Goal: Information Seeking & Learning: Learn about a topic

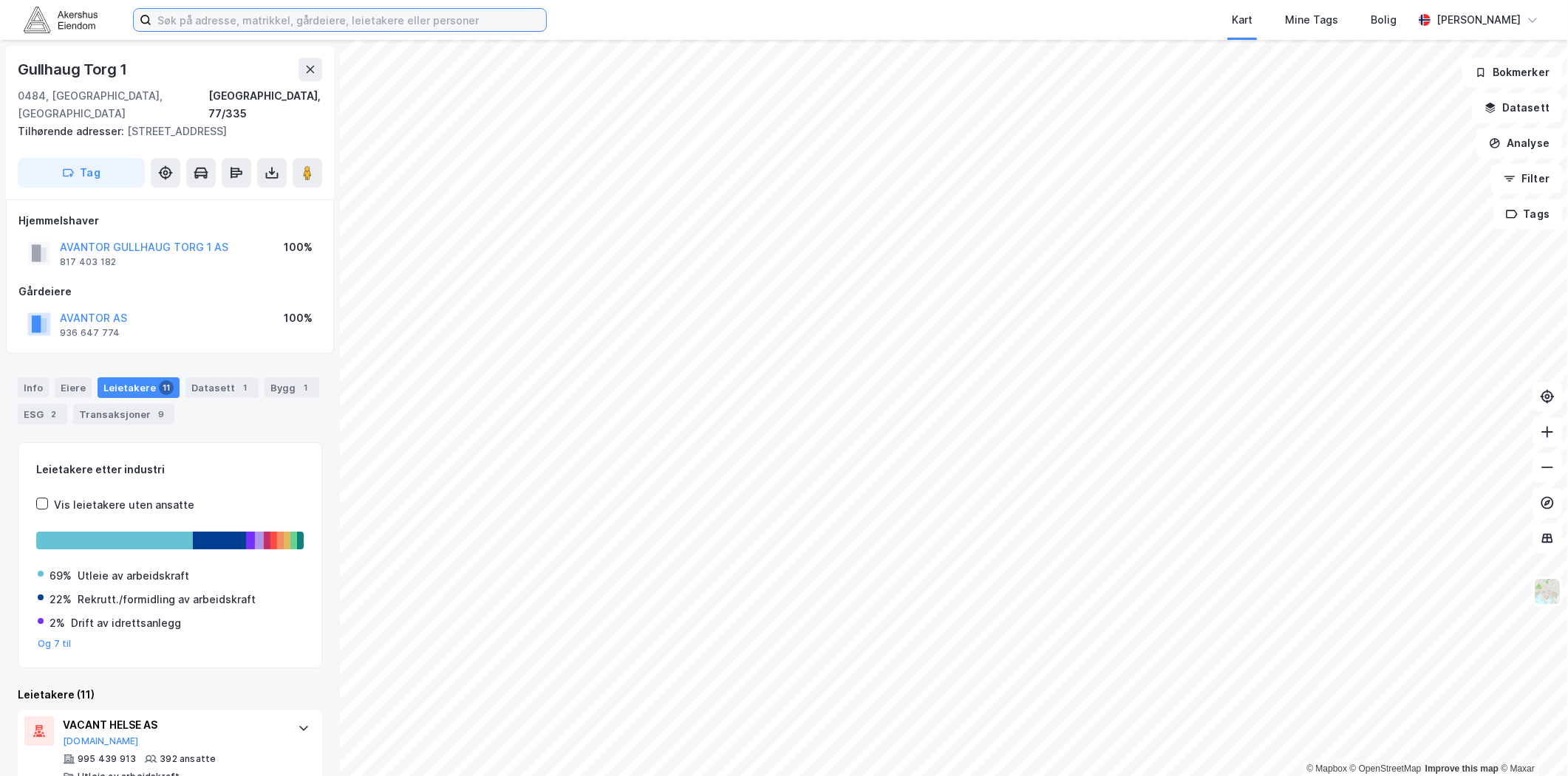
click at [268, 10] on input at bounding box center [349, 20] width 395 height 22
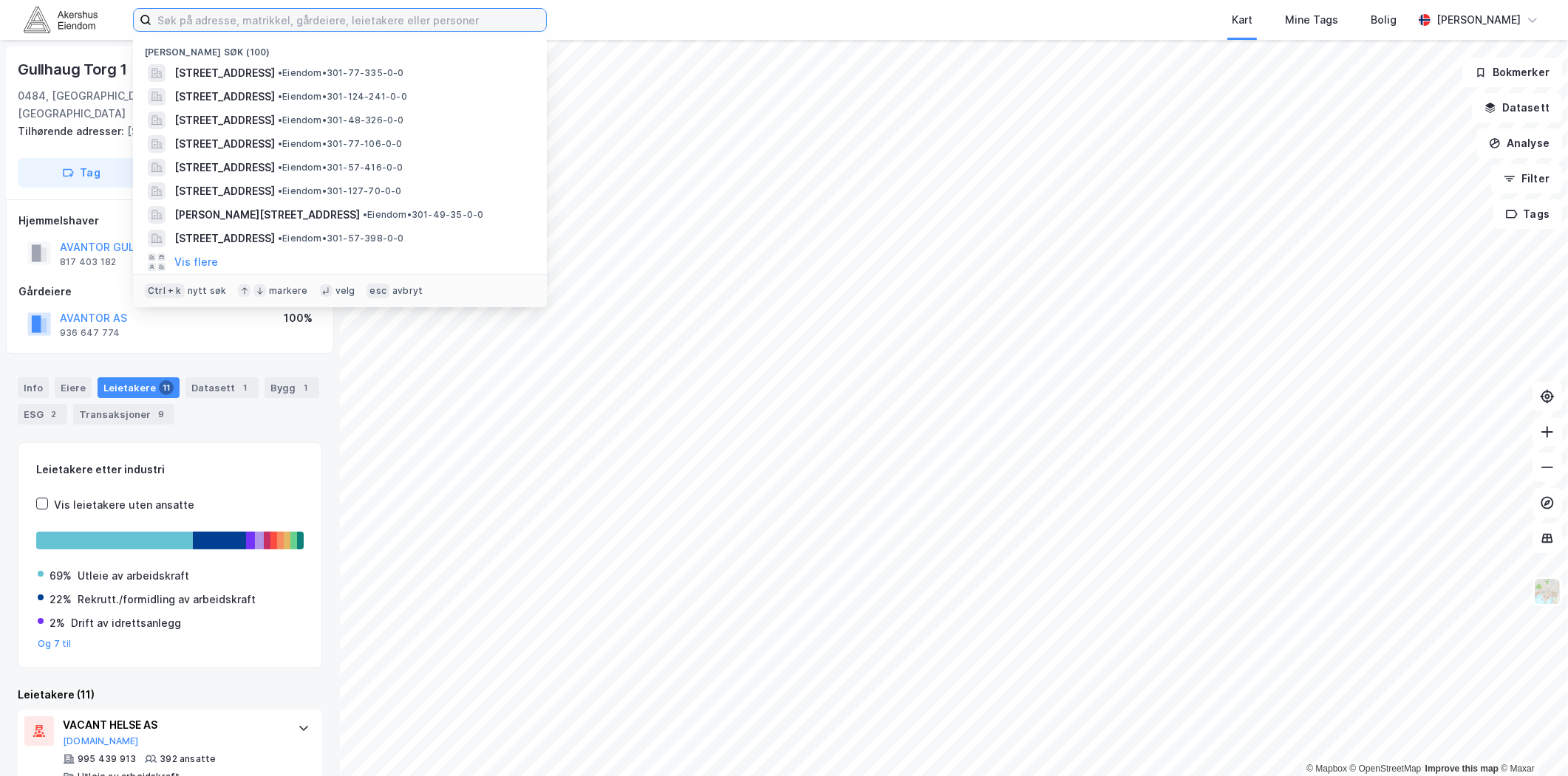
paste input "[STREET_ADDRESS]"
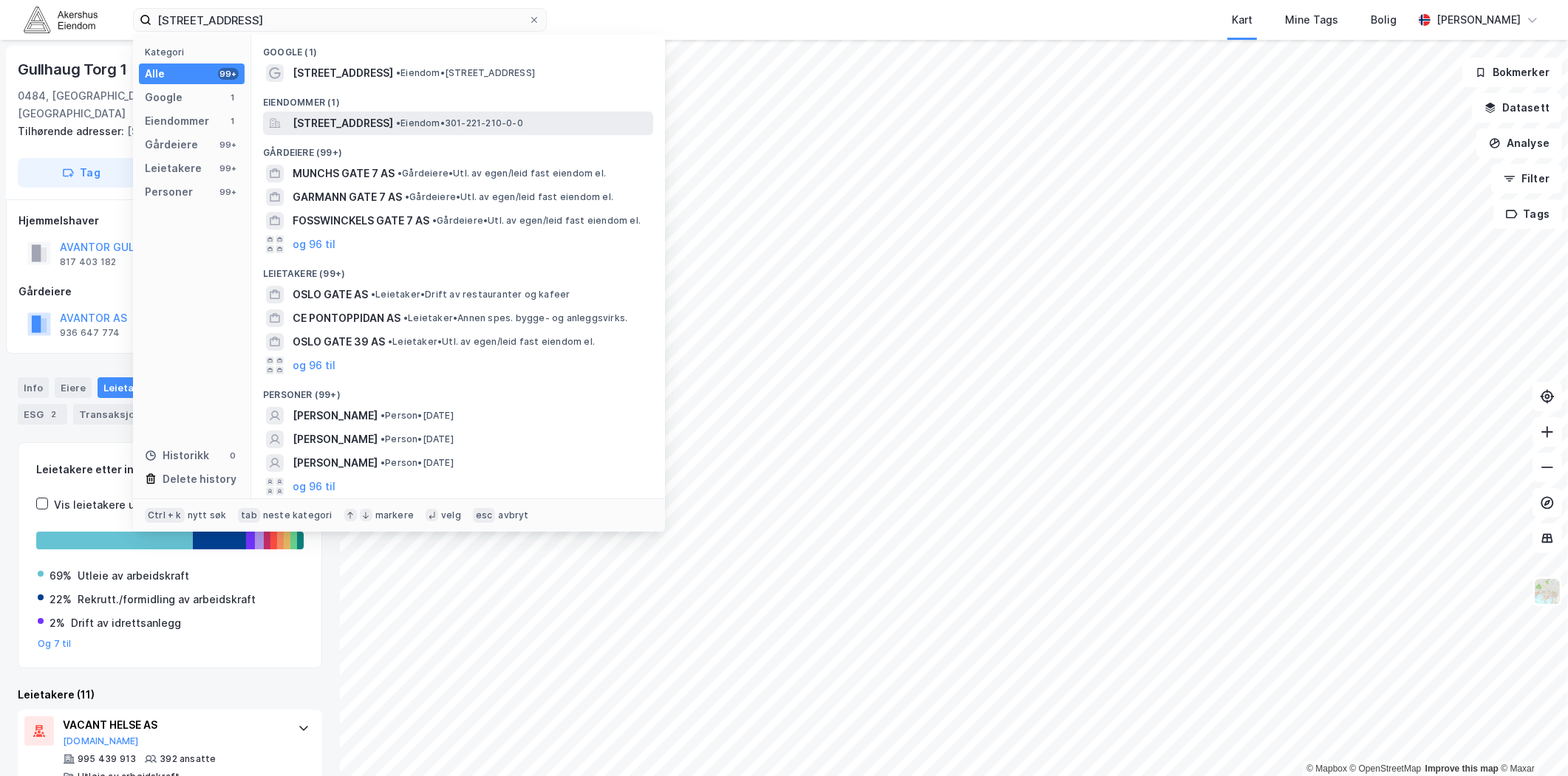
click at [377, 126] on span "[STREET_ADDRESS]" at bounding box center [343, 123] width 100 height 17
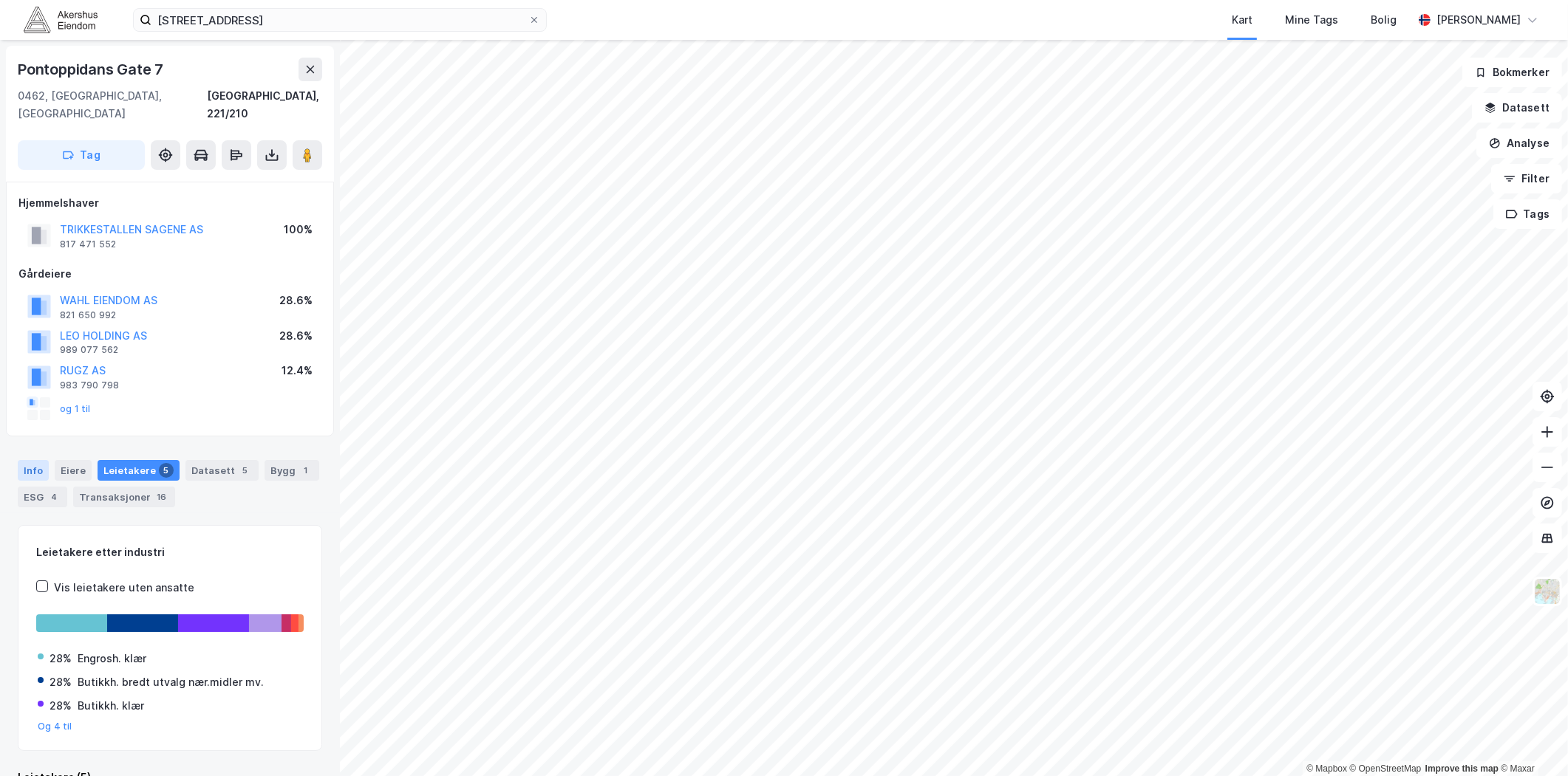
click at [32, 460] on div "Info" at bounding box center [33, 470] width 31 height 21
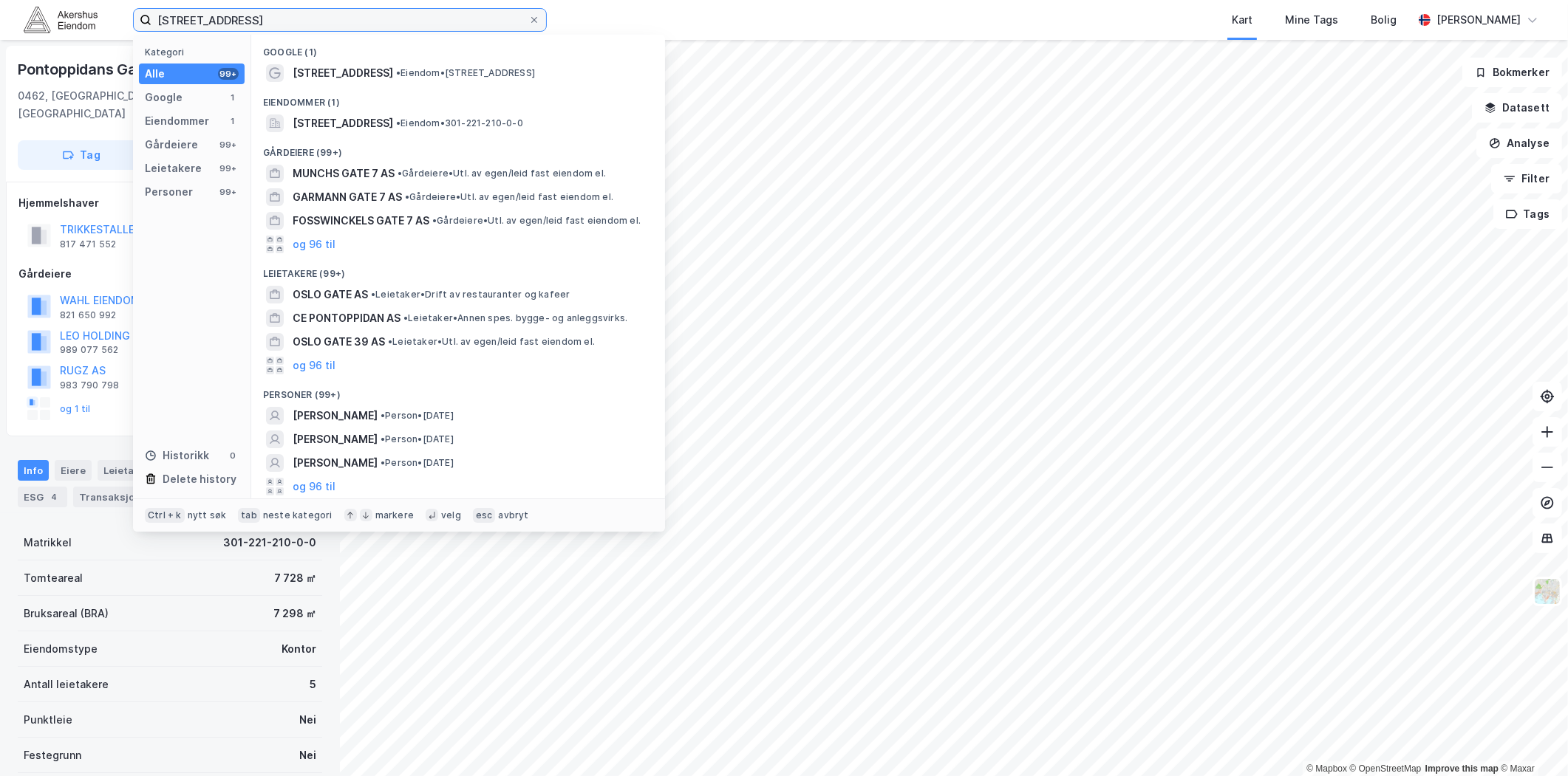
click at [305, 18] on input "[STREET_ADDRESS]" at bounding box center [340, 20] width 377 height 22
paste input "[STREET_ADDRESS]"
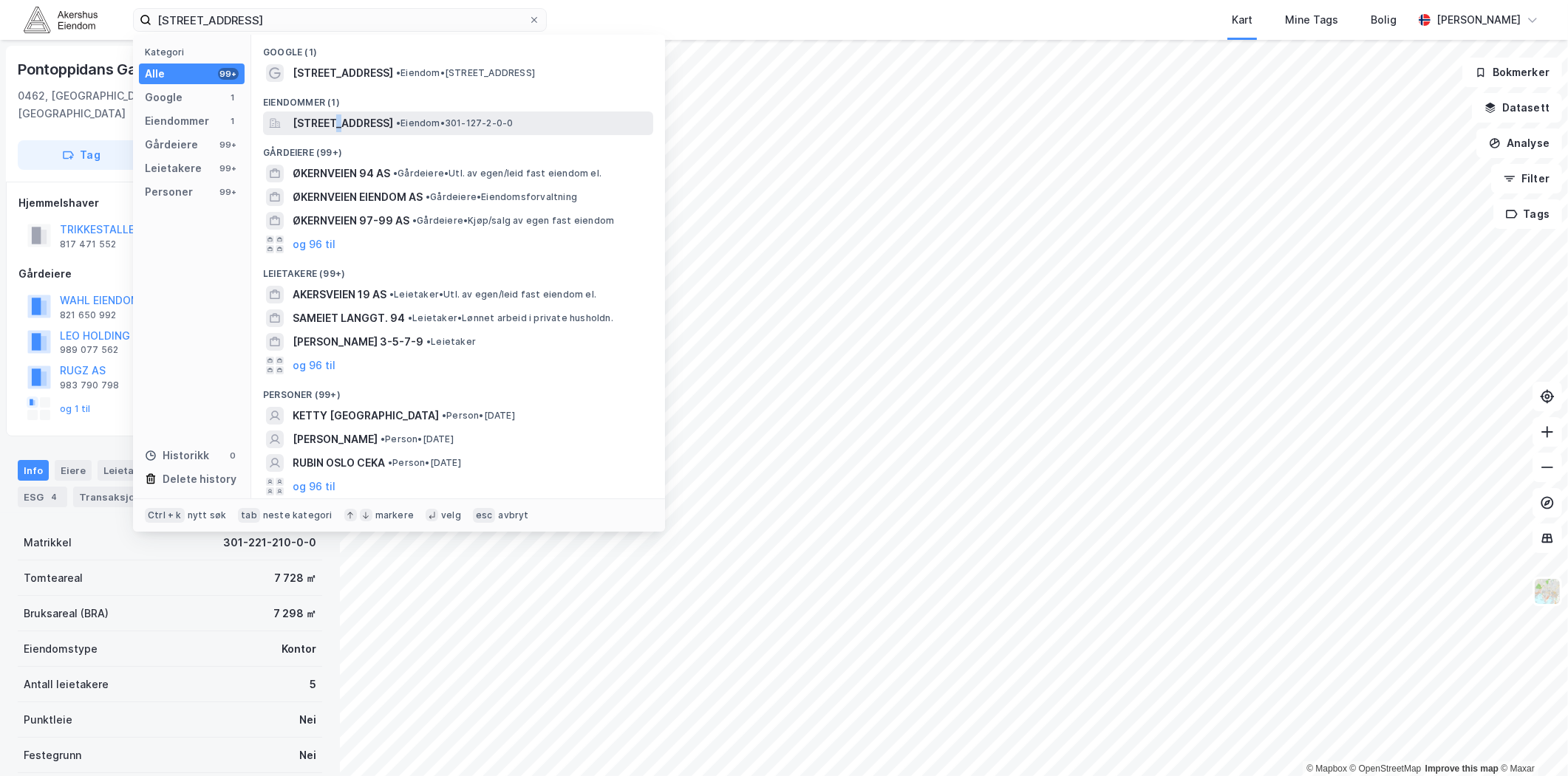
click at [336, 119] on span "[STREET_ADDRESS]" at bounding box center [343, 123] width 100 height 17
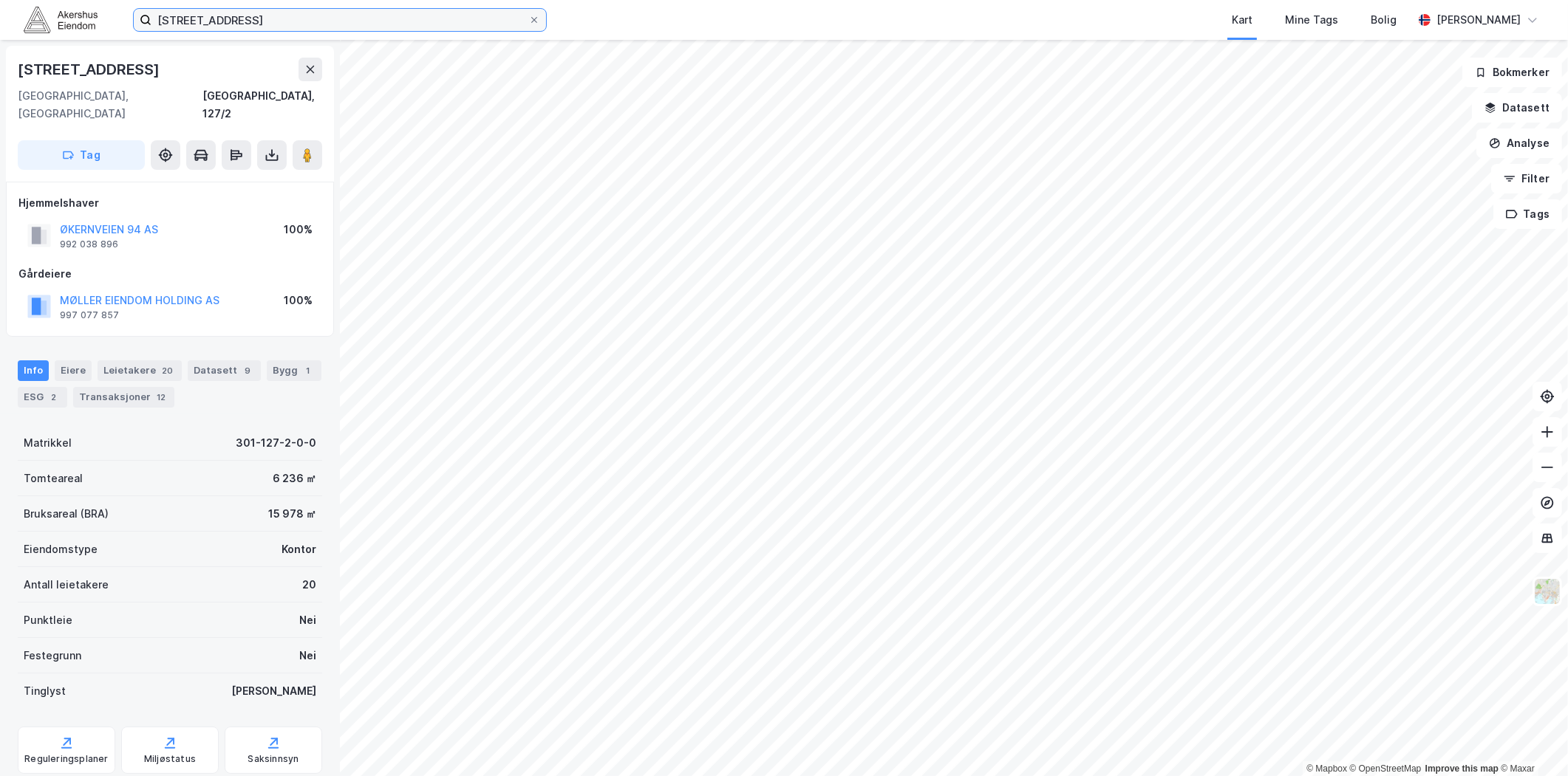
click at [265, 13] on input "[STREET_ADDRESS]" at bounding box center [340, 20] width 377 height 22
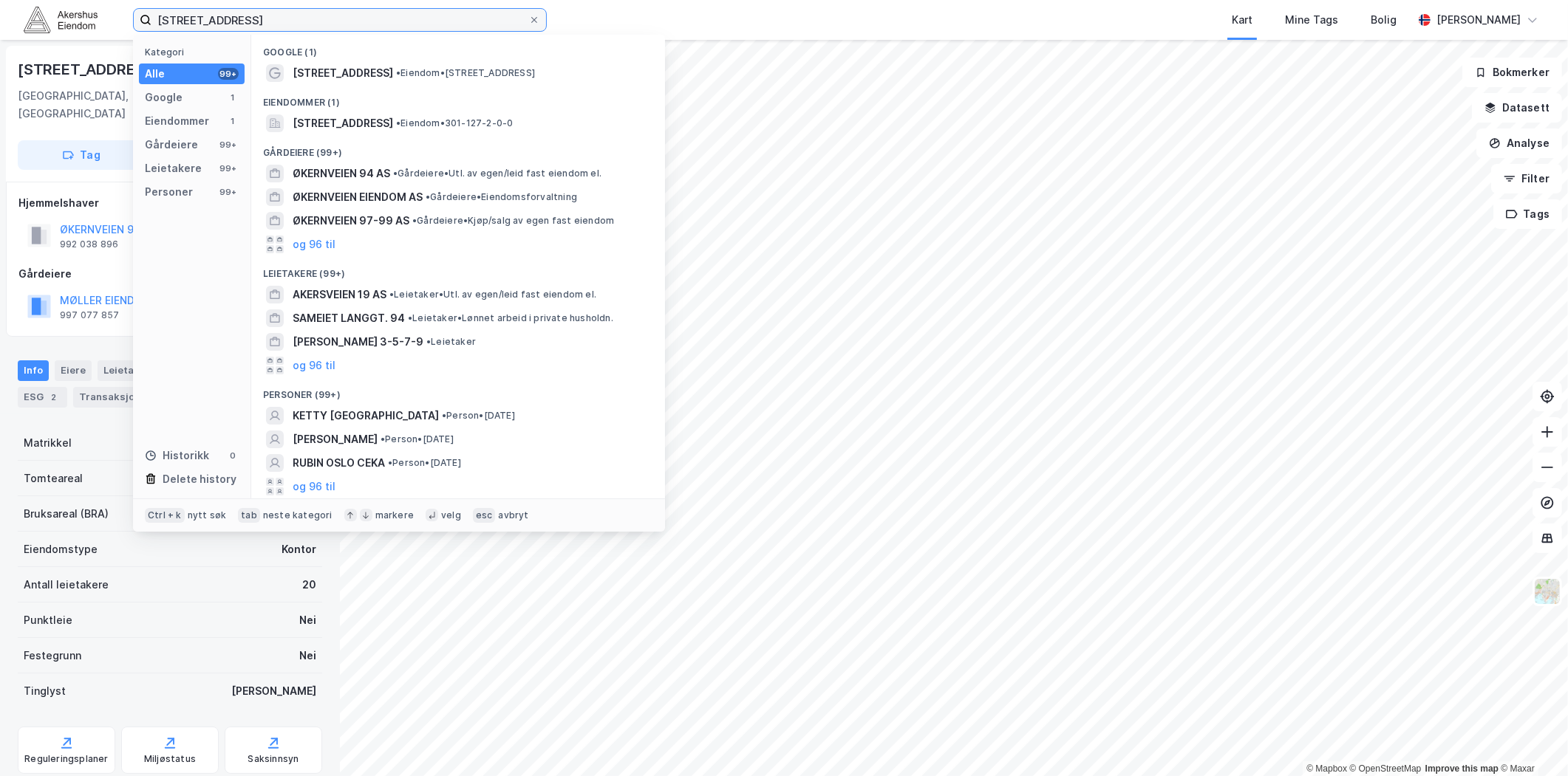
click at [265, 13] on input "[STREET_ADDRESS]" at bounding box center [340, 20] width 377 height 22
paste input "[STREET_ADDRESS]"
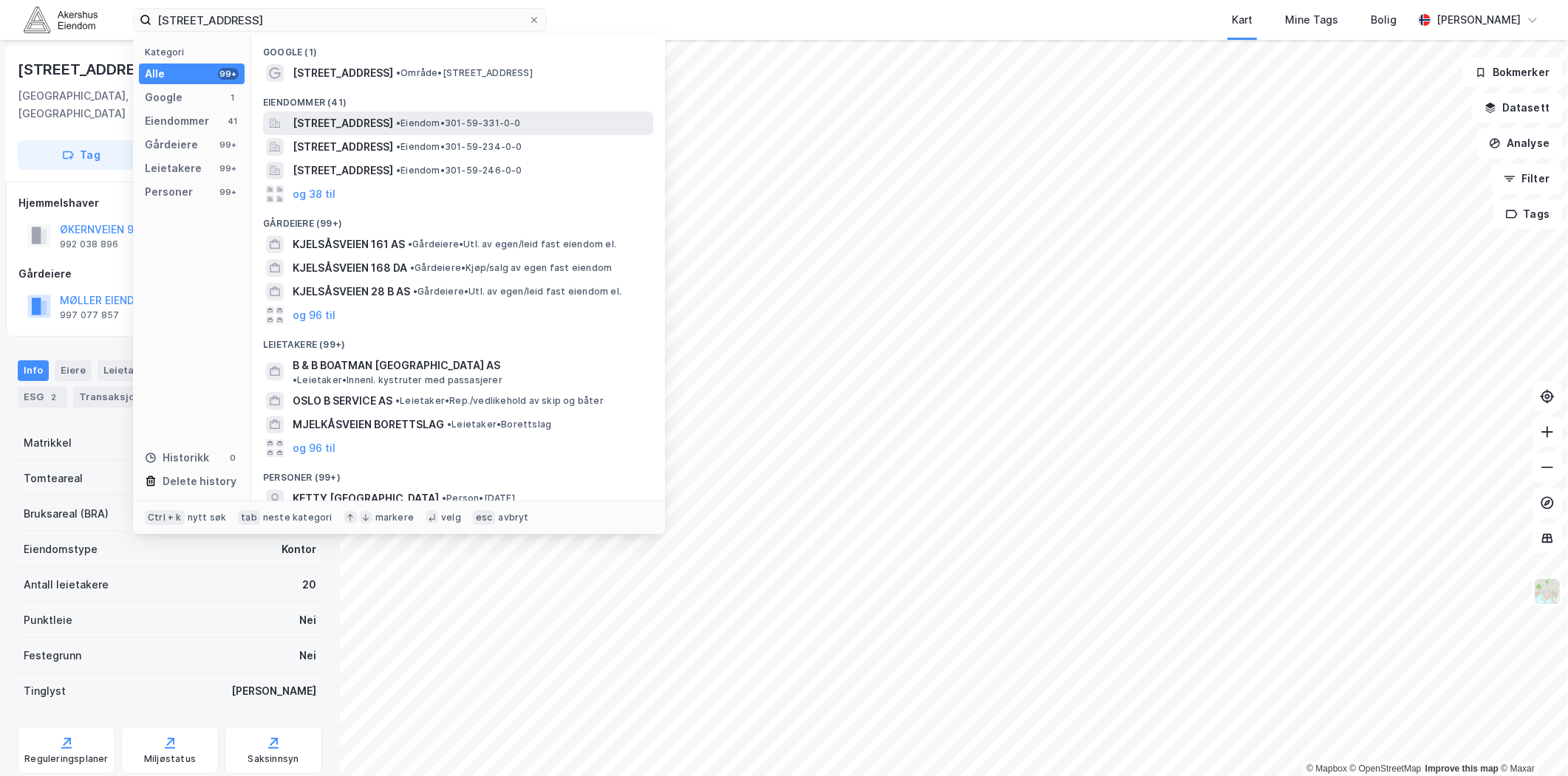
click at [390, 126] on span "[STREET_ADDRESS]" at bounding box center [343, 123] width 100 height 17
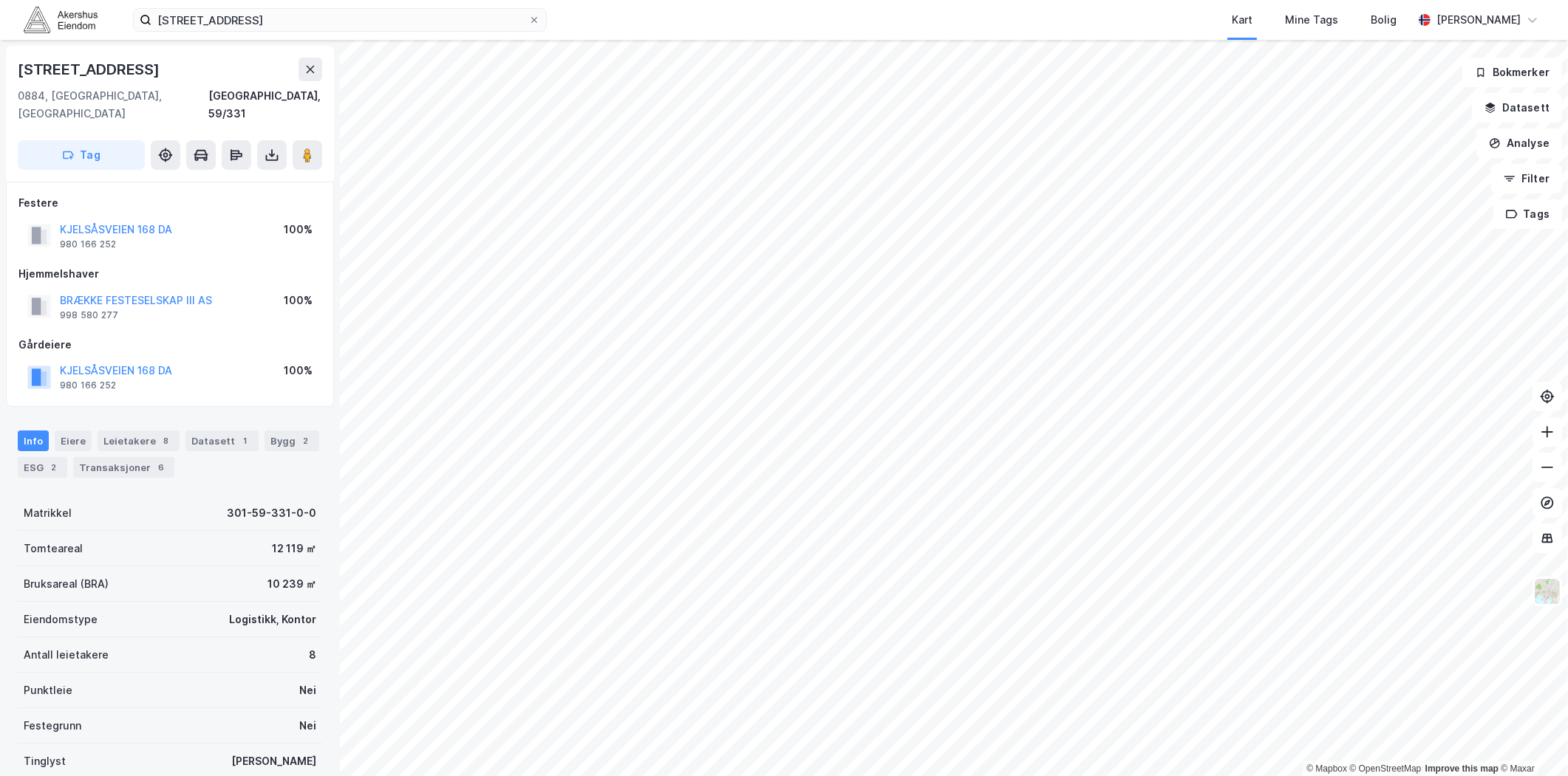
click at [318, 38] on div "[STREET_ADDRESS] Kart Mine Tags Bolig [PERSON_NAME]" at bounding box center [784, 19] width 1568 height 39
click at [308, 25] on input "[STREET_ADDRESS]" at bounding box center [340, 20] width 377 height 22
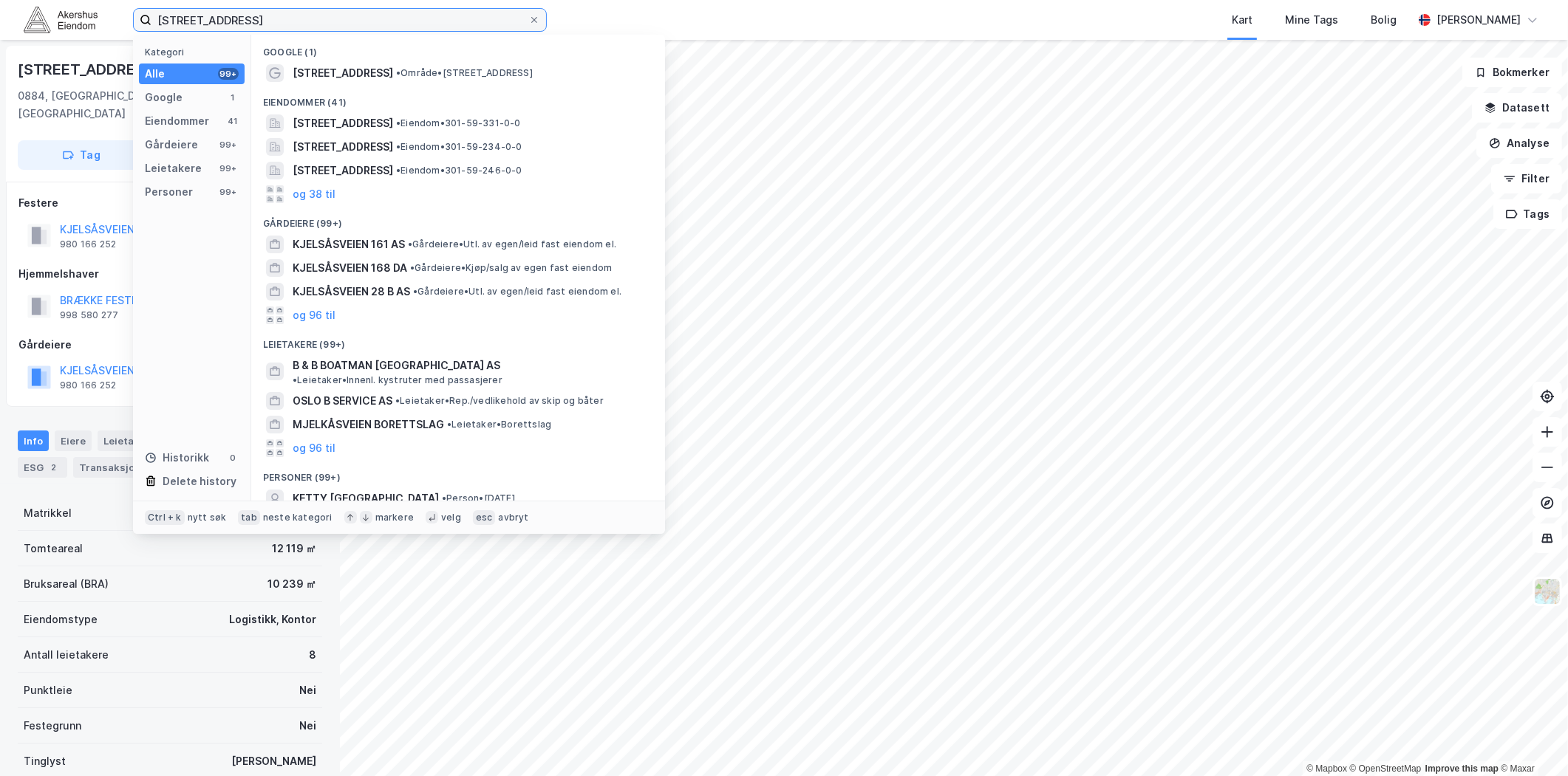
click at [308, 25] on input "[STREET_ADDRESS]" at bounding box center [340, 20] width 377 height 22
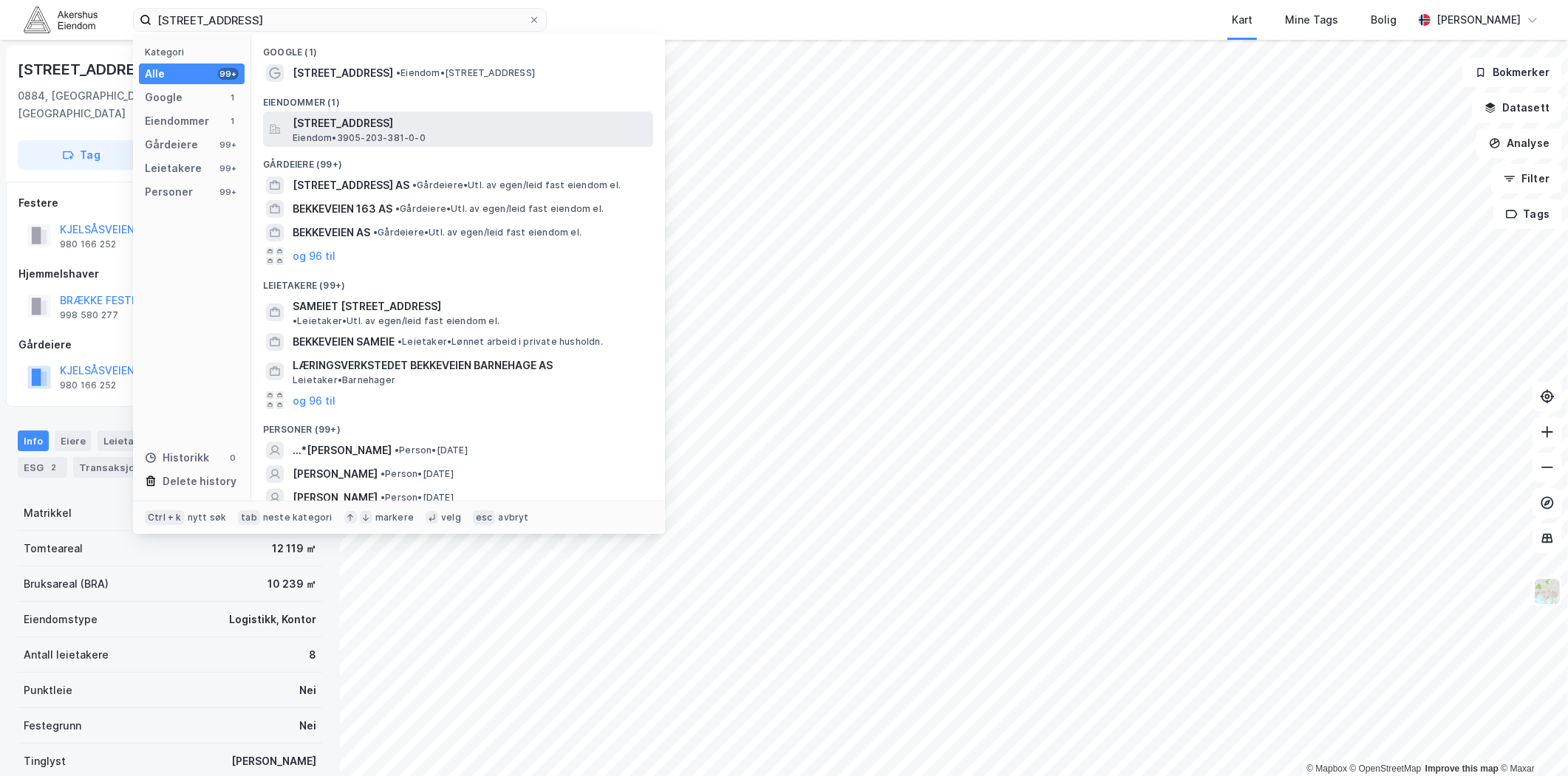
click at [399, 138] on span "Eiendom • 3905-203-381-0-0" at bounding box center [359, 138] width 133 height 12
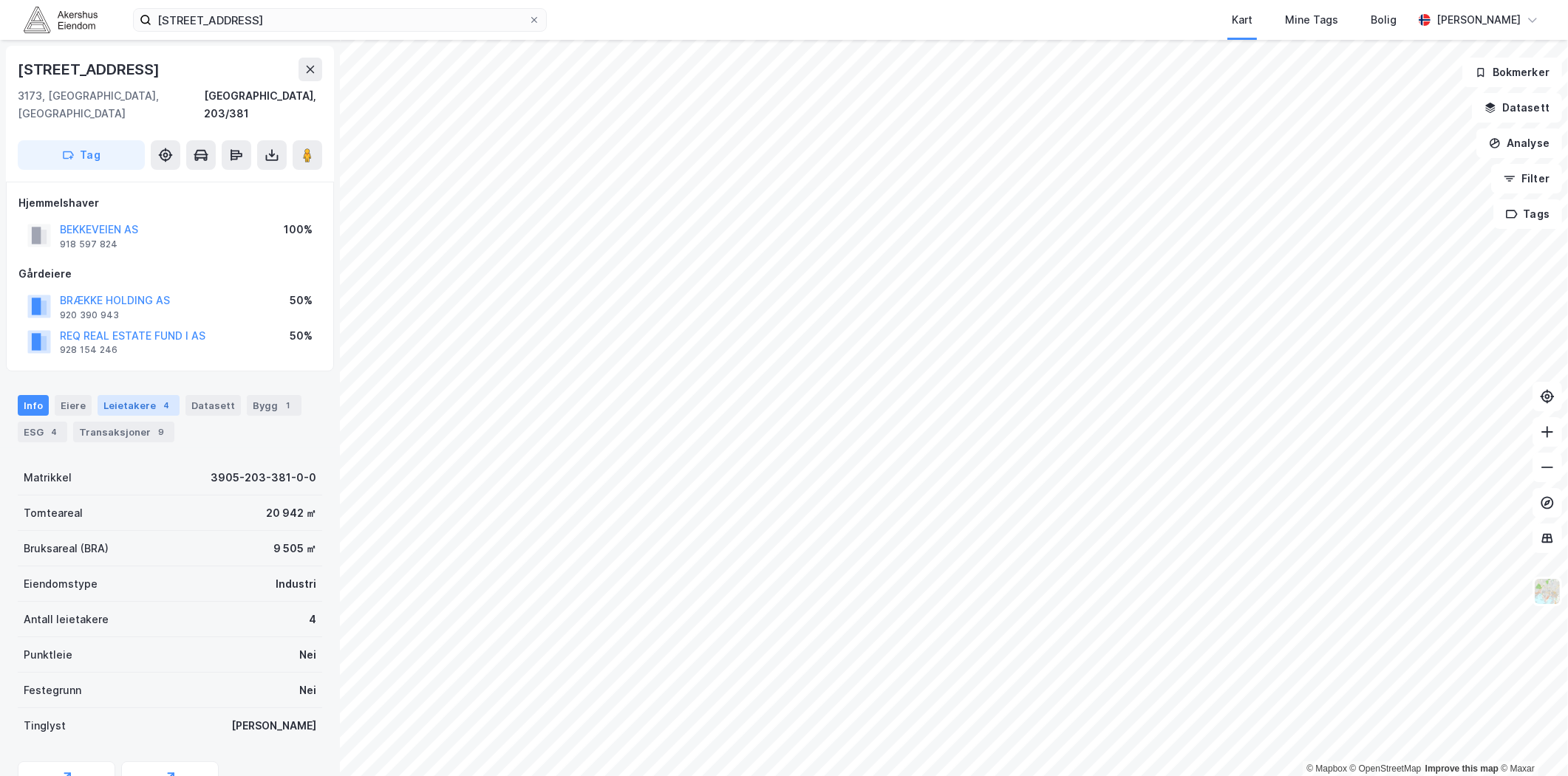
click at [113, 395] on div "Leietakere 4" at bounding box center [138, 405] width 82 height 21
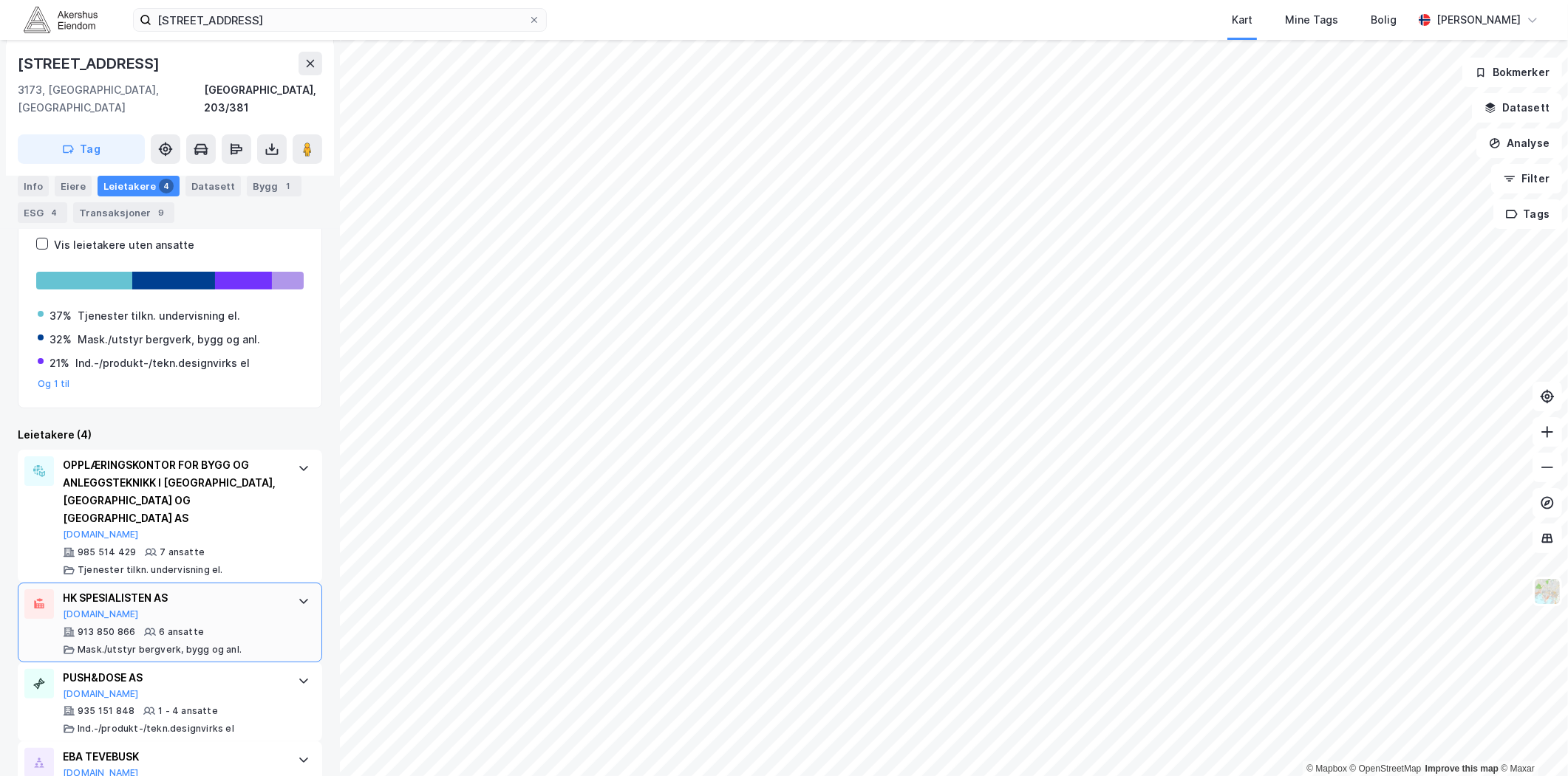
scroll to position [306, 0]
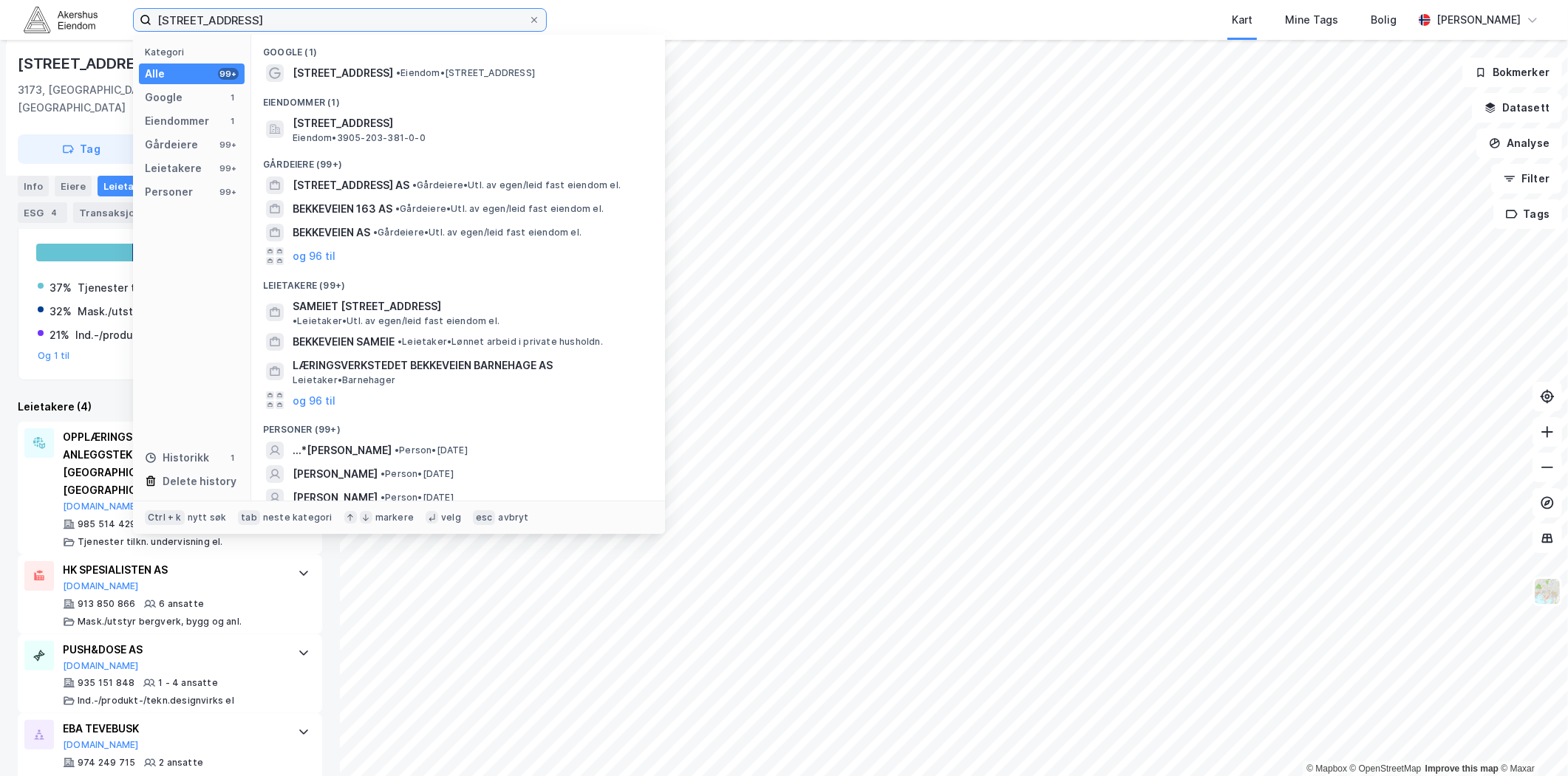
drag, startPoint x: 277, startPoint y: 17, endPoint x: 62, endPoint y: 31, distance: 215.5
click at [62, 31] on div "bekkeveien 161 Kategori Alle 99+ Google 1 Eiendommer 1 Gårdeiere 99+ Leietakere…" at bounding box center [784, 19] width 1568 height 39
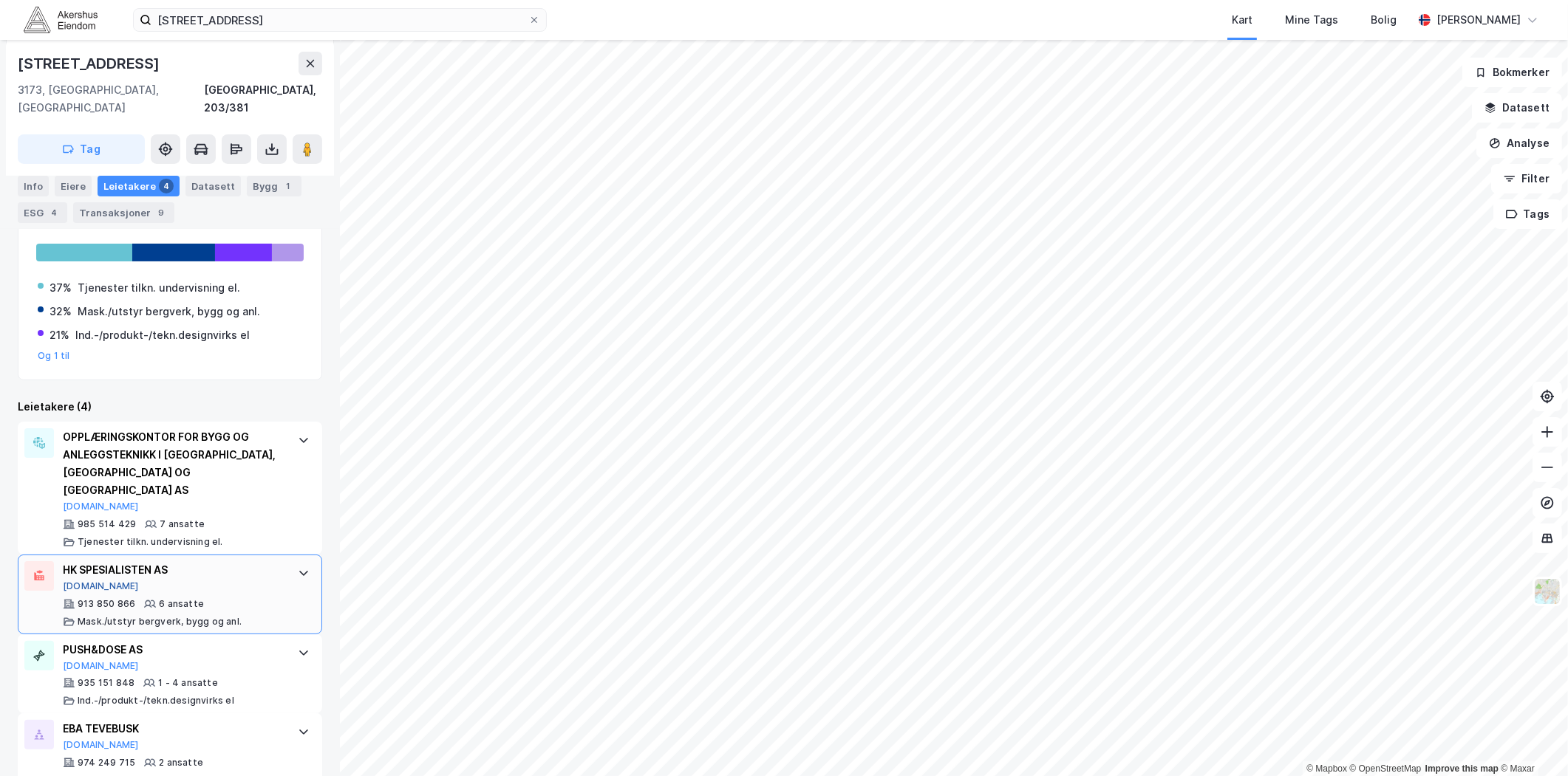
click at [77, 580] on button "[DOMAIN_NAME]" at bounding box center [100, 586] width 76 height 12
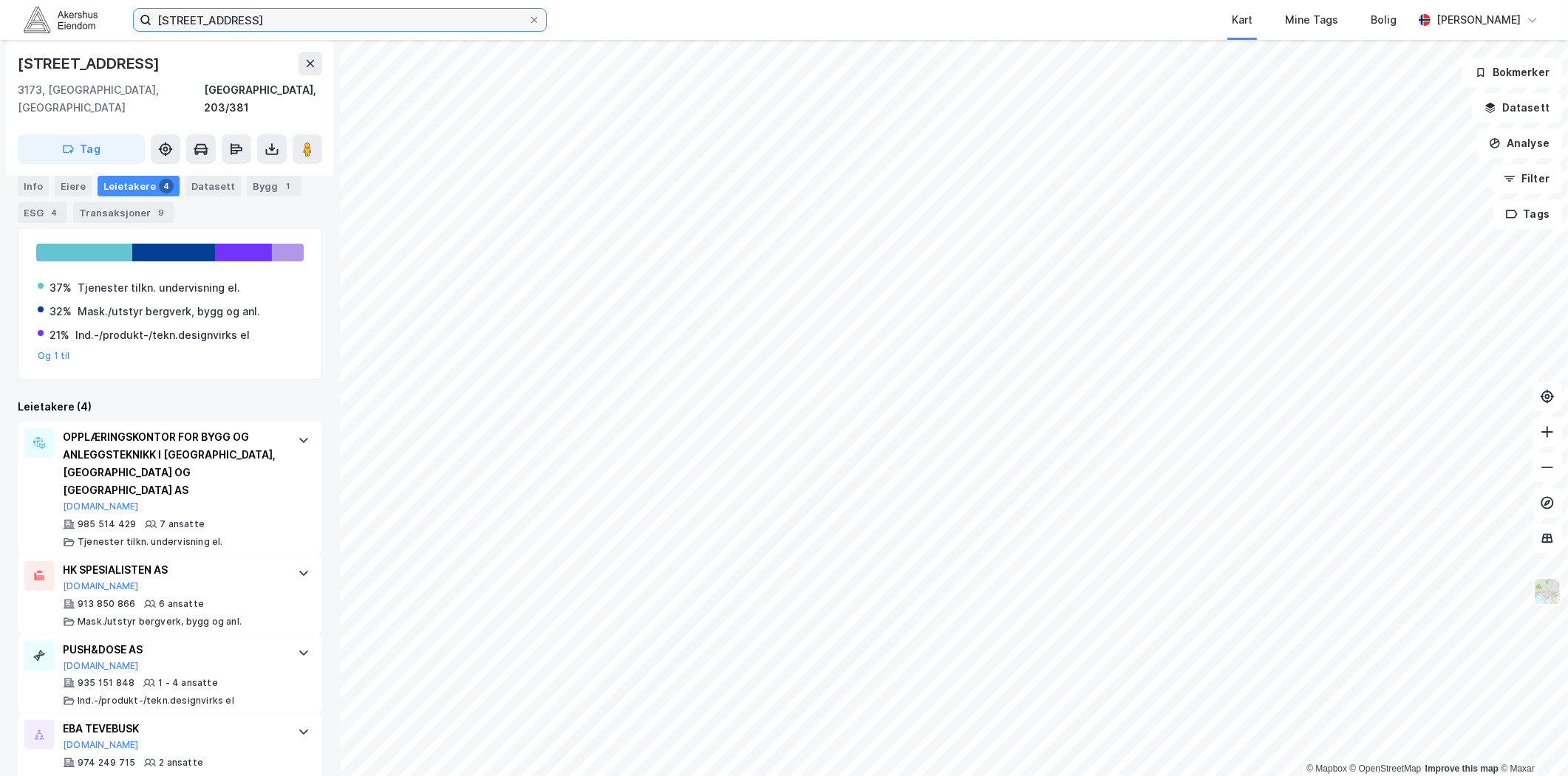
click at [227, 17] on input "[STREET_ADDRESS]" at bounding box center [340, 20] width 377 height 22
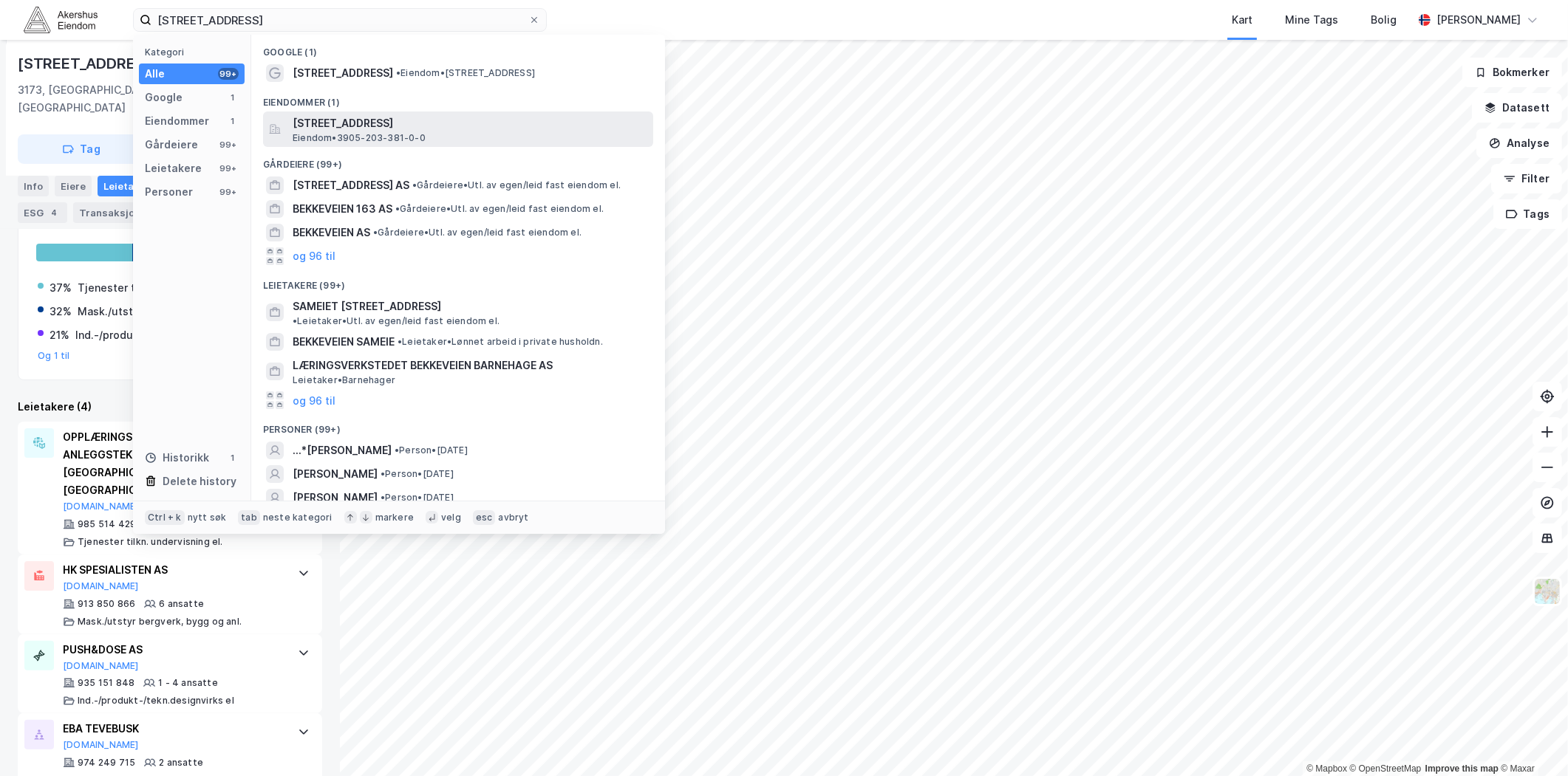
click at [345, 126] on span "[STREET_ADDRESS]" at bounding box center [470, 123] width 355 height 17
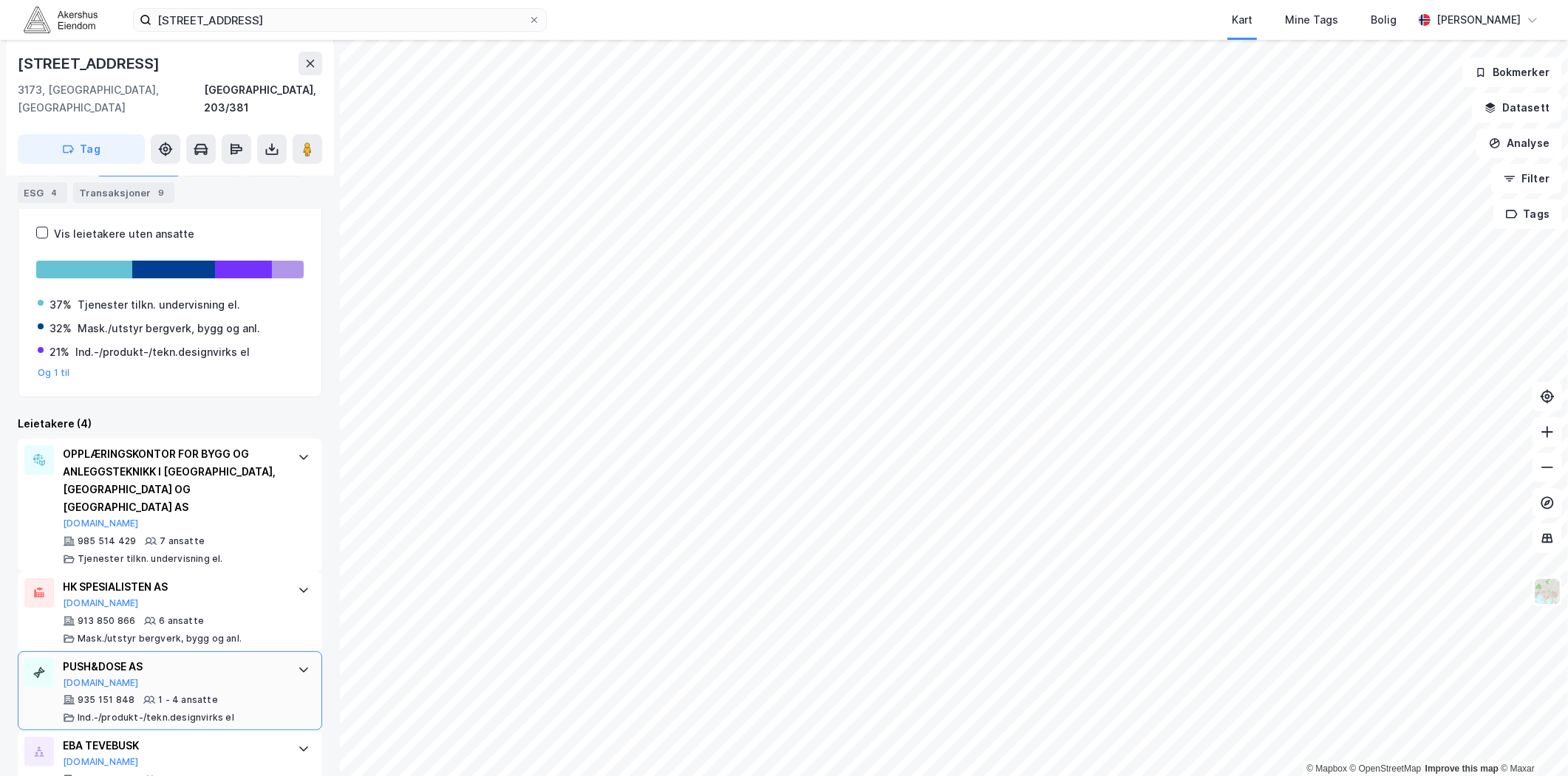
scroll to position [306, 0]
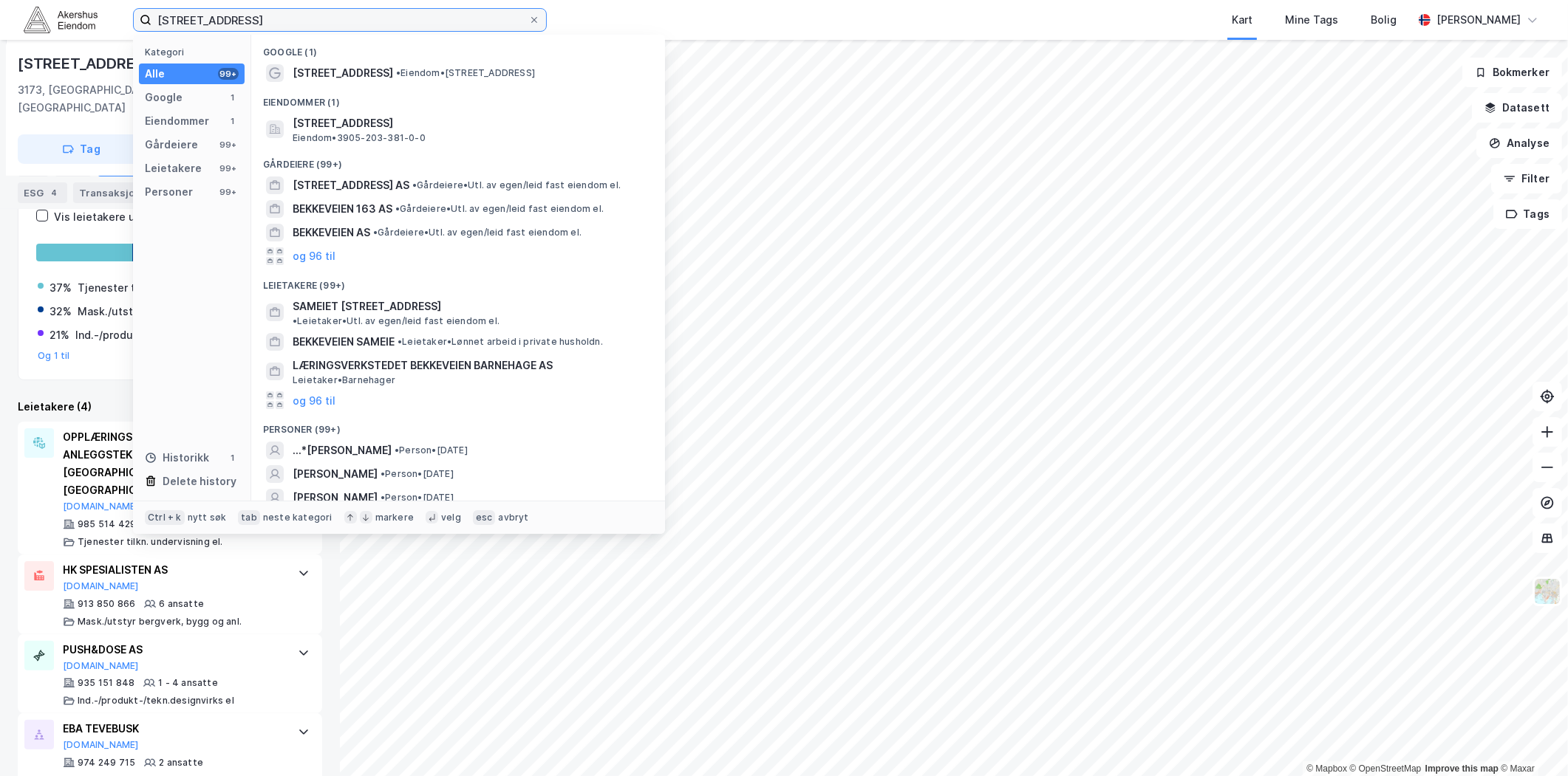
click at [220, 16] on input "[STREET_ADDRESS]" at bounding box center [340, 20] width 377 height 22
paste input "Hvamveien 4, 2013 Skjetten"
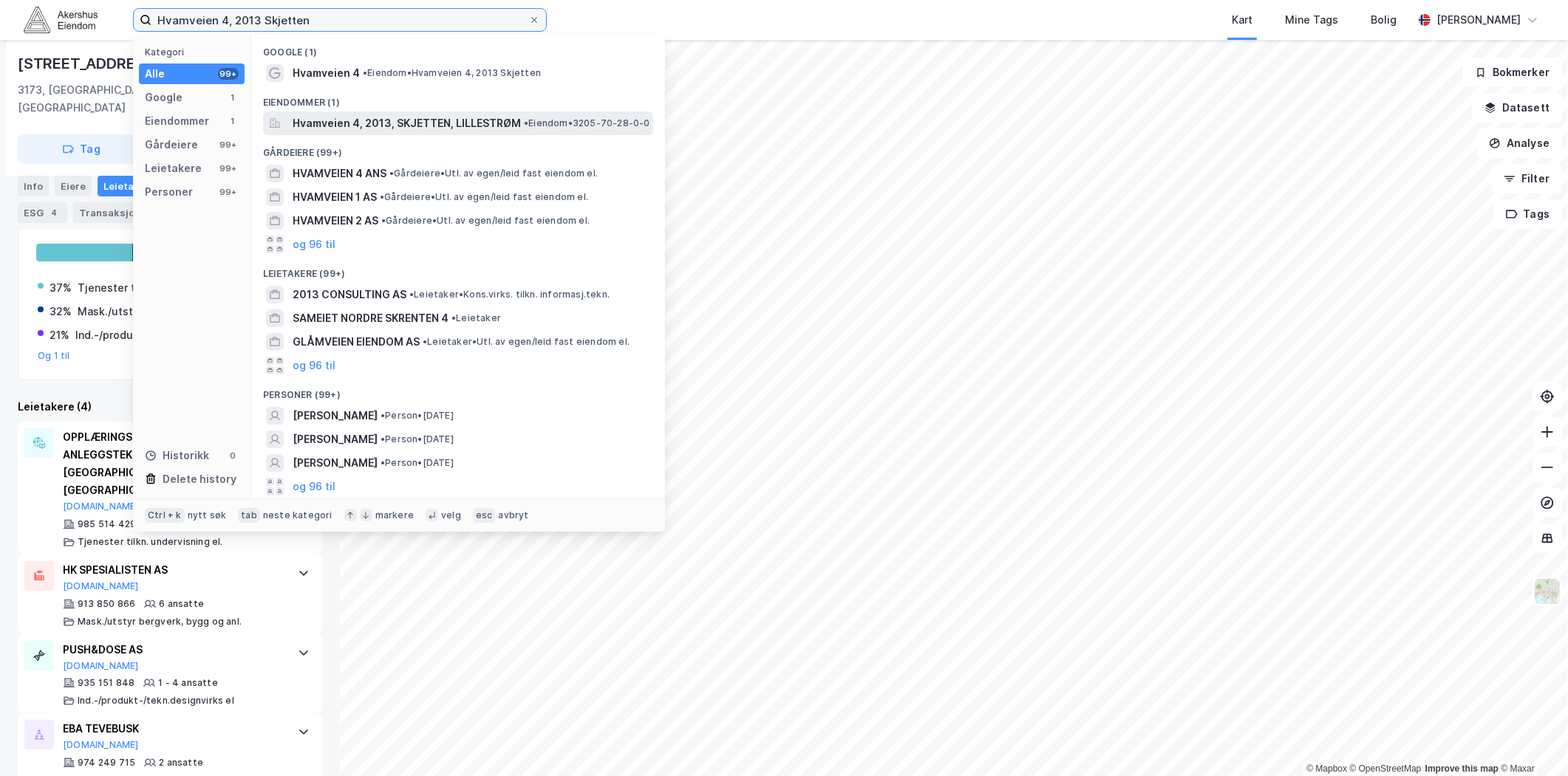
type input "Hvamveien 4, 2013 Skjetten"
click at [356, 119] on span "Hvamveien 4, 2013, SKJETTEN, LILLESTRØM" at bounding box center [407, 123] width 229 height 17
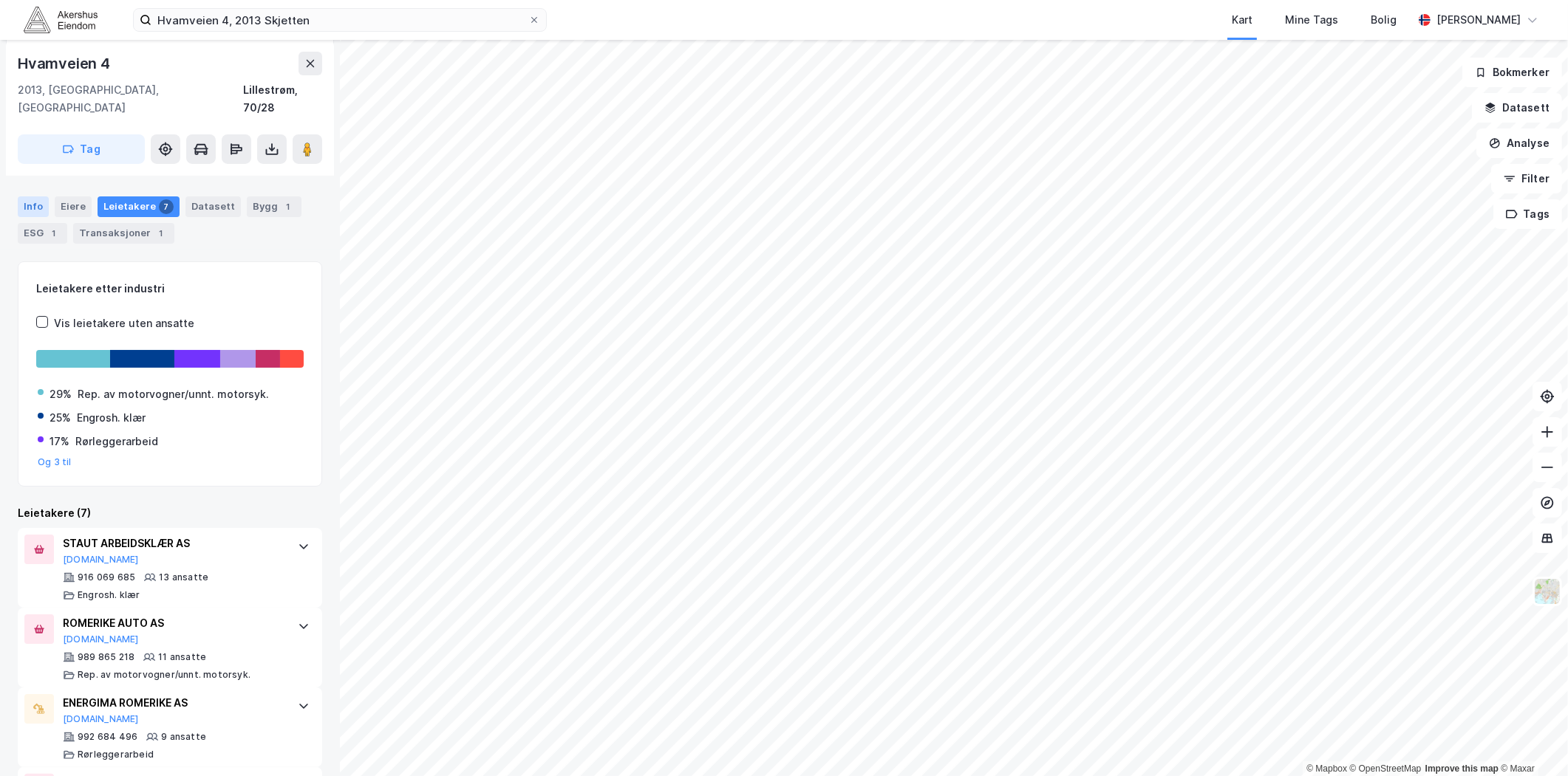
click at [27, 197] on div "Info" at bounding box center [33, 207] width 31 height 21
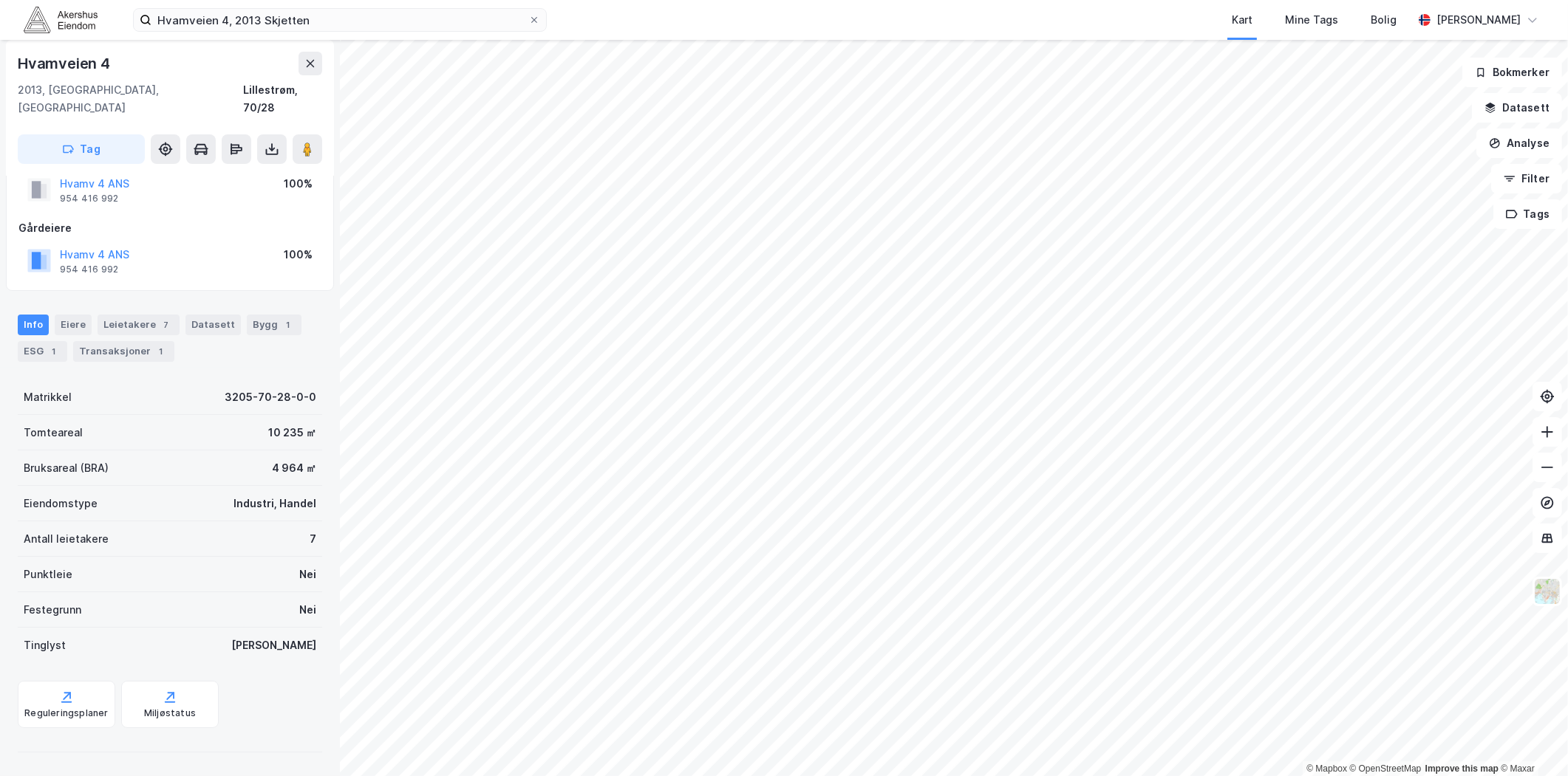
scroll to position [28, 0]
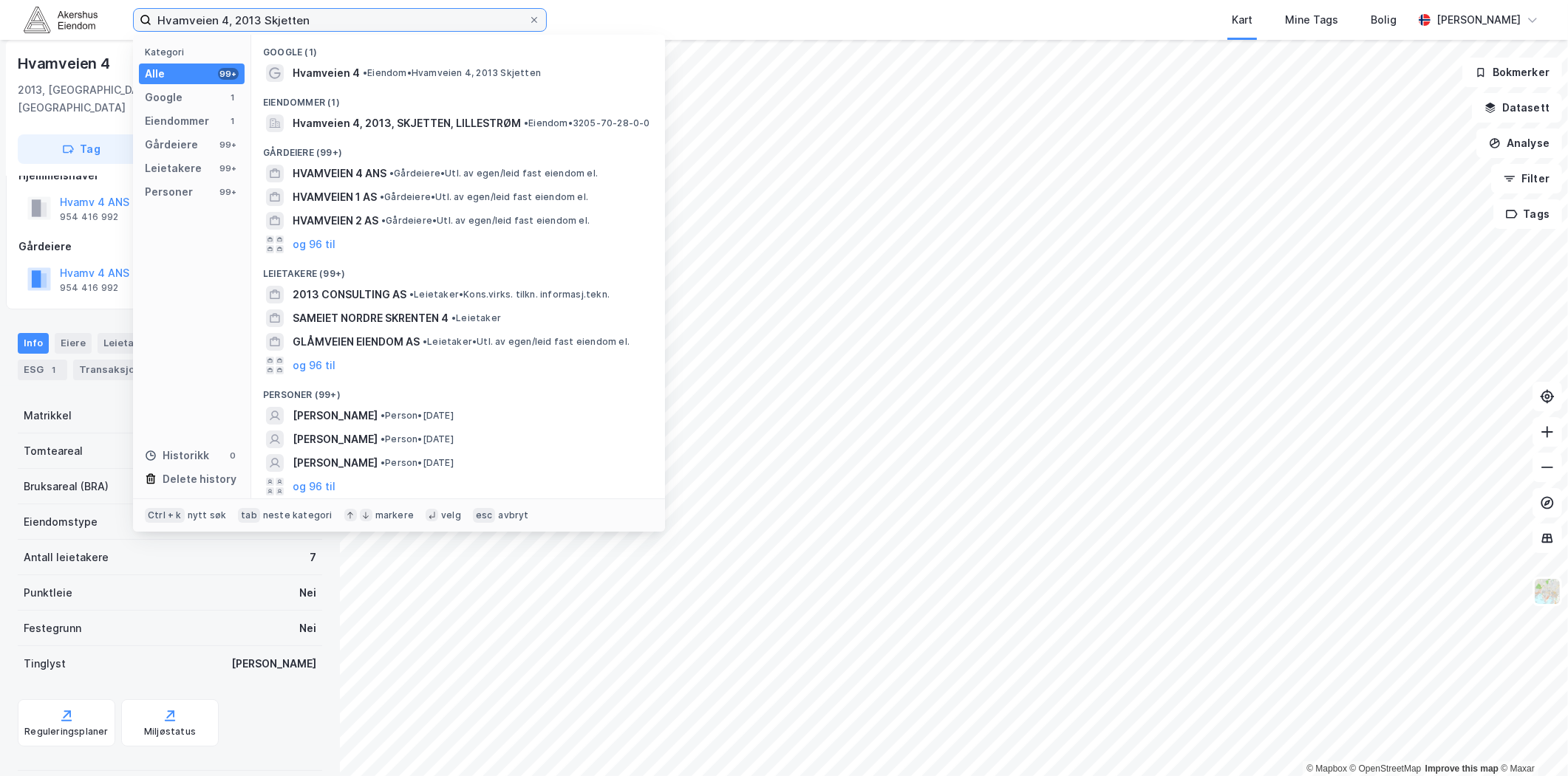
click at [252, 19] on input "Hvamveien 4, 2013 Skjetten" at bounding box center [340, 20] width 377 height 22
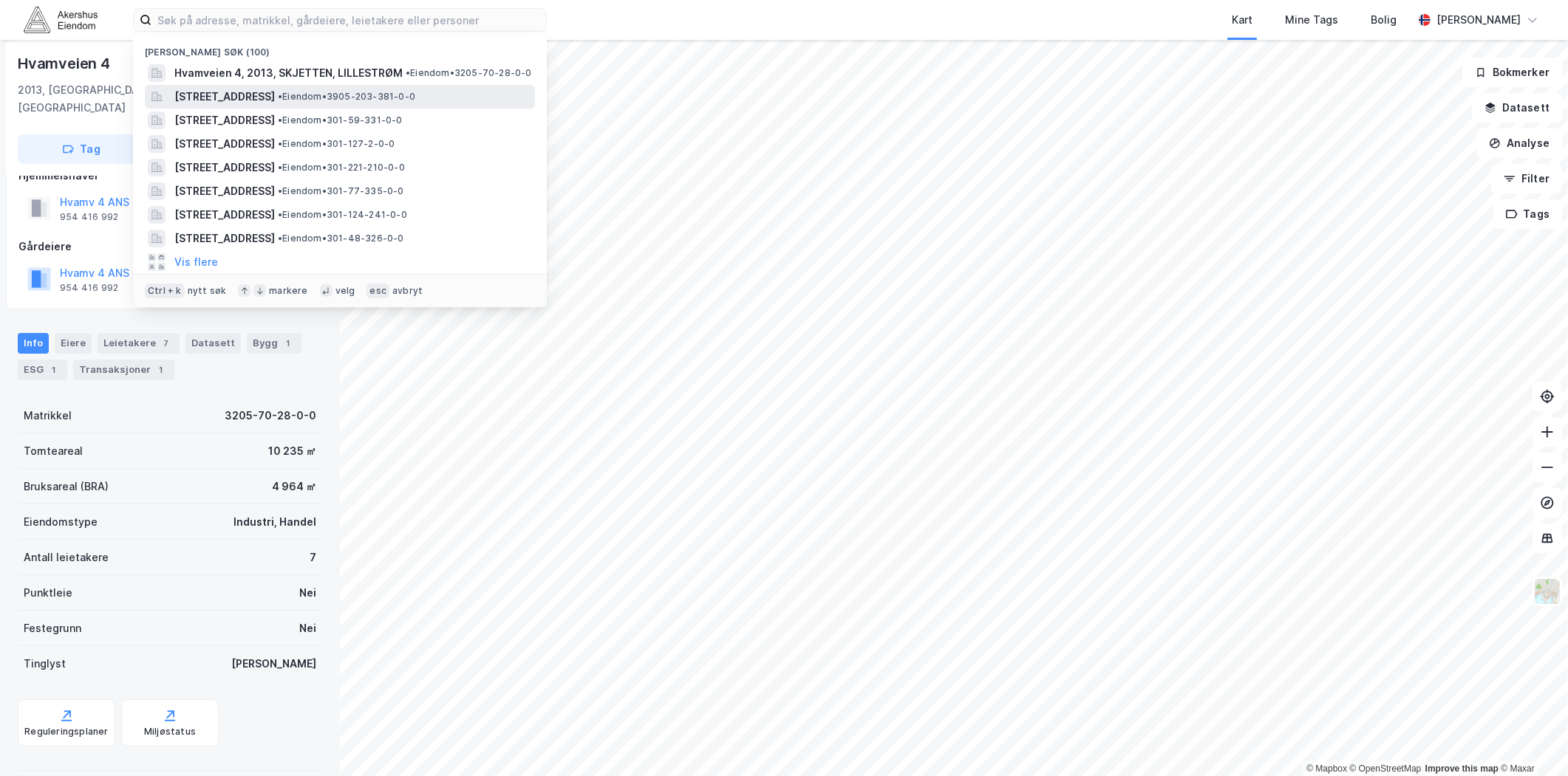
click at [275, 98] on span "[STREET_ADDRESS]" at bounding box center [224, 96] width 100 height 17
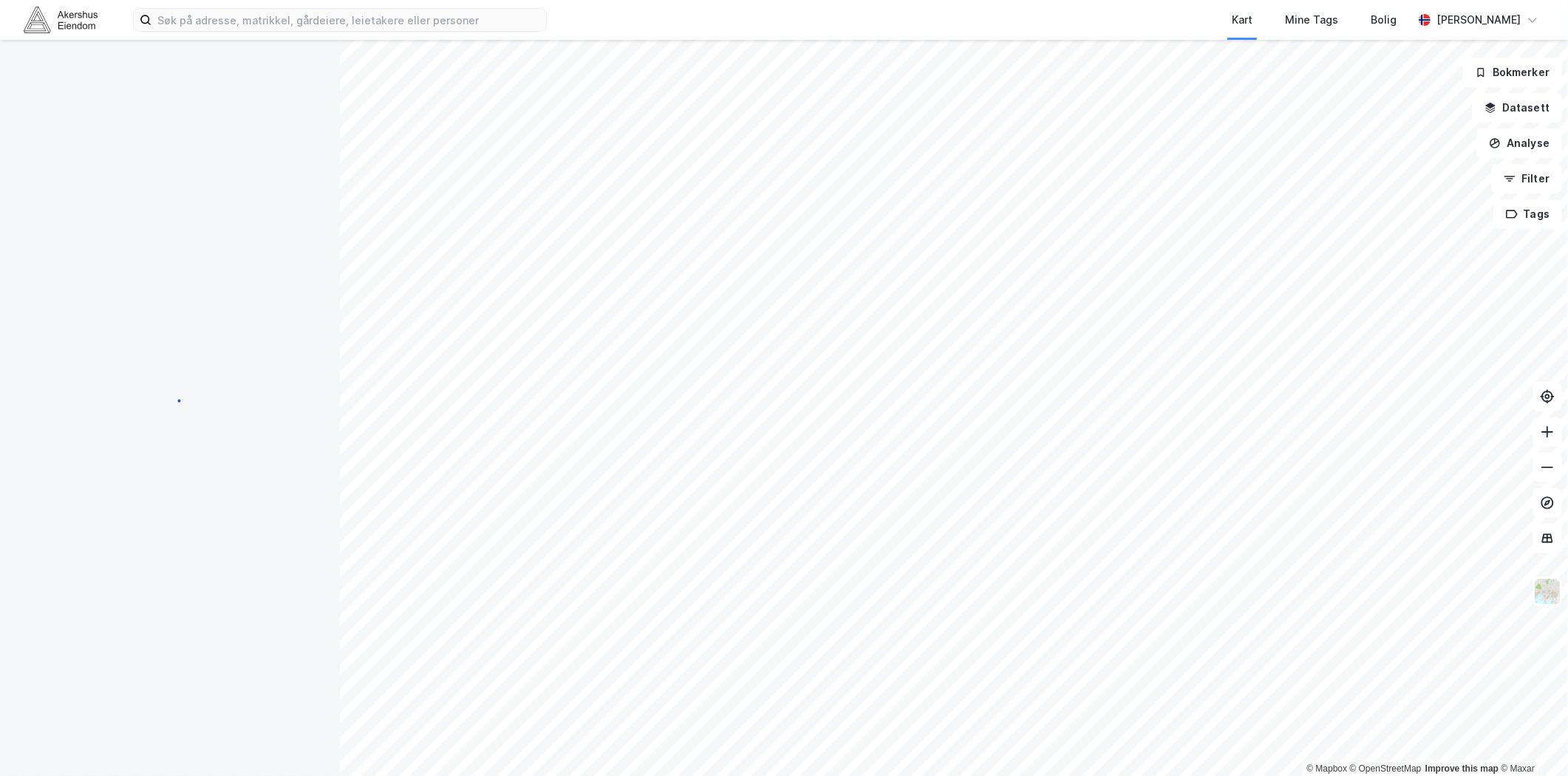
scroll to position [28, 0]
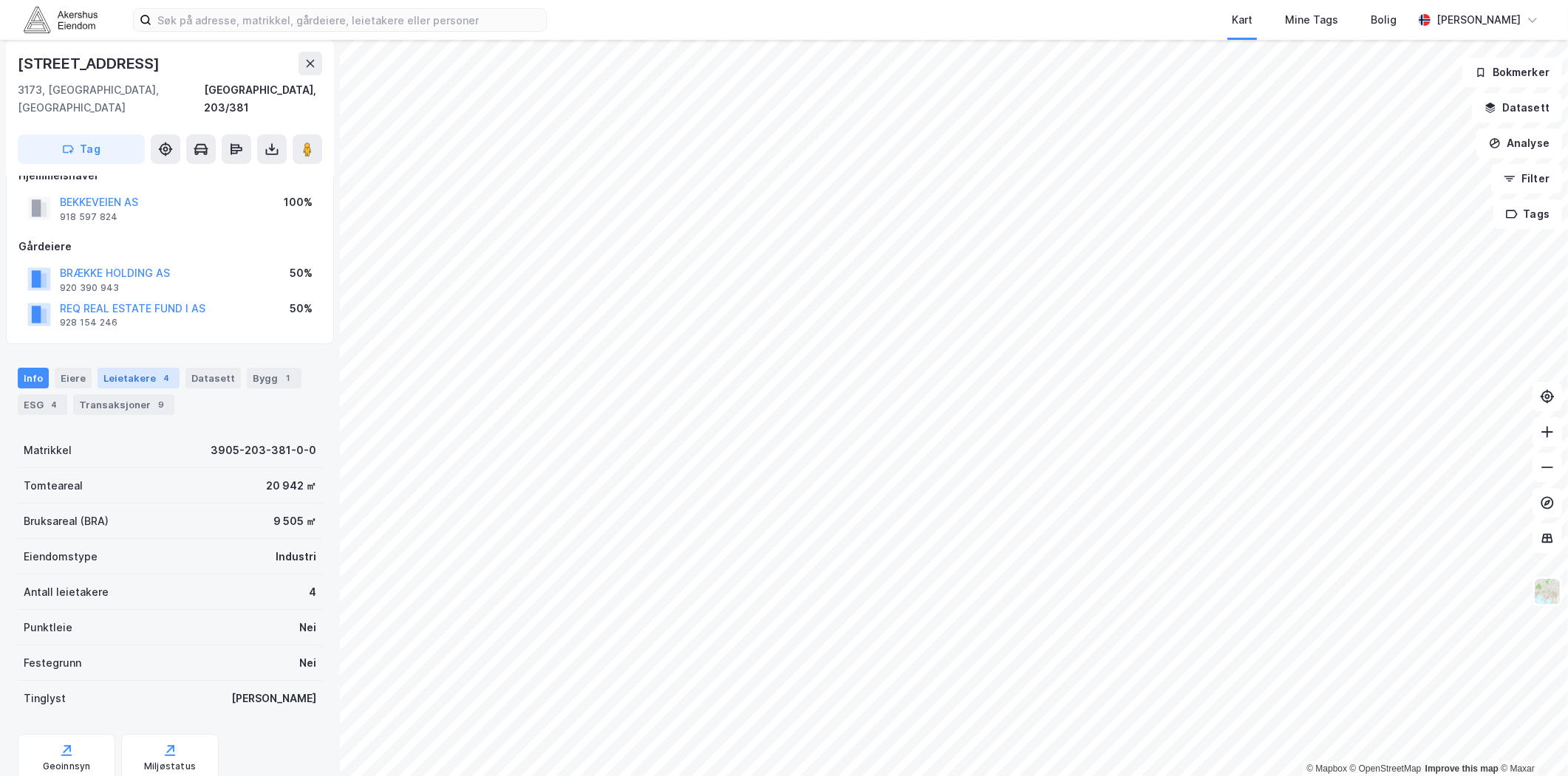
click at [159, 371] on div "4" at bounding box center [166, 378] width 15 height 15
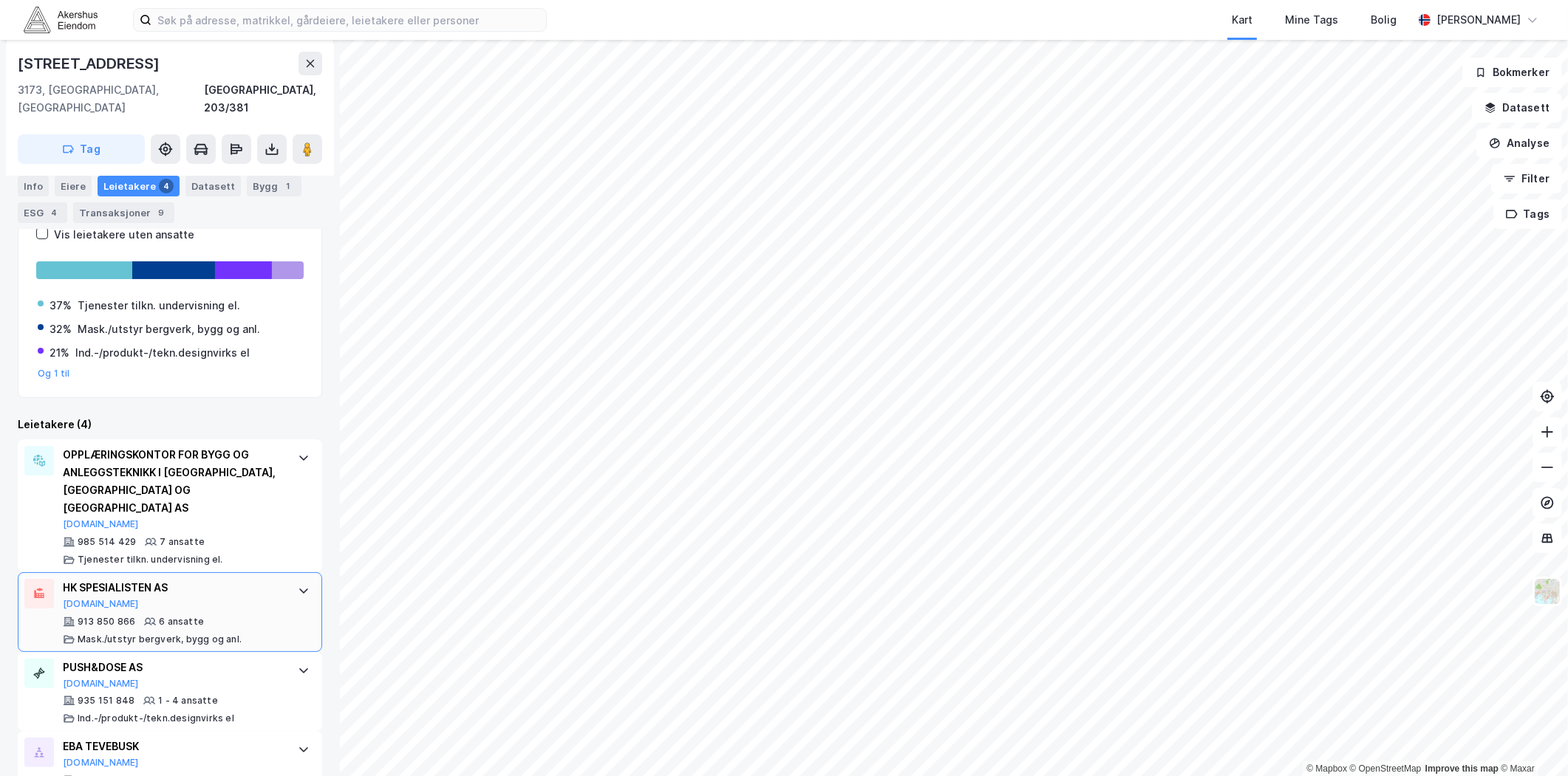
scroll to position [306, 0]
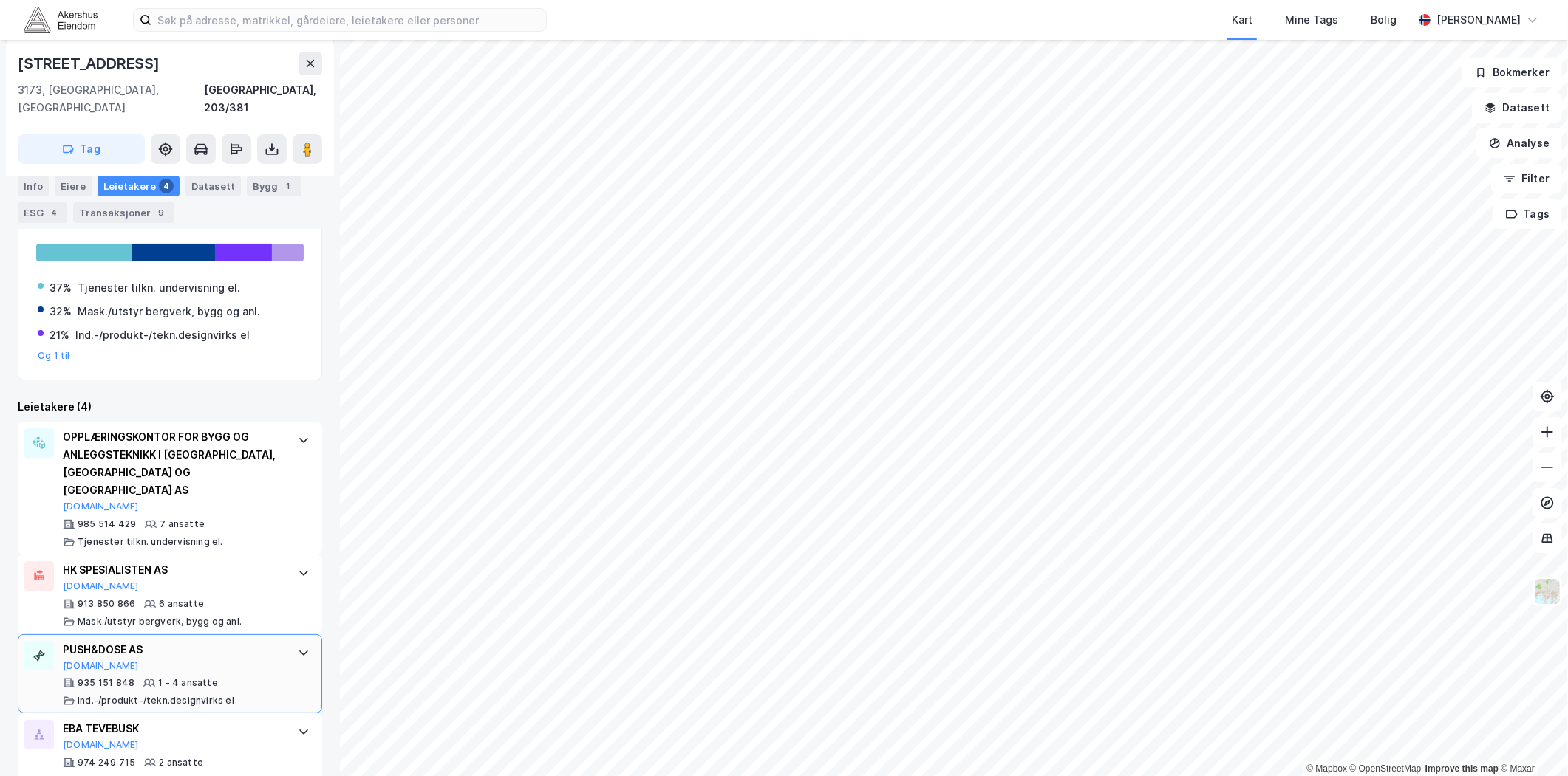
drag, startPoint x: 85, startPoint y: 630, endPoint x: 51, endPoint y: 651, distance: 40.0
click at [51, 651] on div "PUSH&DOSE AS [DOMAIN_NAME] 935 151 848 1 - 4 ansatte Ind.-/produkt-/tekn.design…" at bounding box center [169, 674] width 304 height 80
click at [92, 660] on button "[DOMAIN_NAME]" at bounding box center [100, 666] width 76 height 12
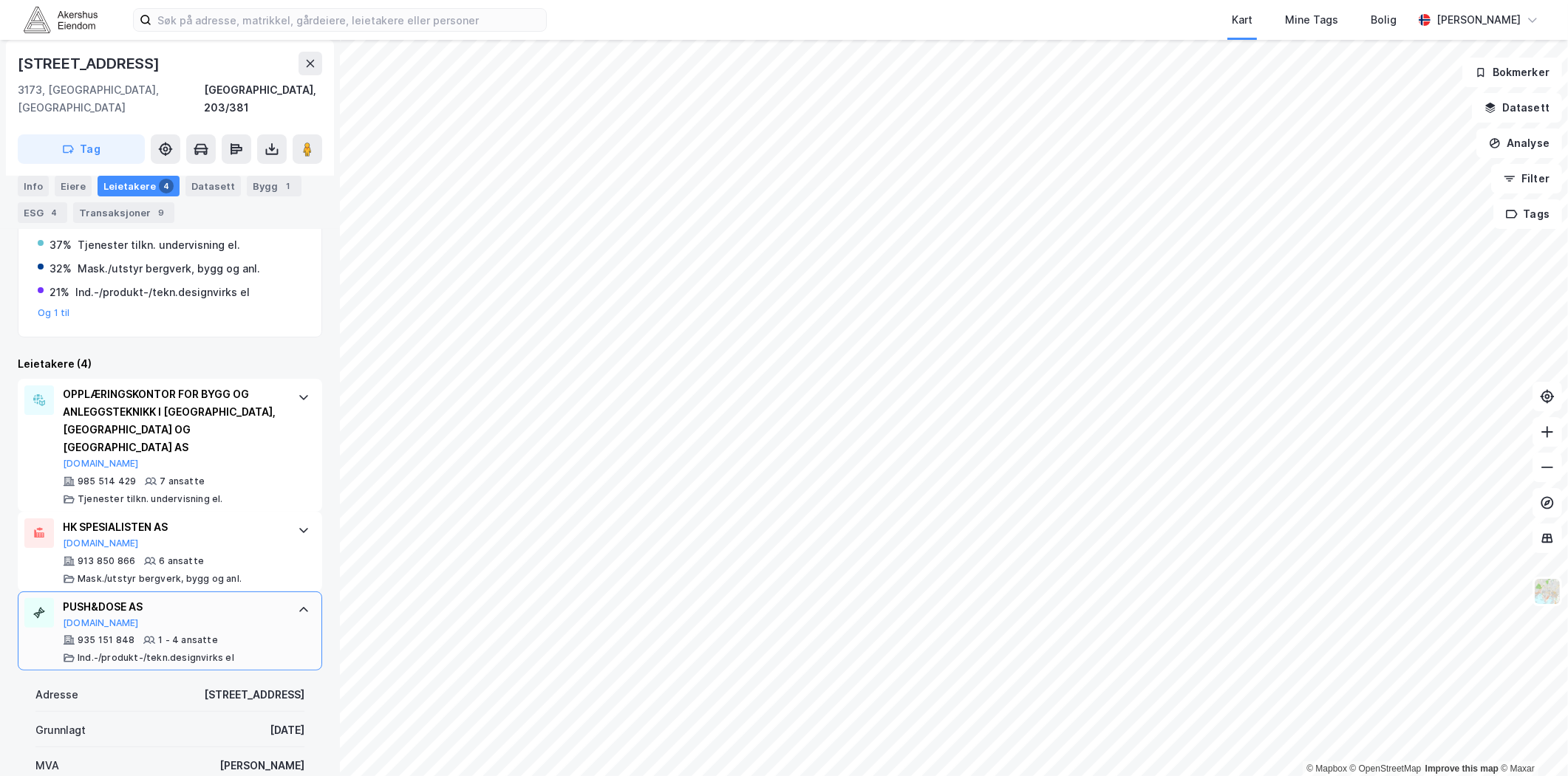
scroll to position [388, 0]
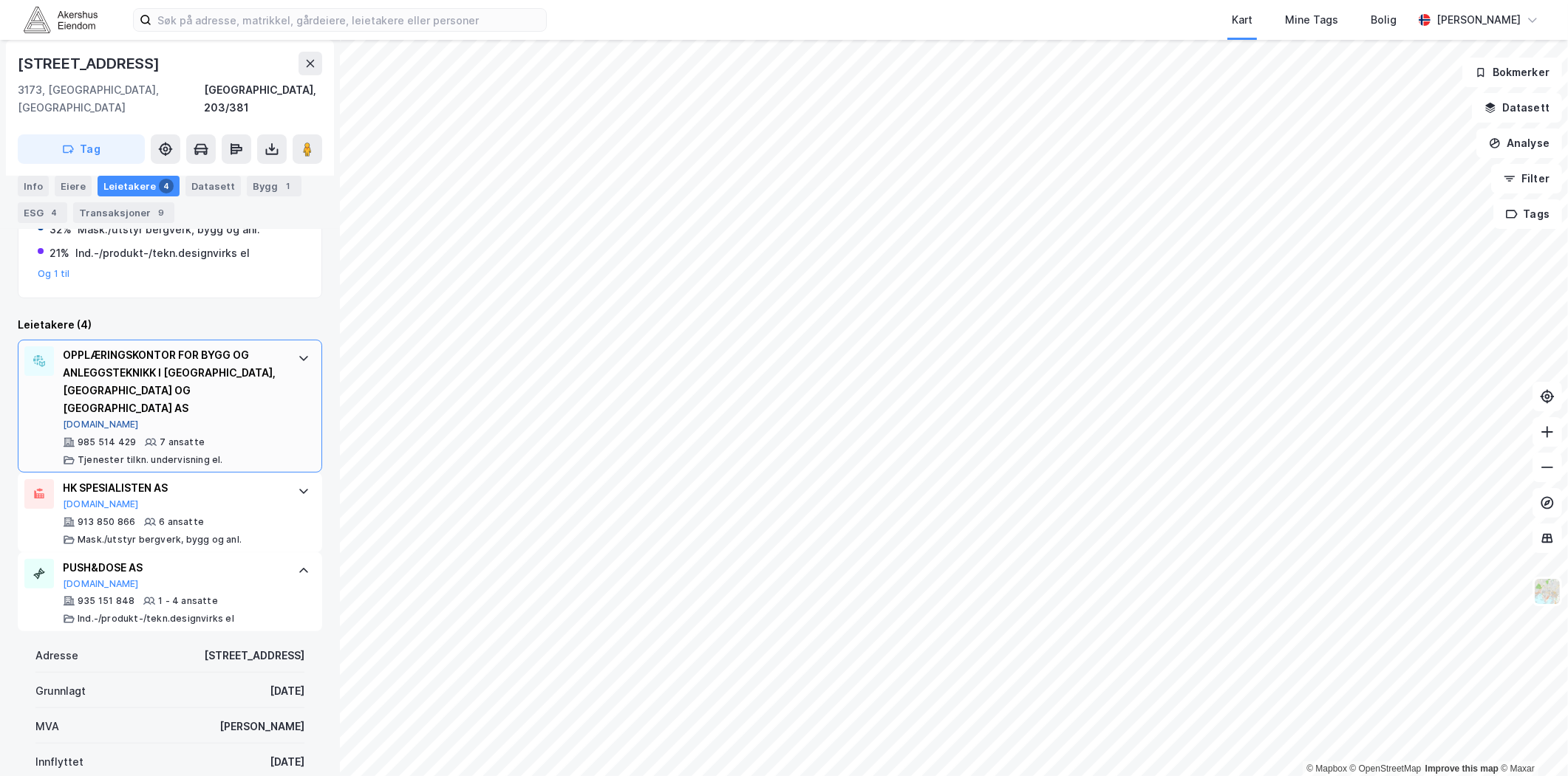
click at [91, 419] on button "[DOMAIN_NAME]" at bounding box center [100, 424] width 76 height 12
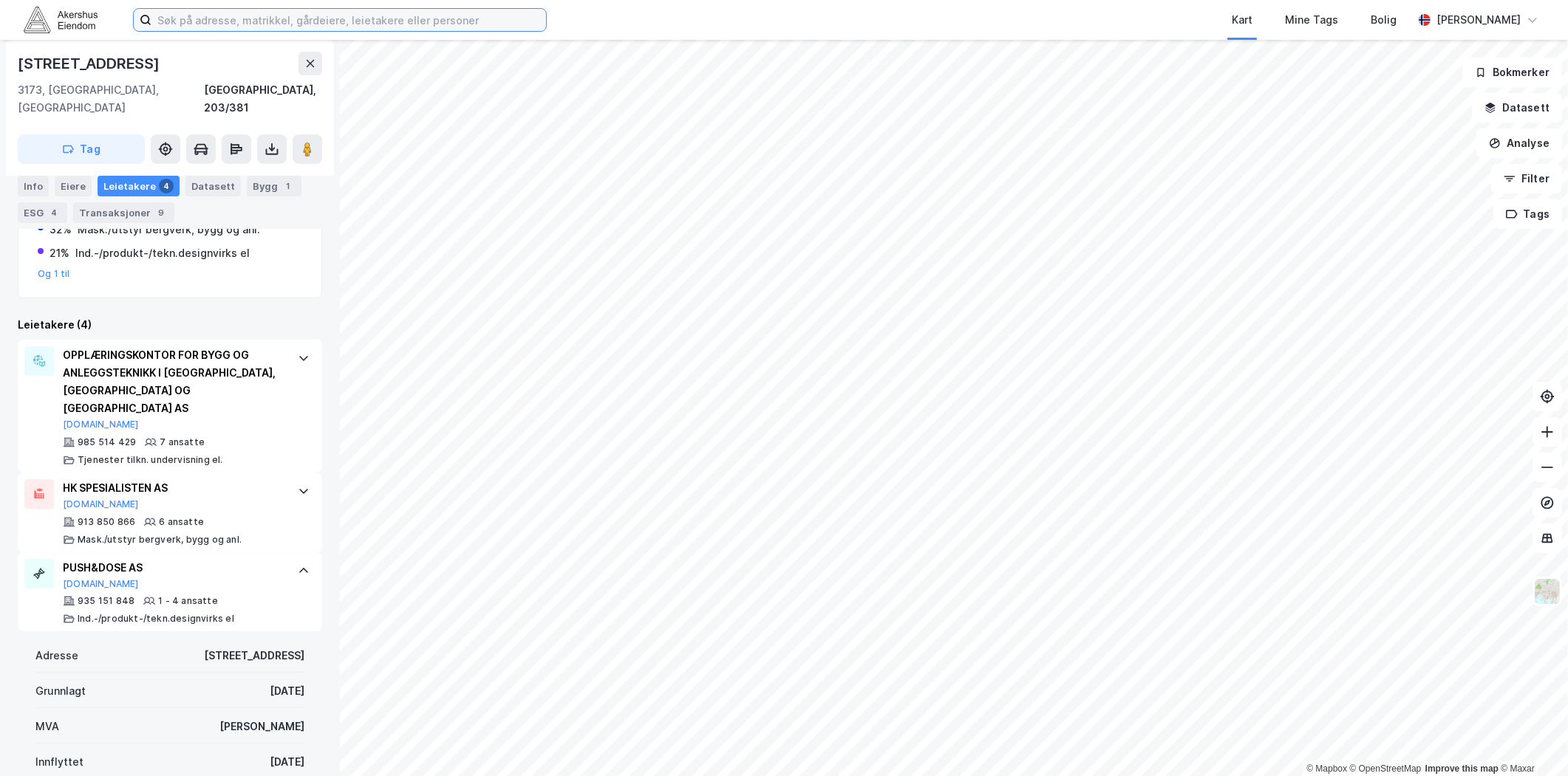
click at [330, 25] on input at bounding box center [349, 20] width 395 height 22
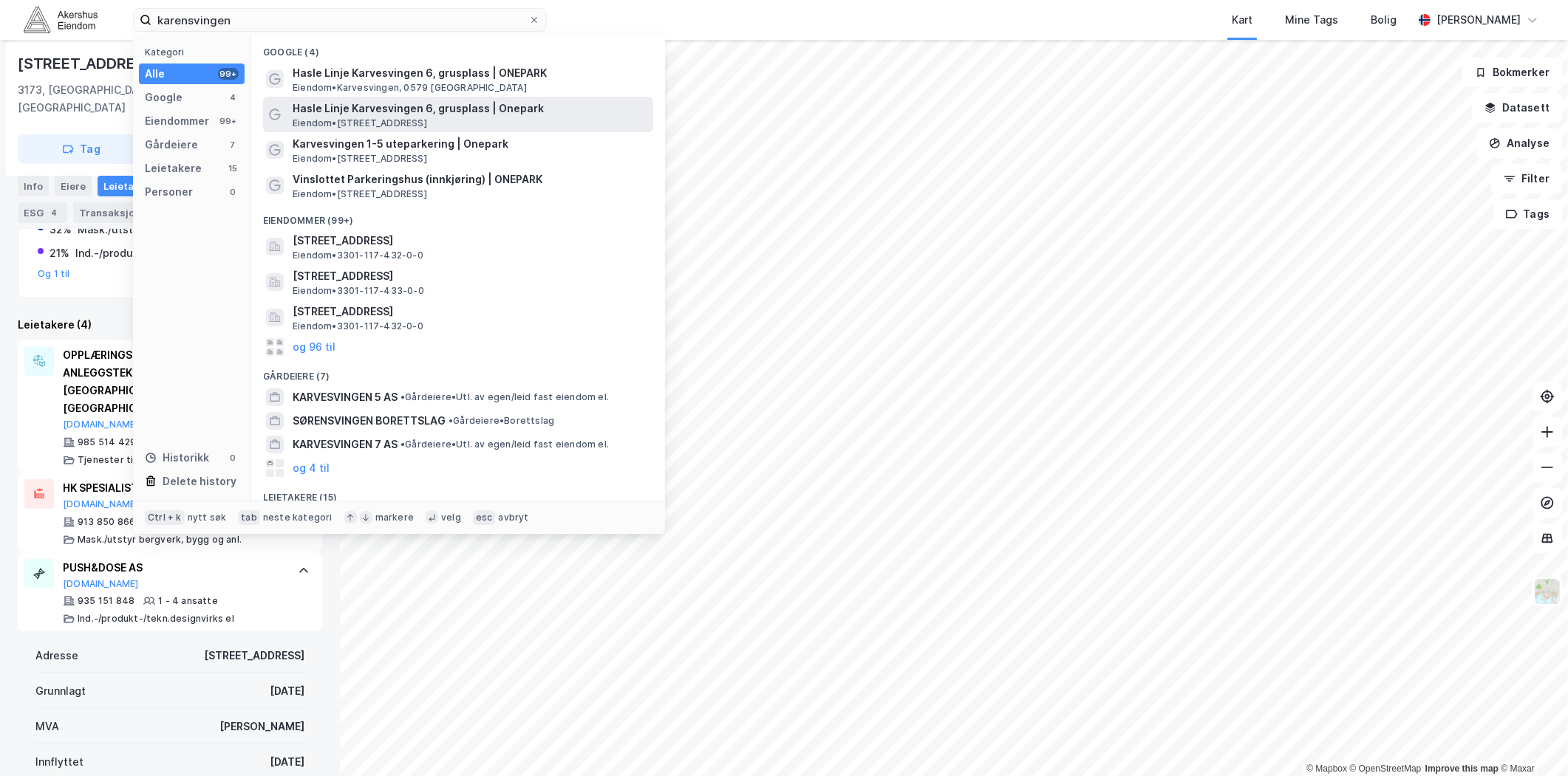
click at [423, 120] on span "Eiendom • [STREET_ADDRESS]" at bounding box center [360, 123] width 134 height 12
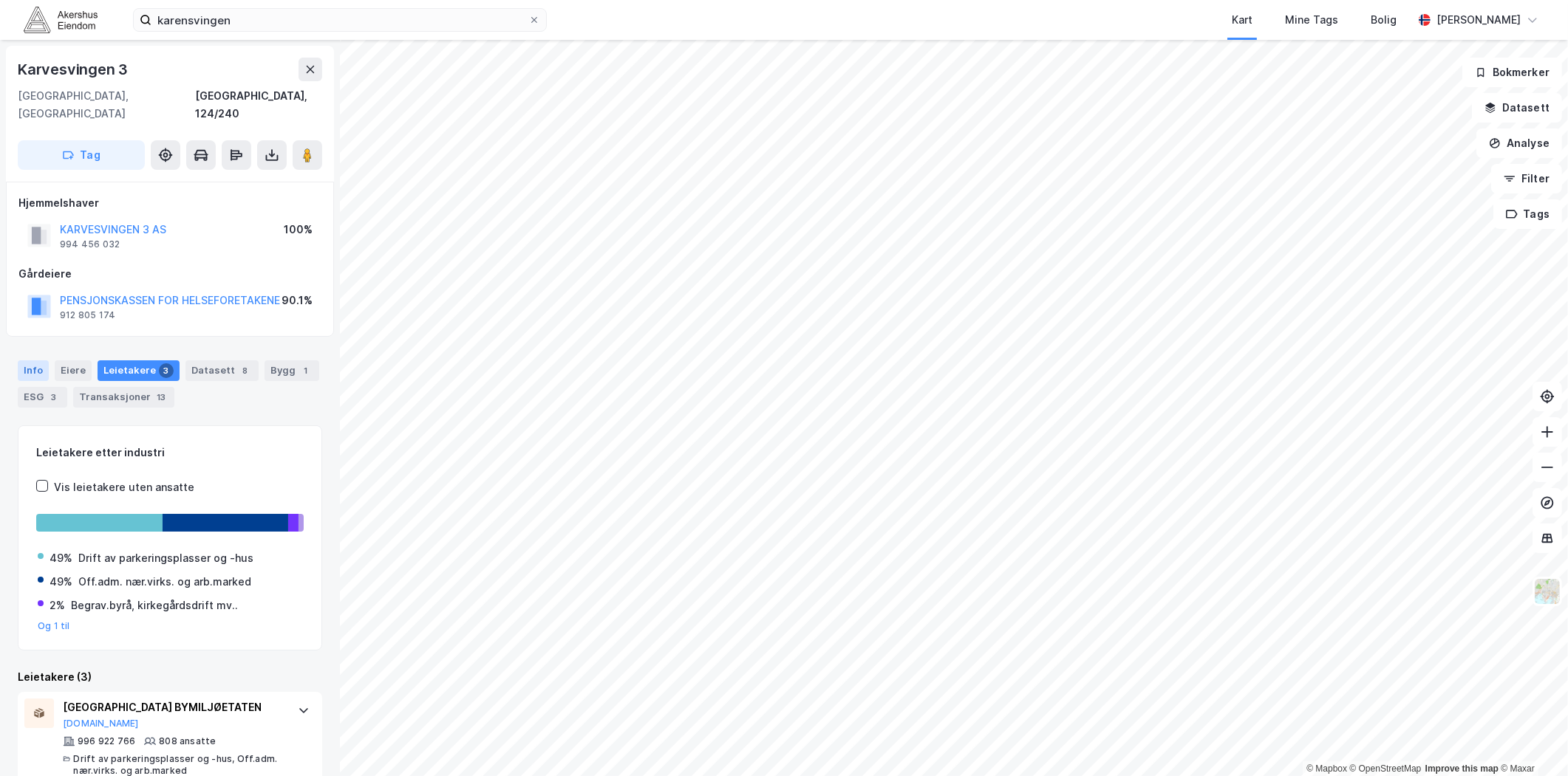
click at [38, 361] on div "Info" at bounding box center [33, 371] width 31 height 21
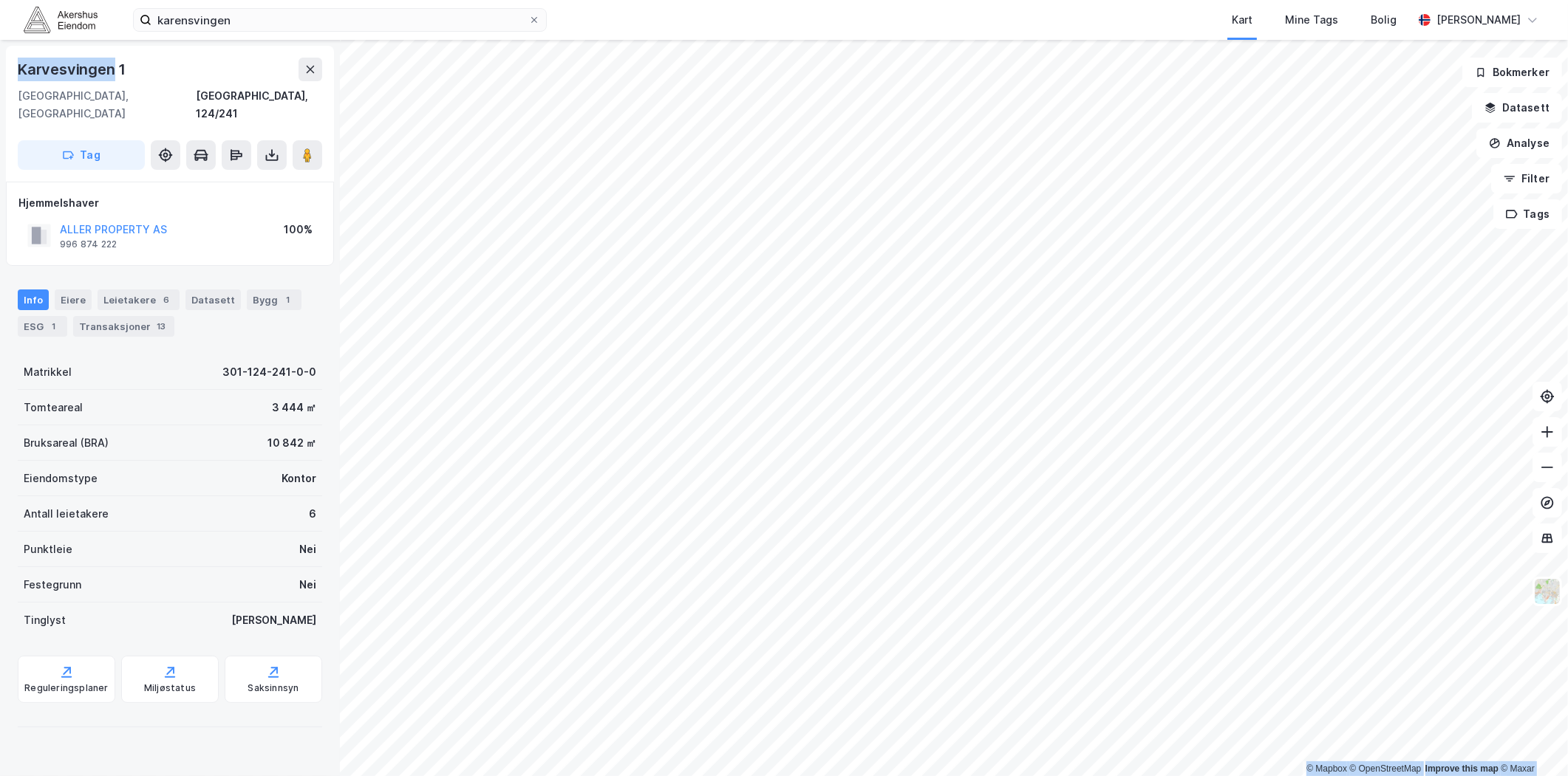
drag, startPoint x: 111, startPoint y: 69, endPoint x: -45, endPoint y: 73, distance: 156.1
click at [0, 73] on html "karensvingen Kart Mine Tags Bolig [PERSON_NAME] © Mapbox © OpenStreetMap Improv…" at bounding box center [784, 388] width 1568 height 776
drag, startPoint x: -45, startPoint y: 73, endPoint x: 91, endPoint y: 73, distance: 136.0
click at [85, 73] on div "Karvesvingen 1" at bounding box center [73, 70] width 111 height 24
drag, startPoint x: 137, startPoint y: 68, endPoint x: -2, endPoint y: 74, distance: 139.1
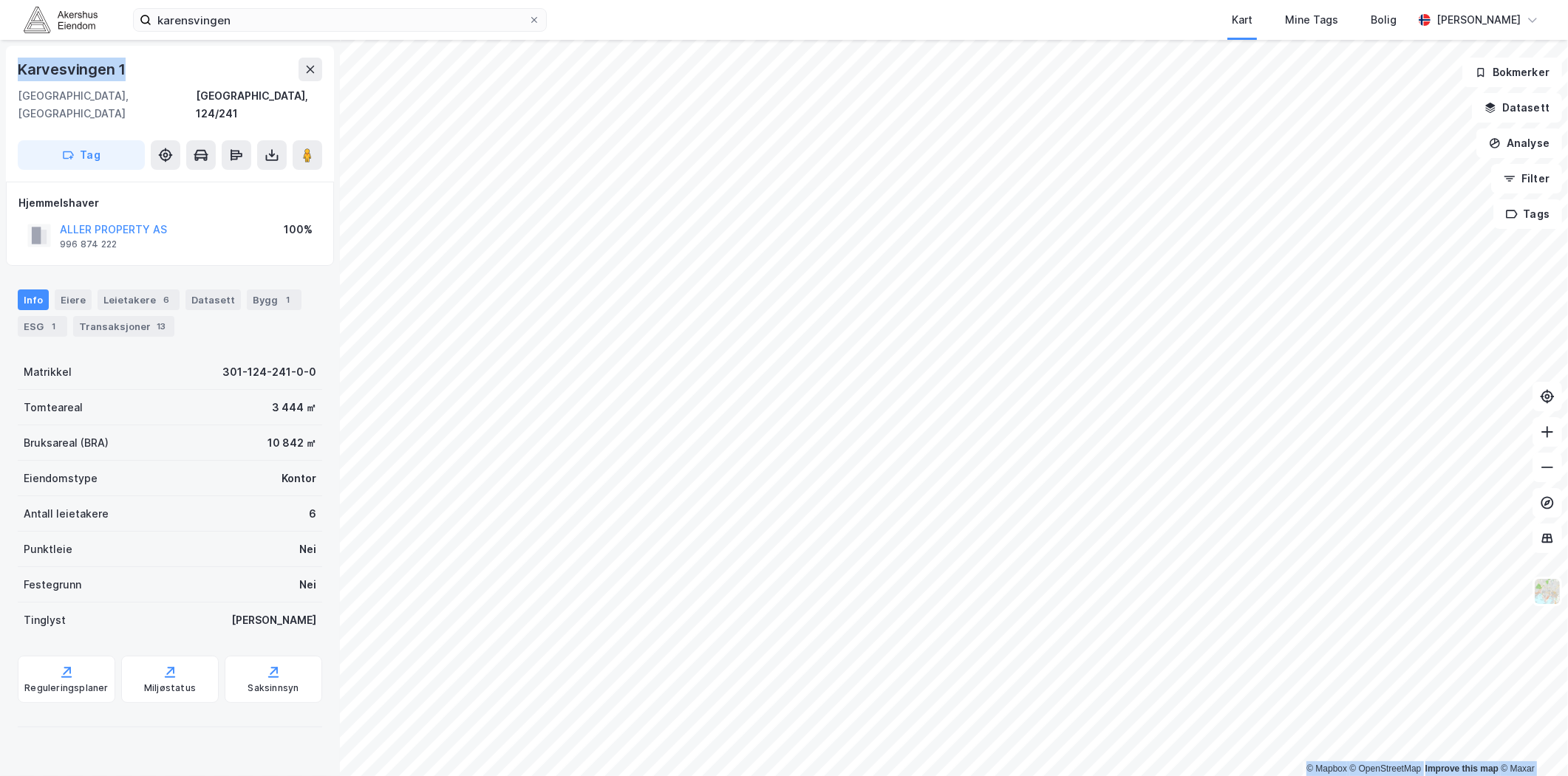
click at [0, 74] on html "karensvingen Kart Mine Tags Bolig [PERSON_NAME] © Mapbox © OpenStreetMap Improv…" at bounding box center [784, 388] width 1568 height 776
copy div "© Mapbox © OpenStreetMap Improve this map © Maxar [STREET_ADDRESS]"
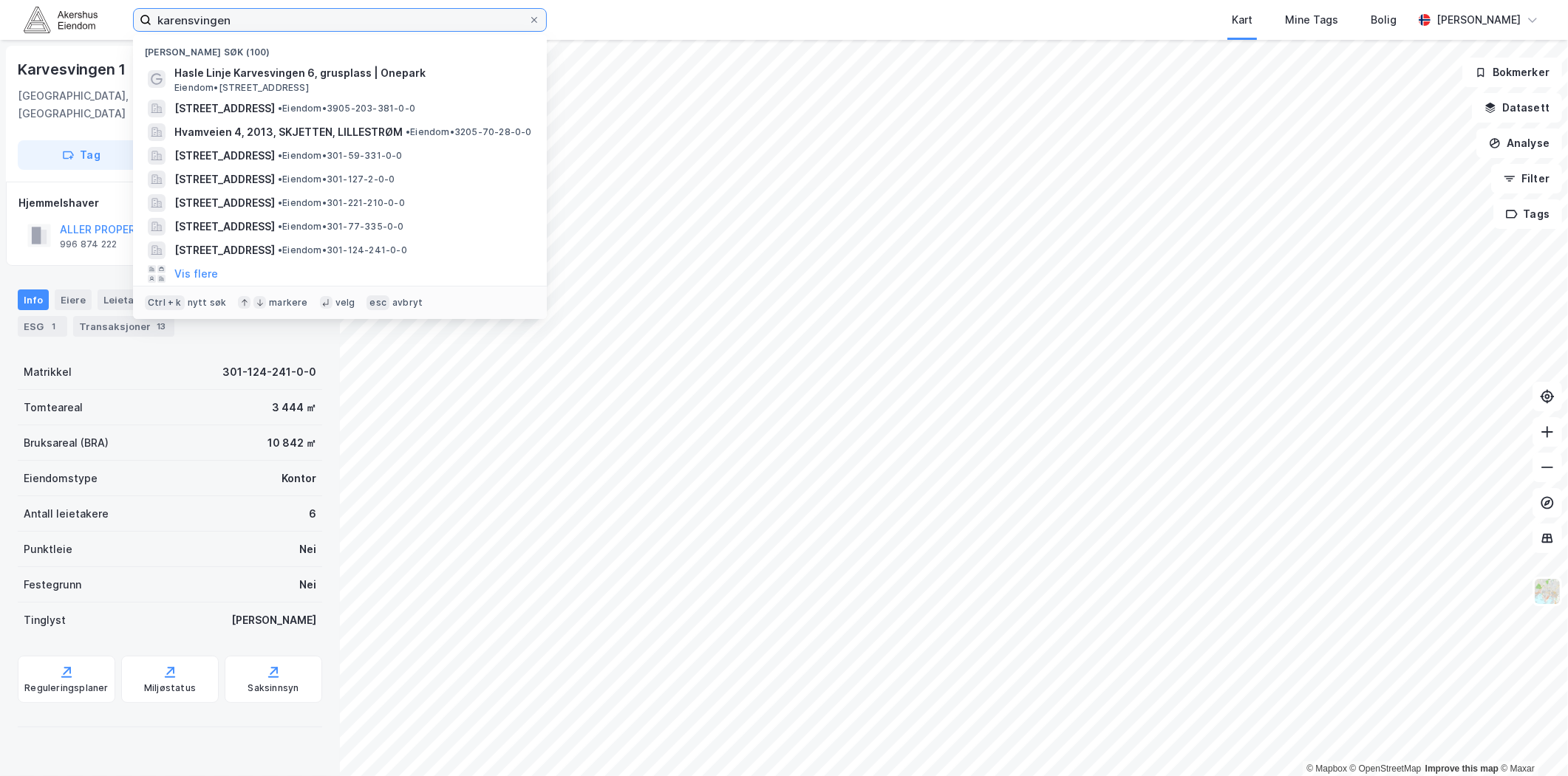
drag, startPoint x: 275, startPoint y: 12, endPoint x: 115, endPoint y: 7, distance: 160.1
click at [115, 7] on div "karensvingen Nylige søk (100) [PERSON_NAME] 6, grusplass | Onepark Eiendom • [S…" at bounding box center [784, 19] width 1568 height 39
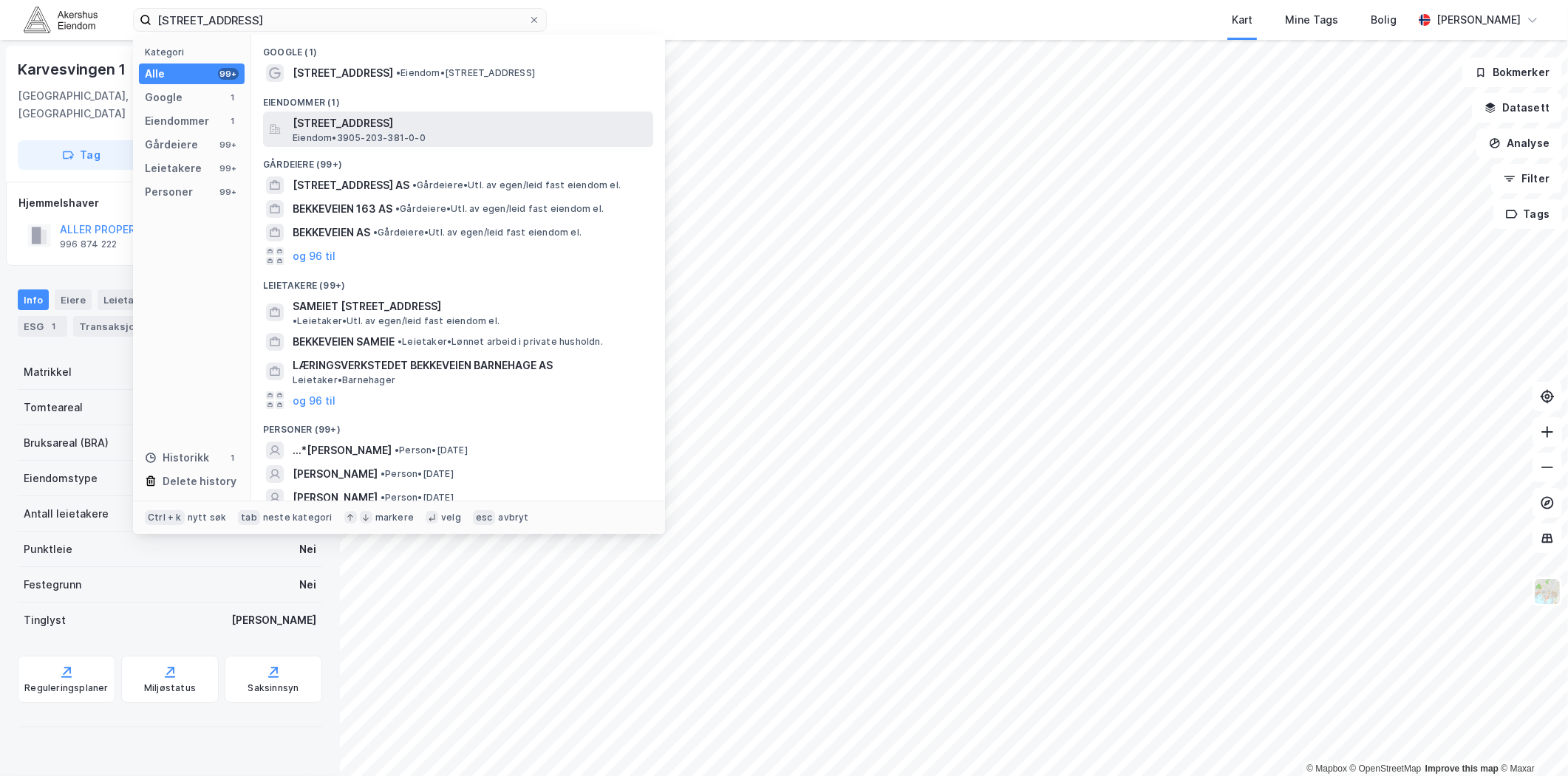
click at [434, 130] on span "[STREET_ADDRESS]" at bounding box center [470, 123] width 355 height 17
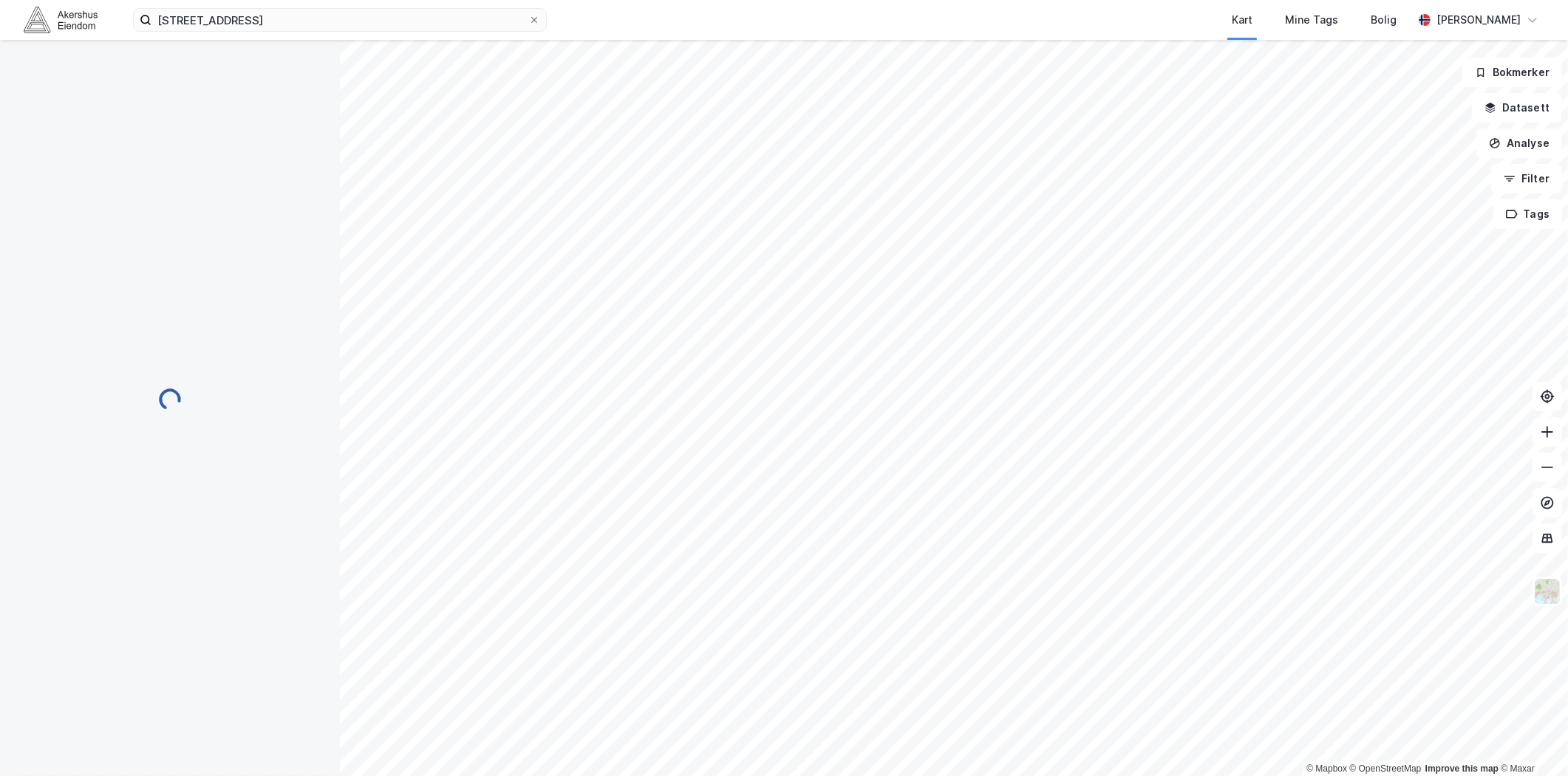
scroll to position [62, 0]
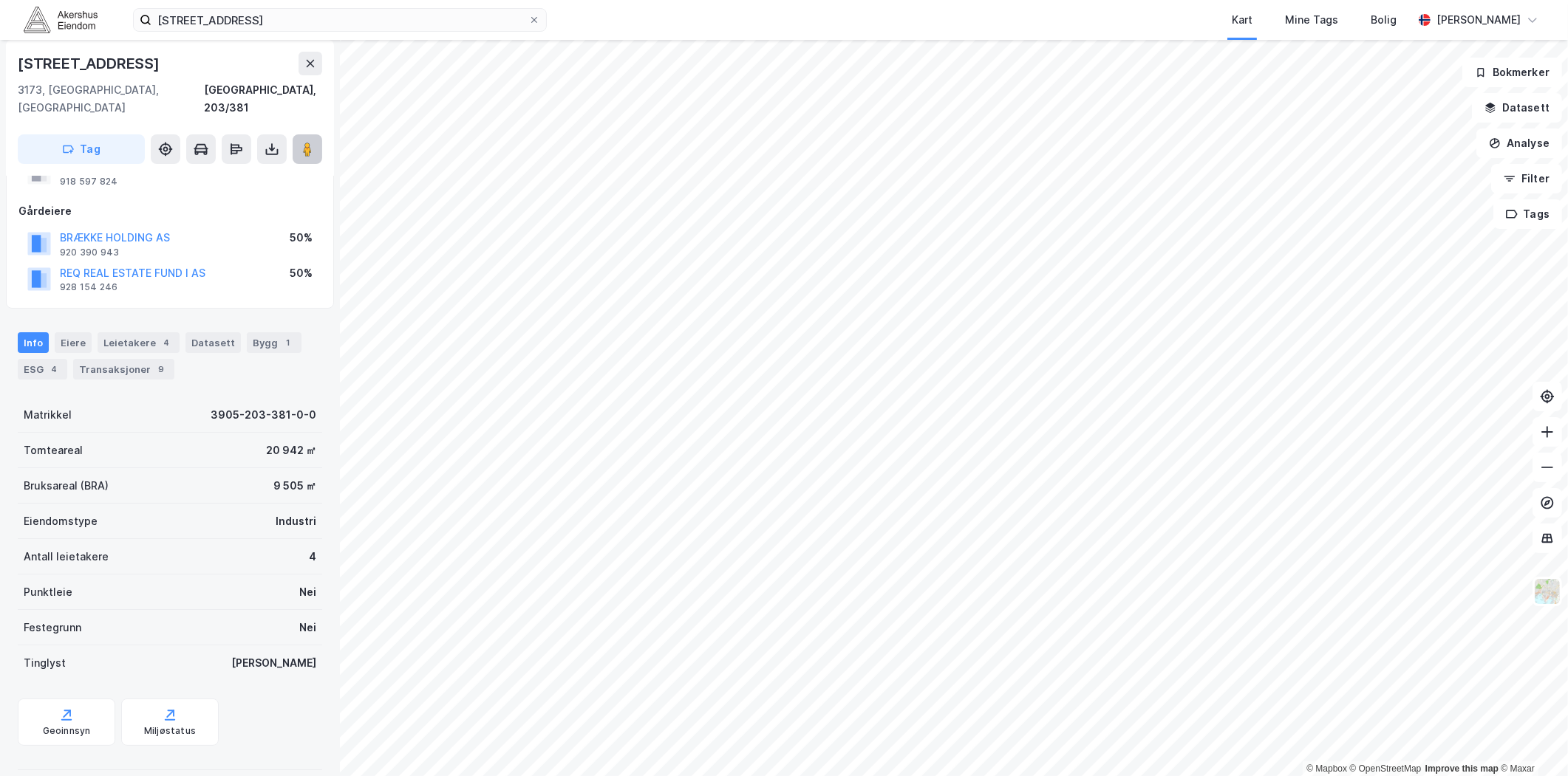
click at [312, 141] on icon at bounding box center [308, 149] width 15 height 15
click at [250, 332] on div "Bygg 1" at bounding box center [275, 343] width 55 height 21
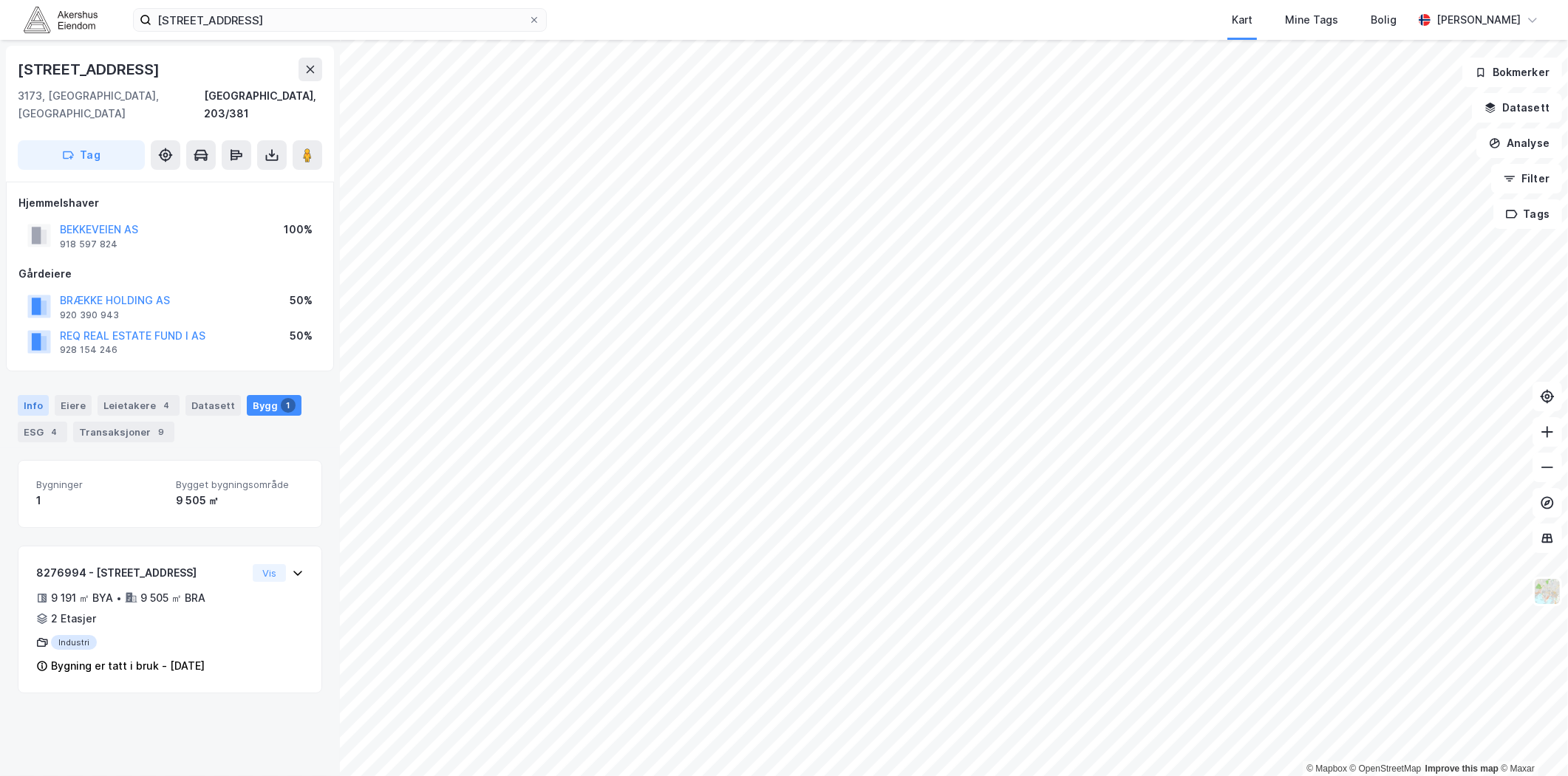
click at [45, 395] on div "Info" at bounding box center [33, 405] width 31 height 21
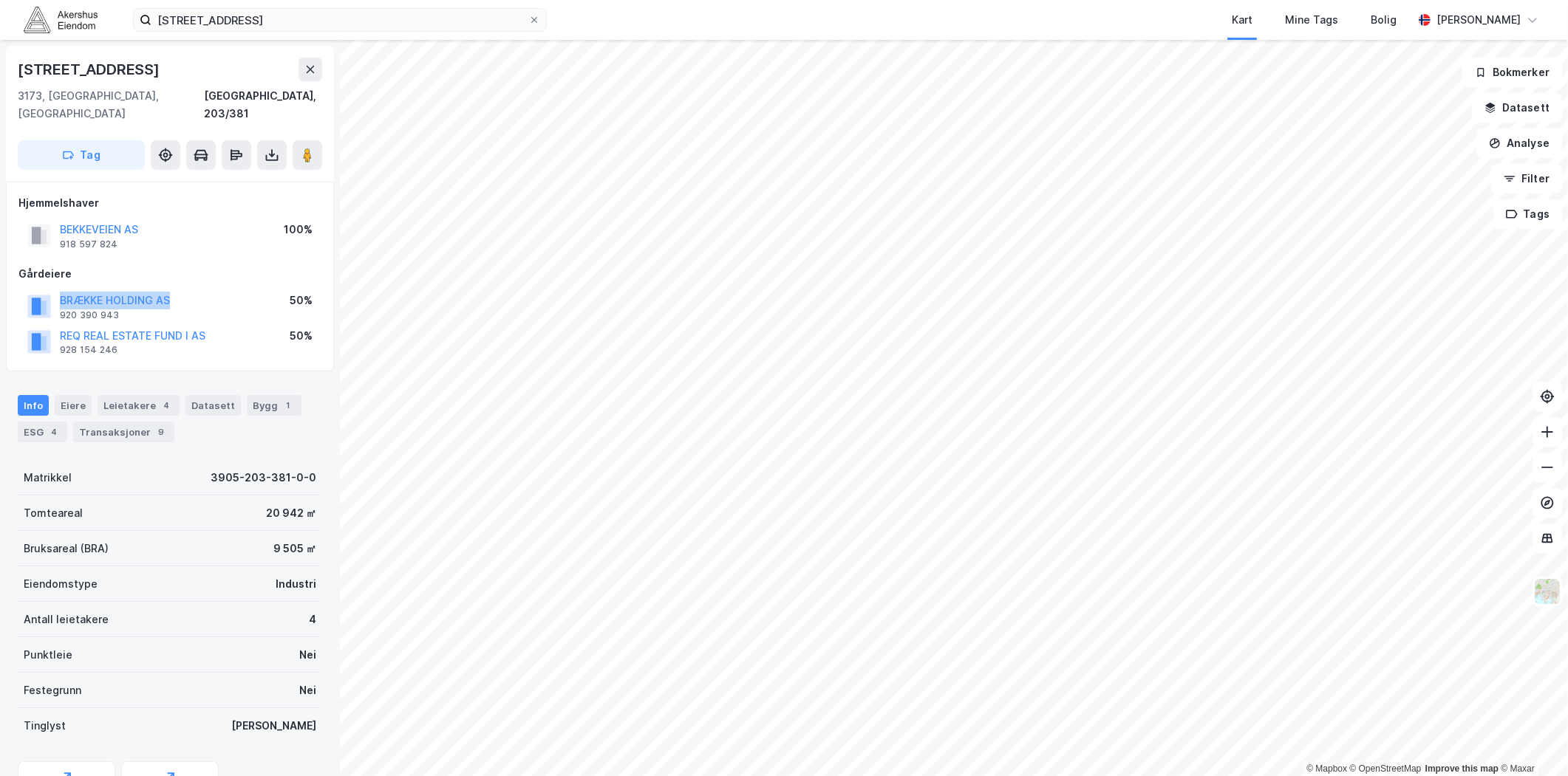
drag, startPoint x: 174, startPoint y: 281, endPoint x: 54, endPoint y: 286, distance: 120.1
click at [54, 288] on div "BRÆKKE HOLDING AS 920 390 943 50%" at bounding box center [170, 306] width 303 height 36
copy button "BRÆKKE HOLDING AS"
click at [39, 422] on div "ESG 4" at bounding box center [42, 432] width 50 height 21
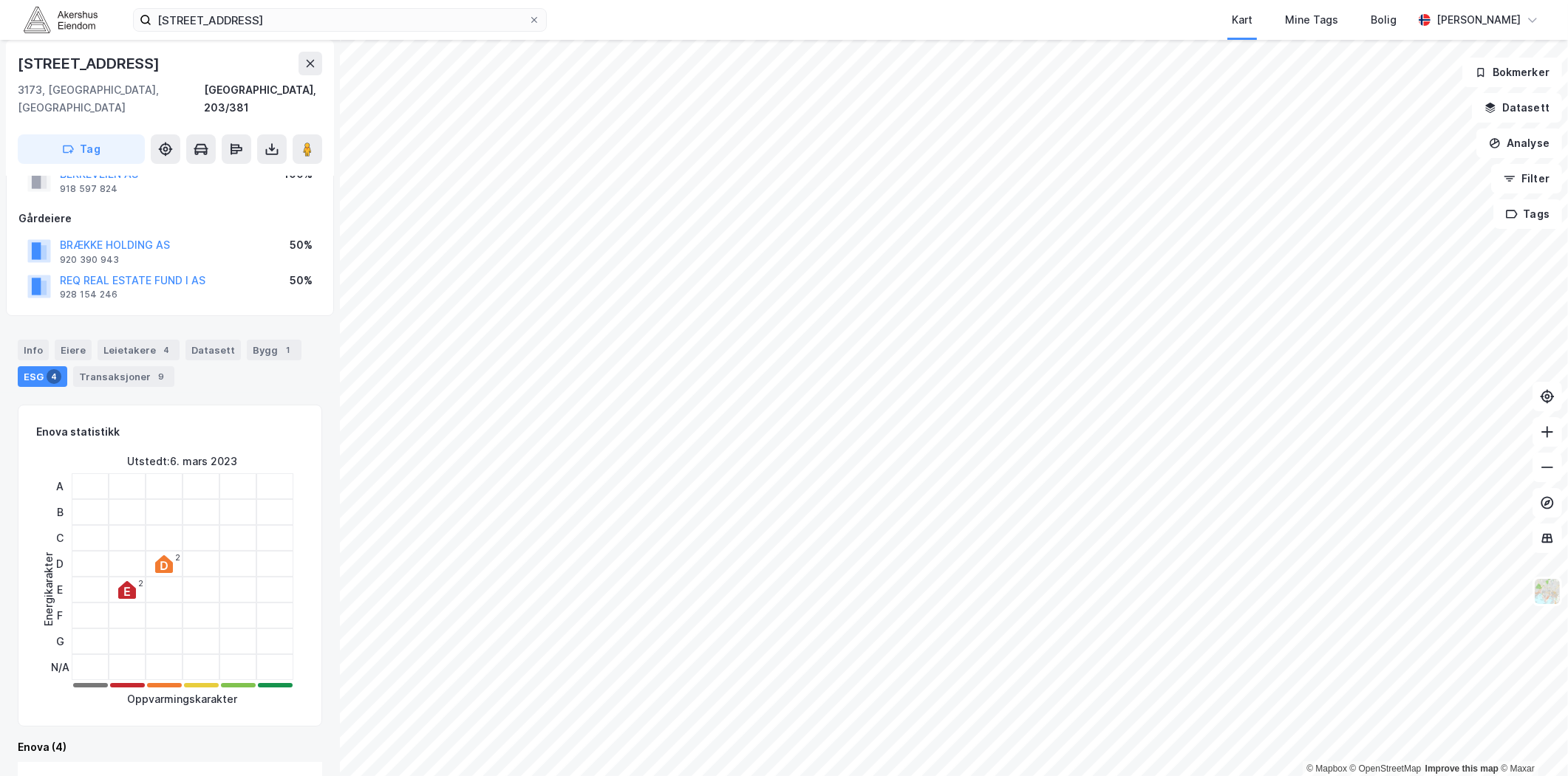
scroll to position [82, 0]
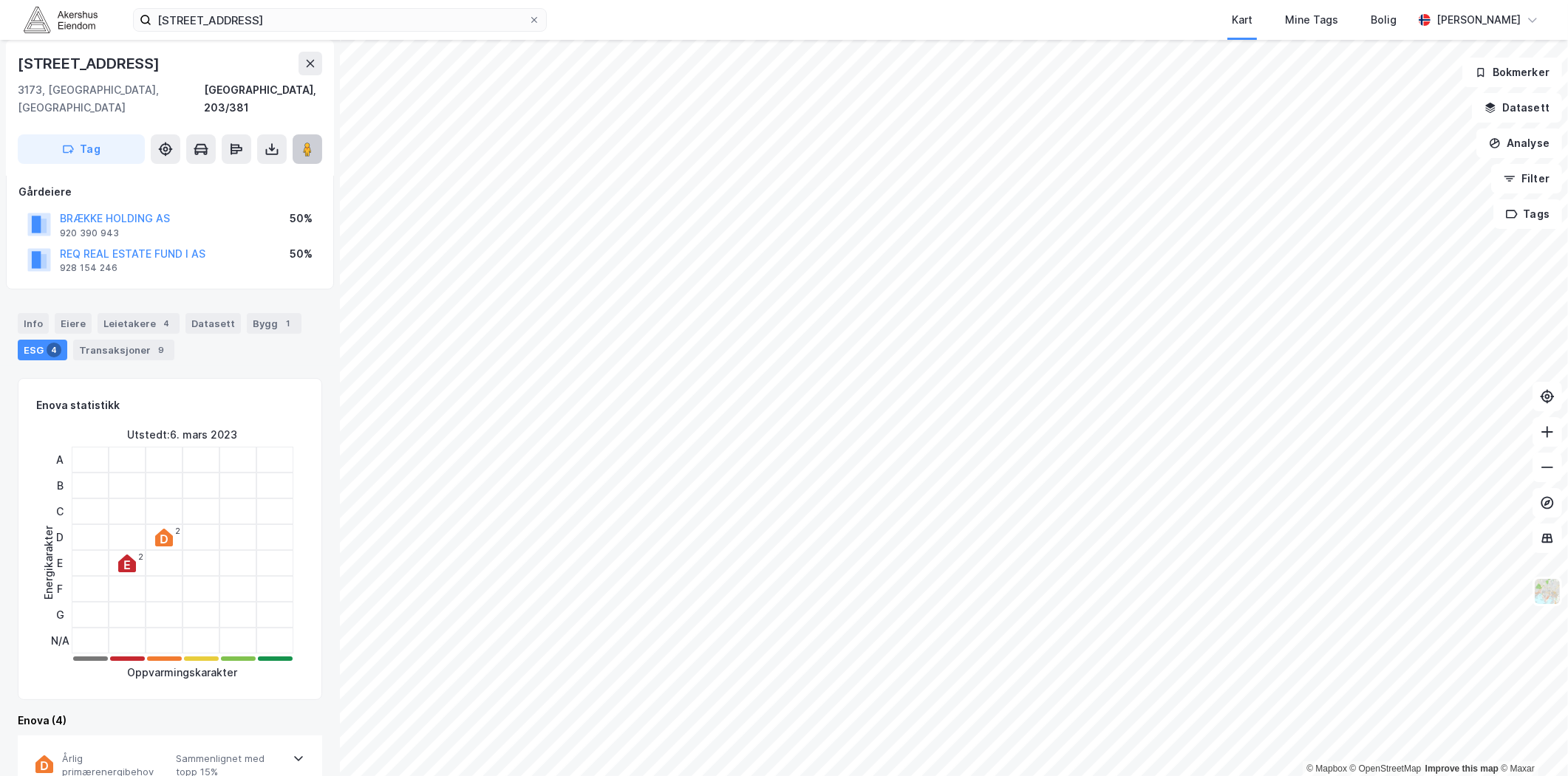
click at [304, 141] on image at bounding box center [308, 149] width 9 height 15
click at [72, 447] on div at bounding box center [90, 460] width 37 height 26
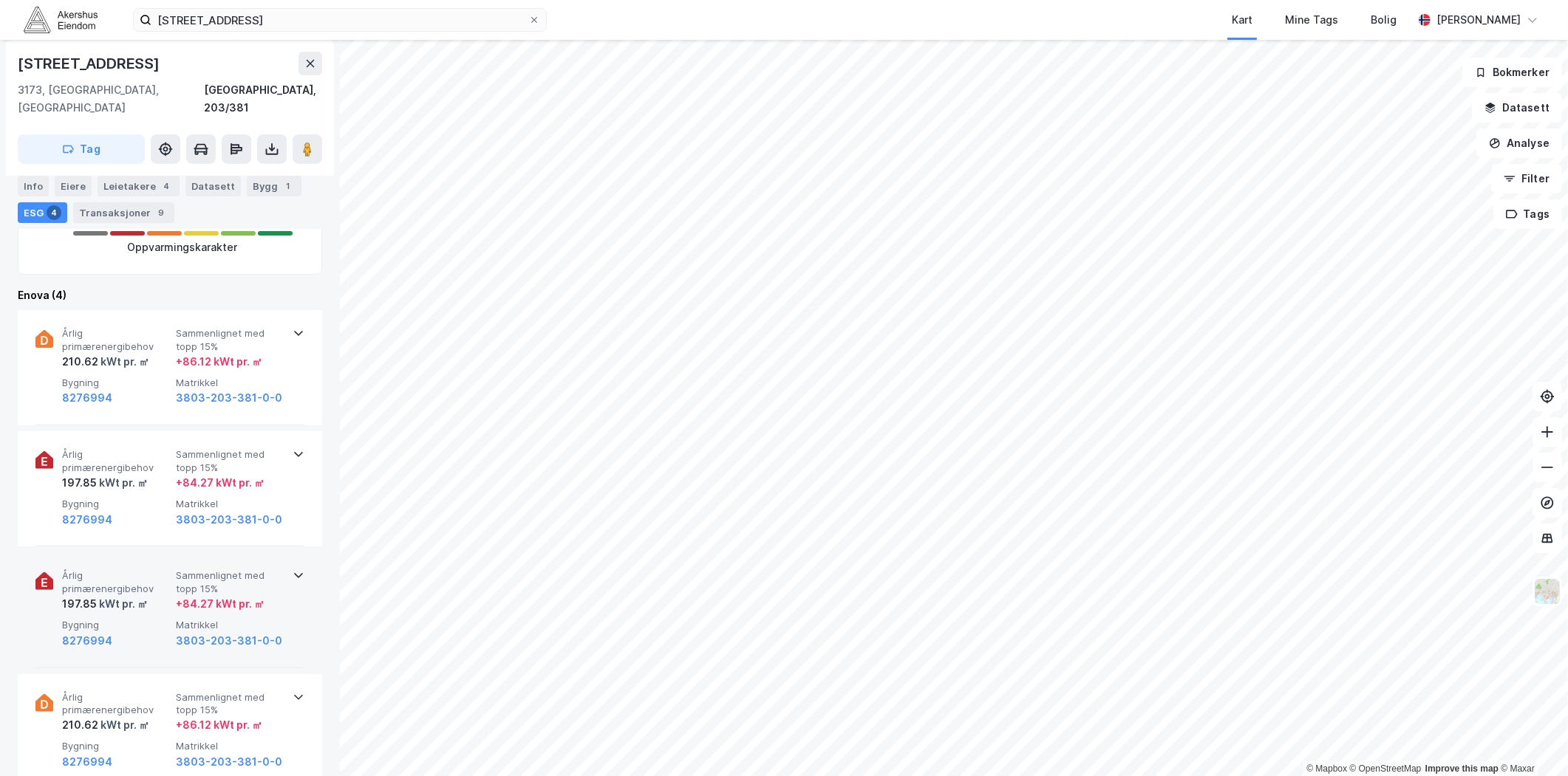
scroll to position [574, 0]
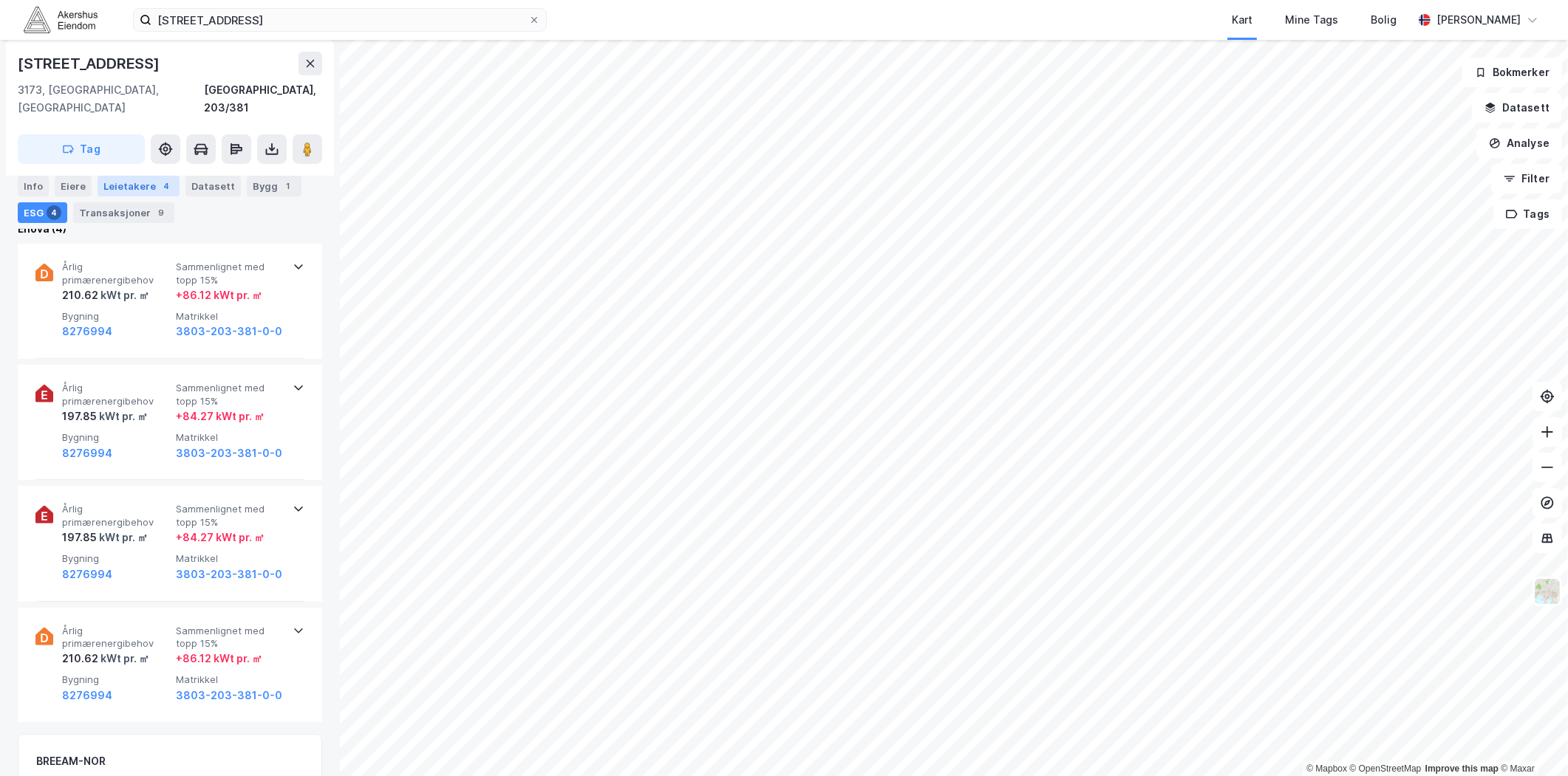
click at [135, 186] on div "Leietakere 4" at bounding box center [138, 186] width 82 height 21
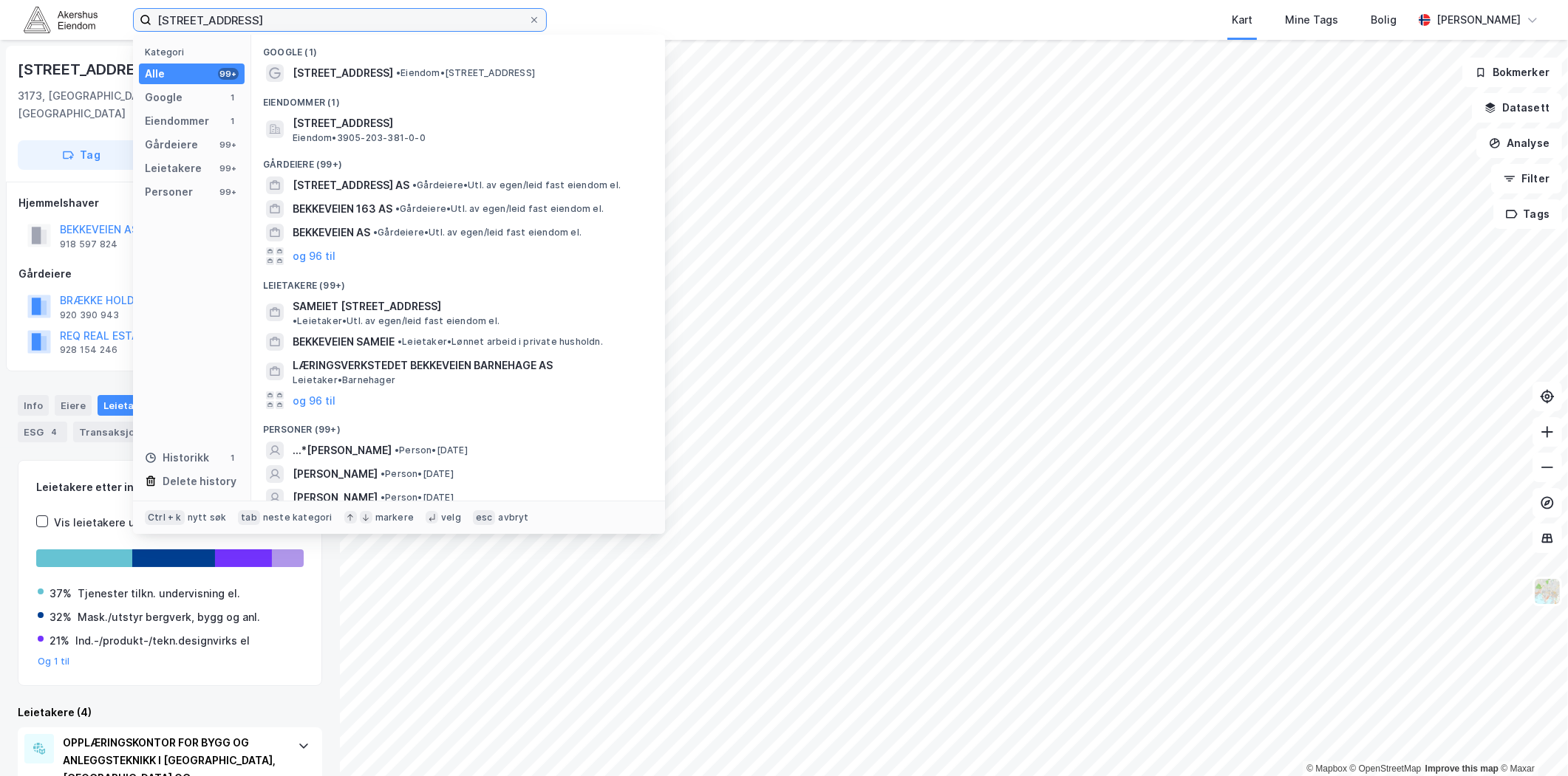
click at [420, 12] on input "[STREET_ADDRESS]" at bounding box center [340, 20] width 377 height 22
click at [417, 12] on input "[STREET_ADDRESS]" at bounding box center [340, 20] width 377 height 22
paste input "[STREET_ADDRESS]"
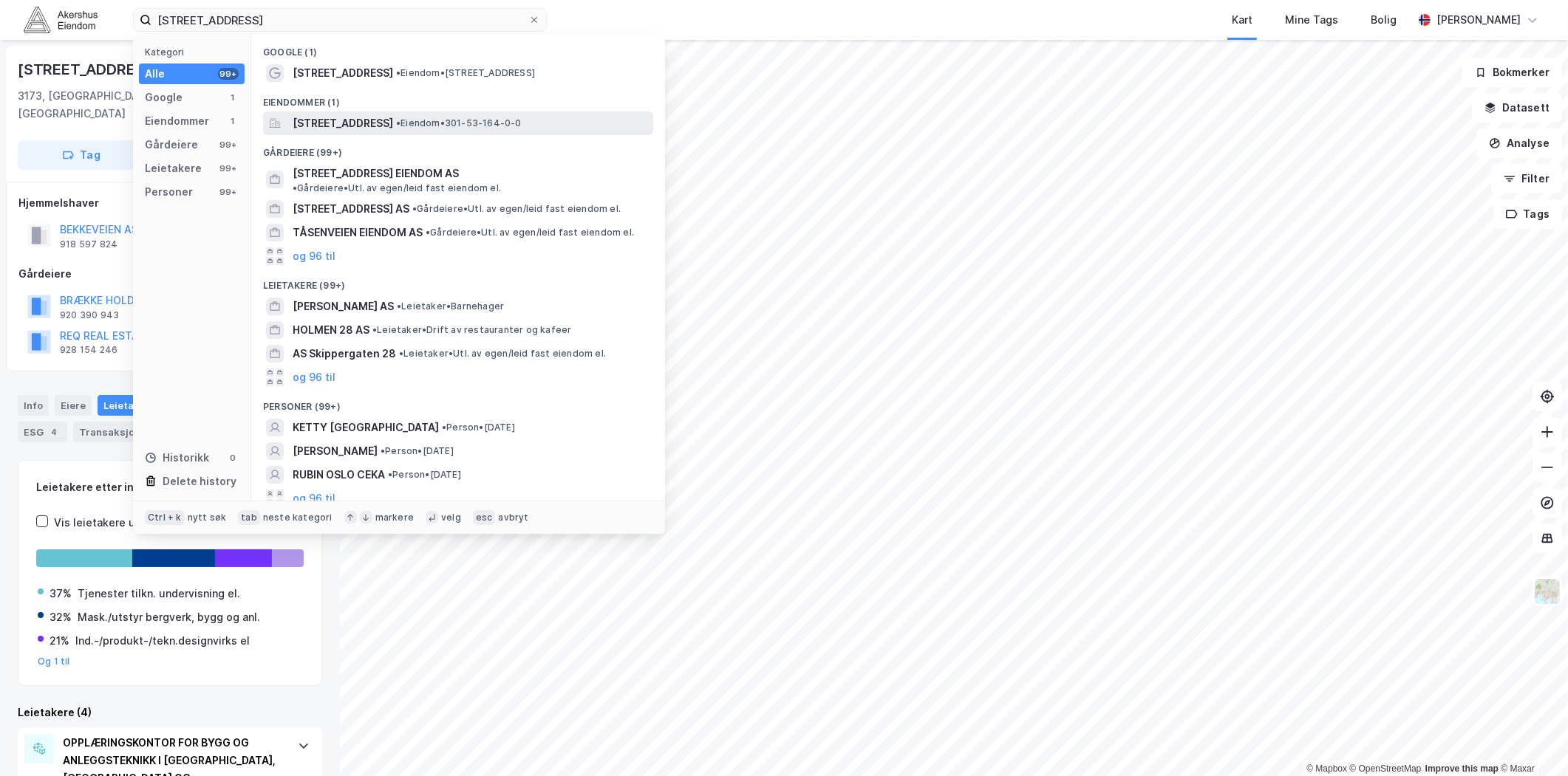
click at [347, 123] on span "[STREET_ADDRESS]" at bounding box center [343, 123] width 100 height 17
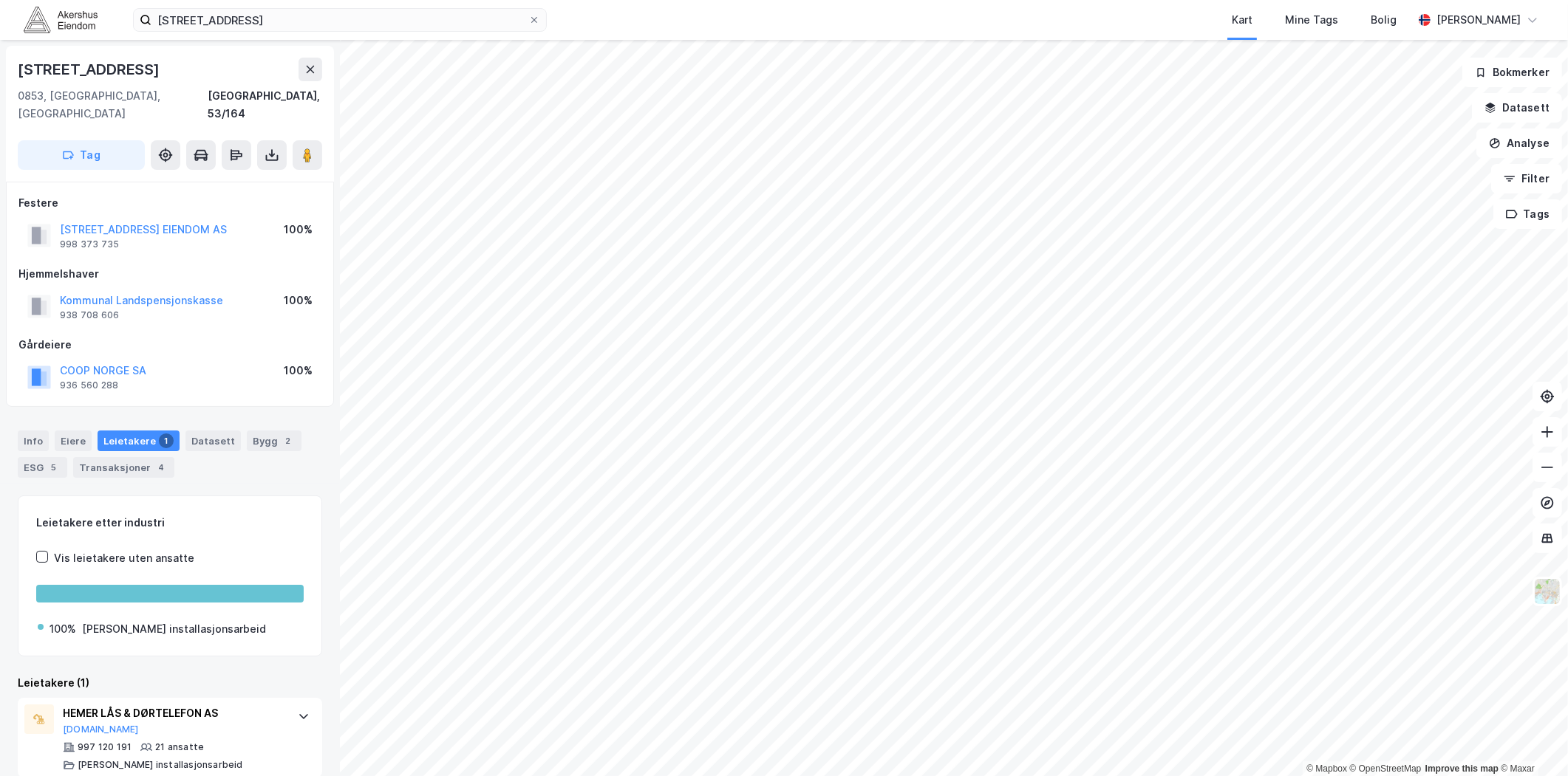
scroll to position [2, 0]
click at [39, 429] on div "Info" at bounding box center [33, 439] width 31 height 21
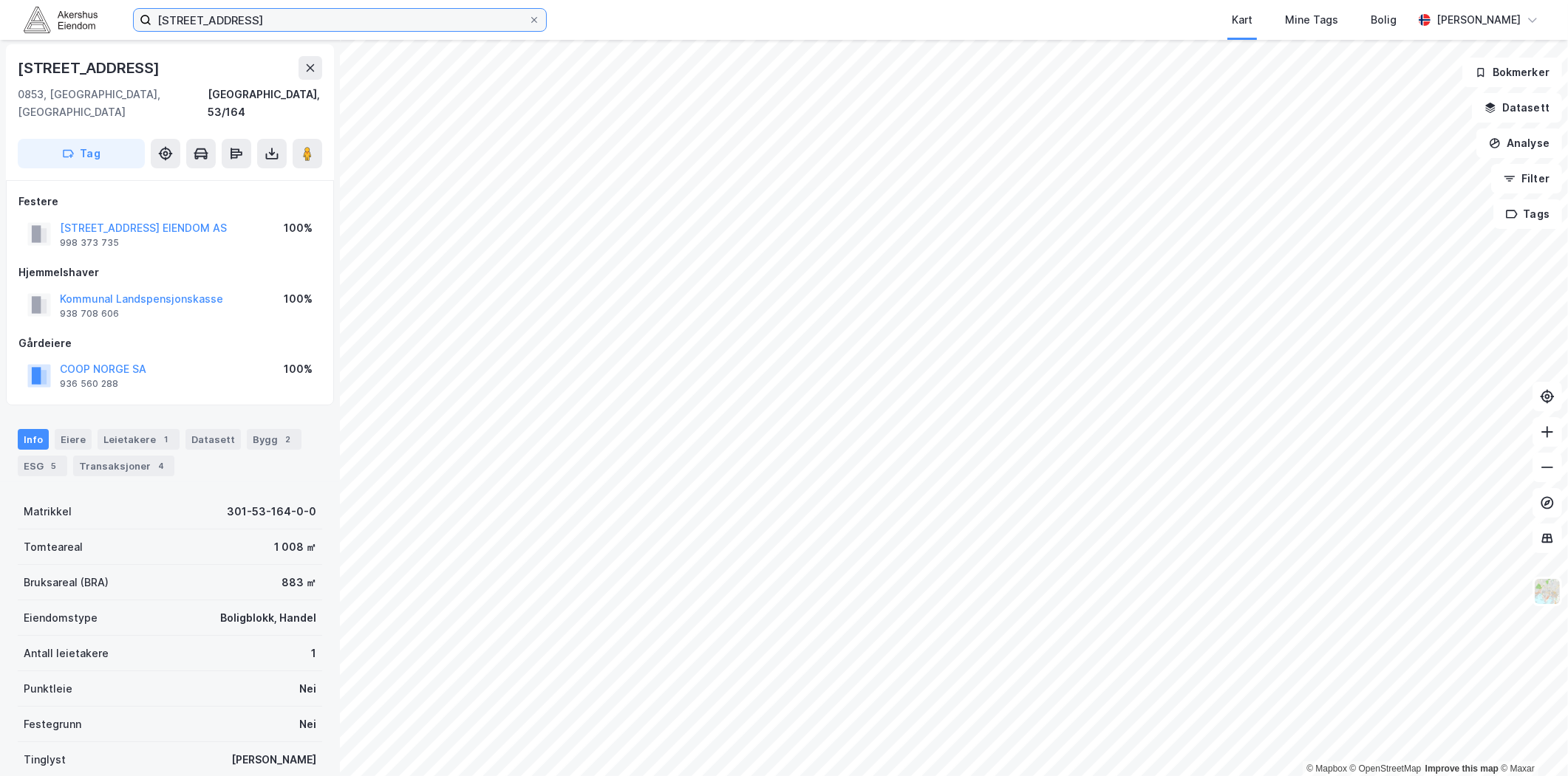
click at [289, 27] on input "[STREET_ADDRESS]" at bounding box center [340, 20] width 377 height 22
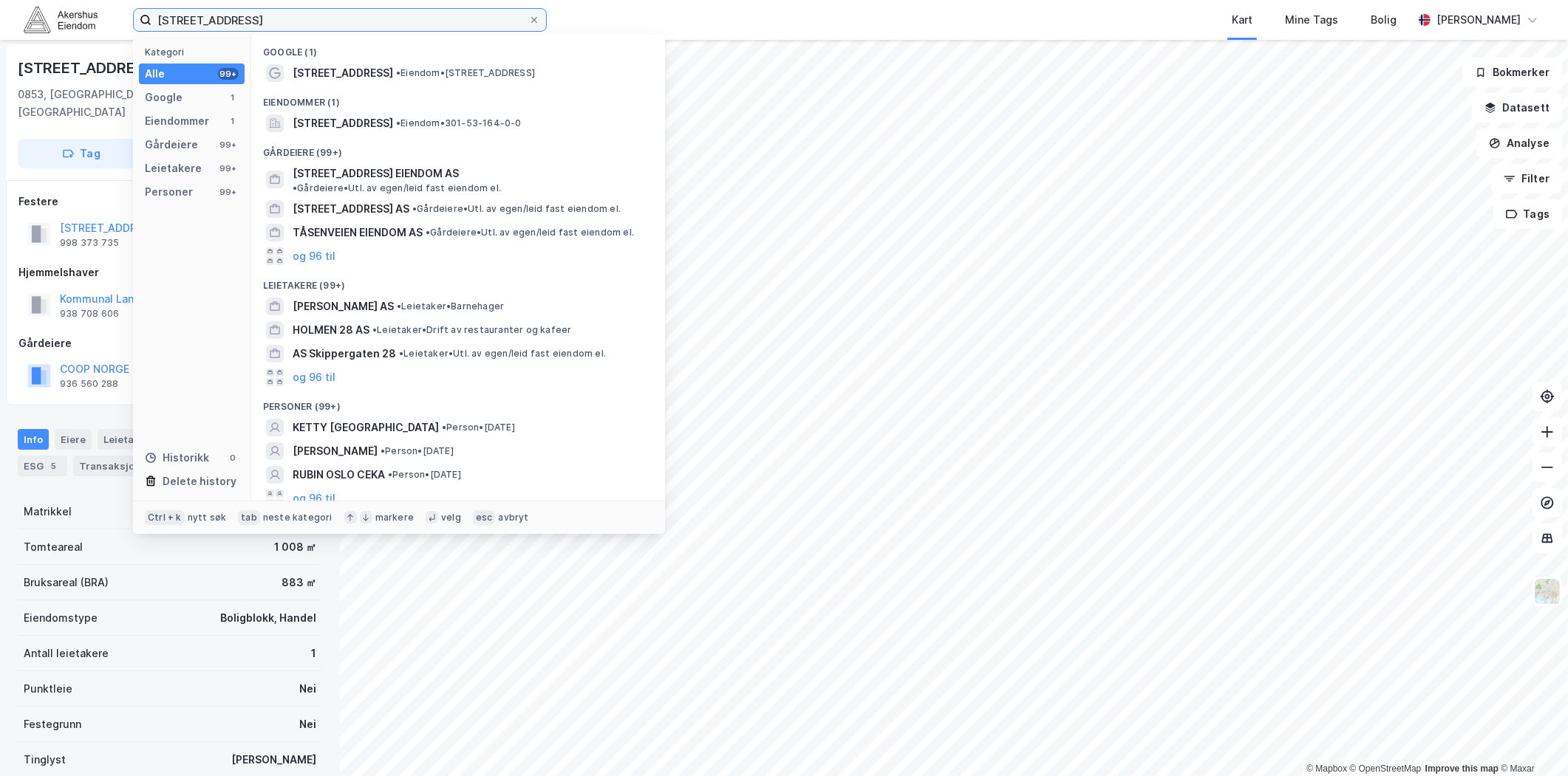
click at [288, 26] on input "[STREET_ADDRESS]" at bounding box center [340, 20] width 377 height 22
paste input "[STREET_ADDRESS]"
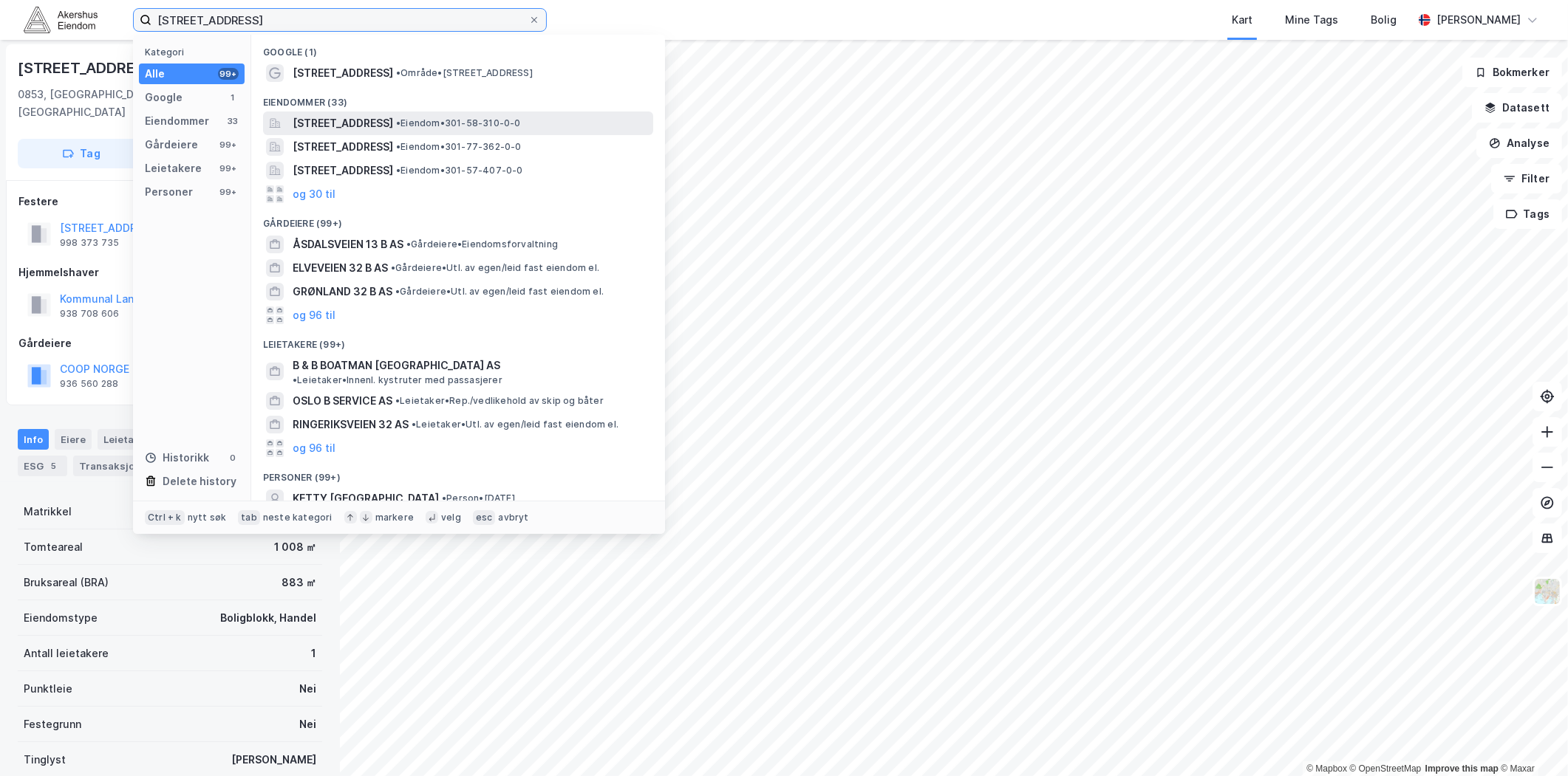
type input "[STREET_ADDRESS]"
click at [380, 126] on span "[STREET_ADDRESS]" at bounding box center [343, 123] width 100 height 17
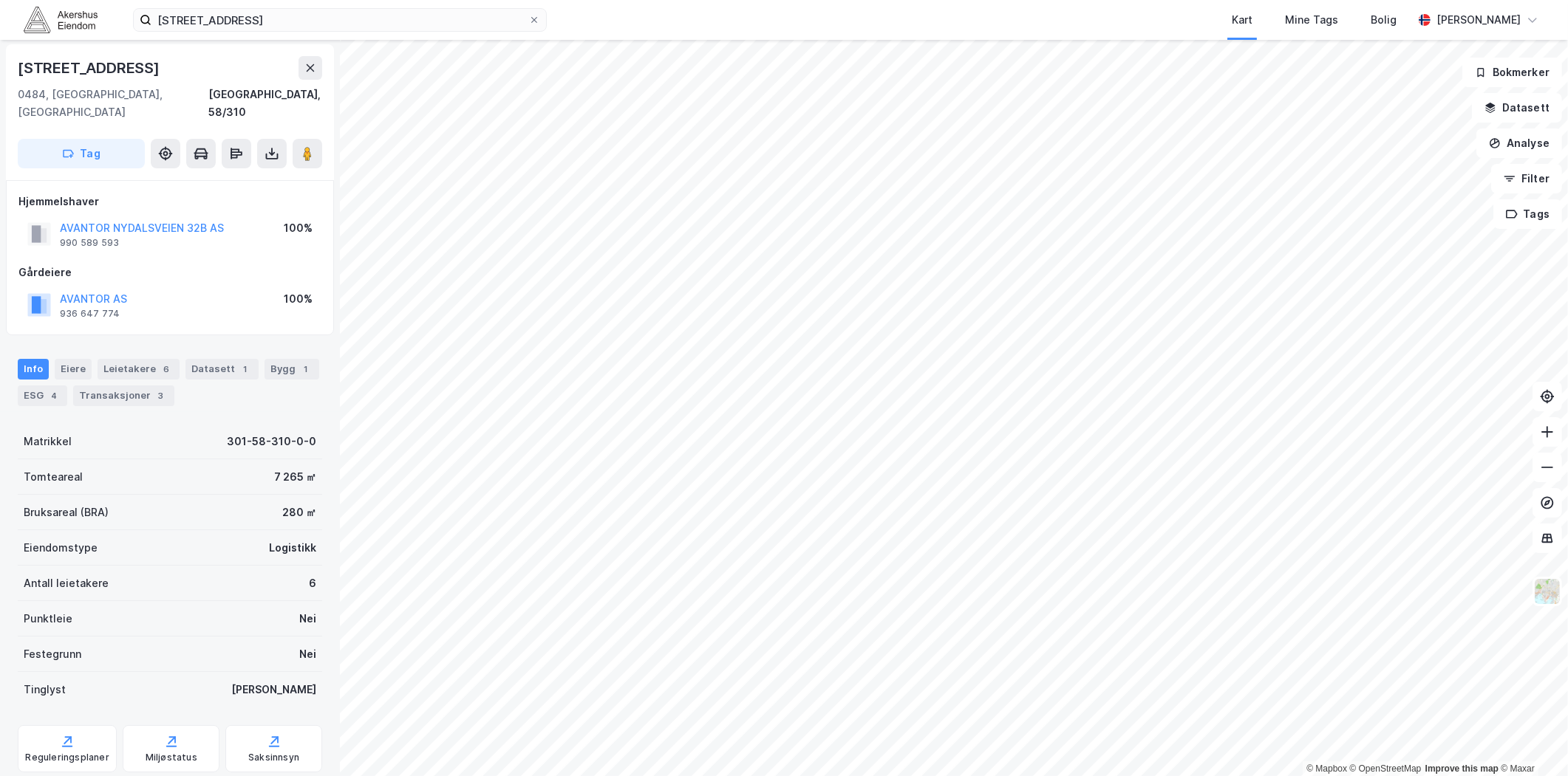
scroll to position [165, 0]
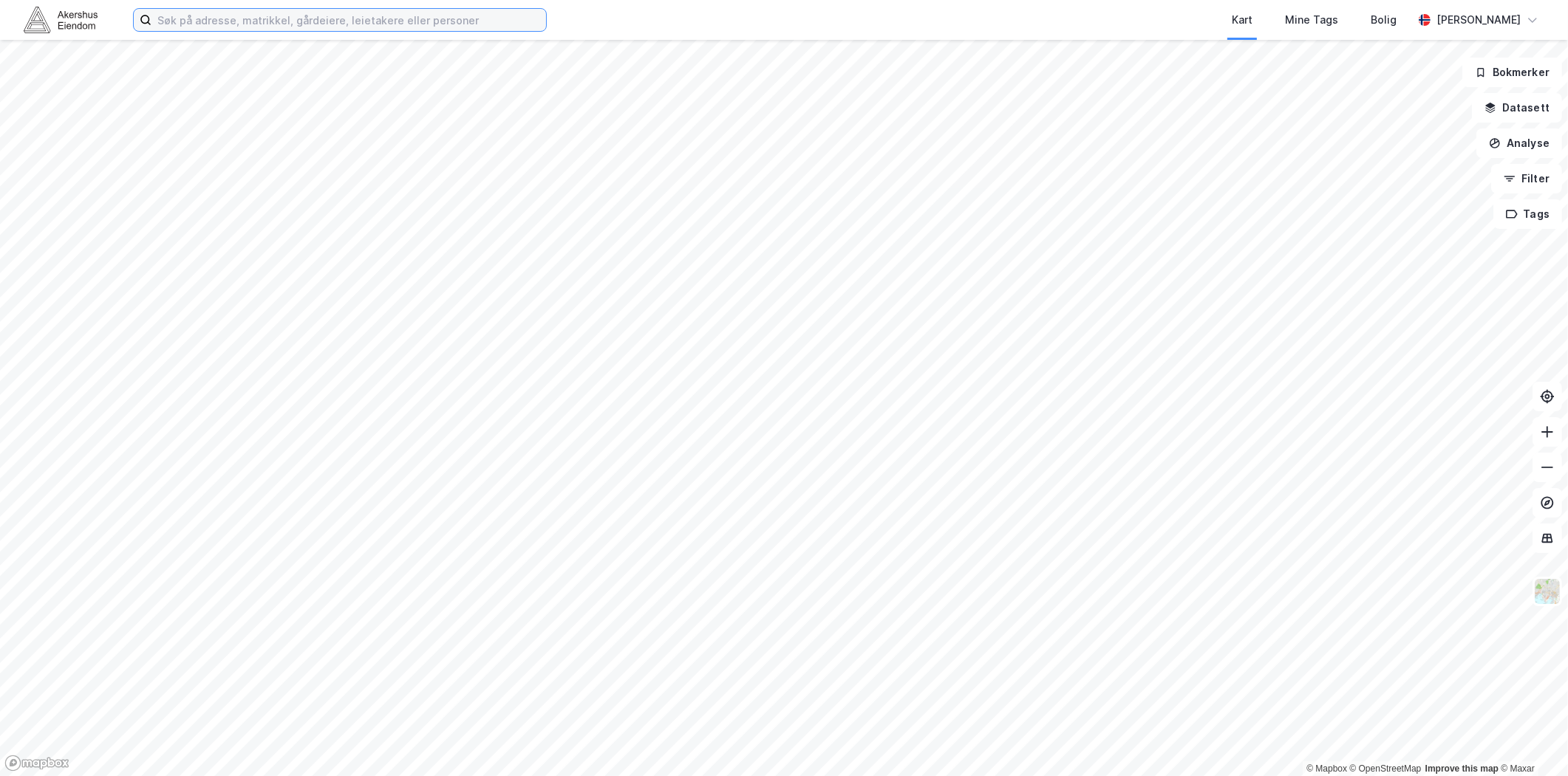
click at [247, 18] on input at bounding box center [349, 20] width 395 height 22
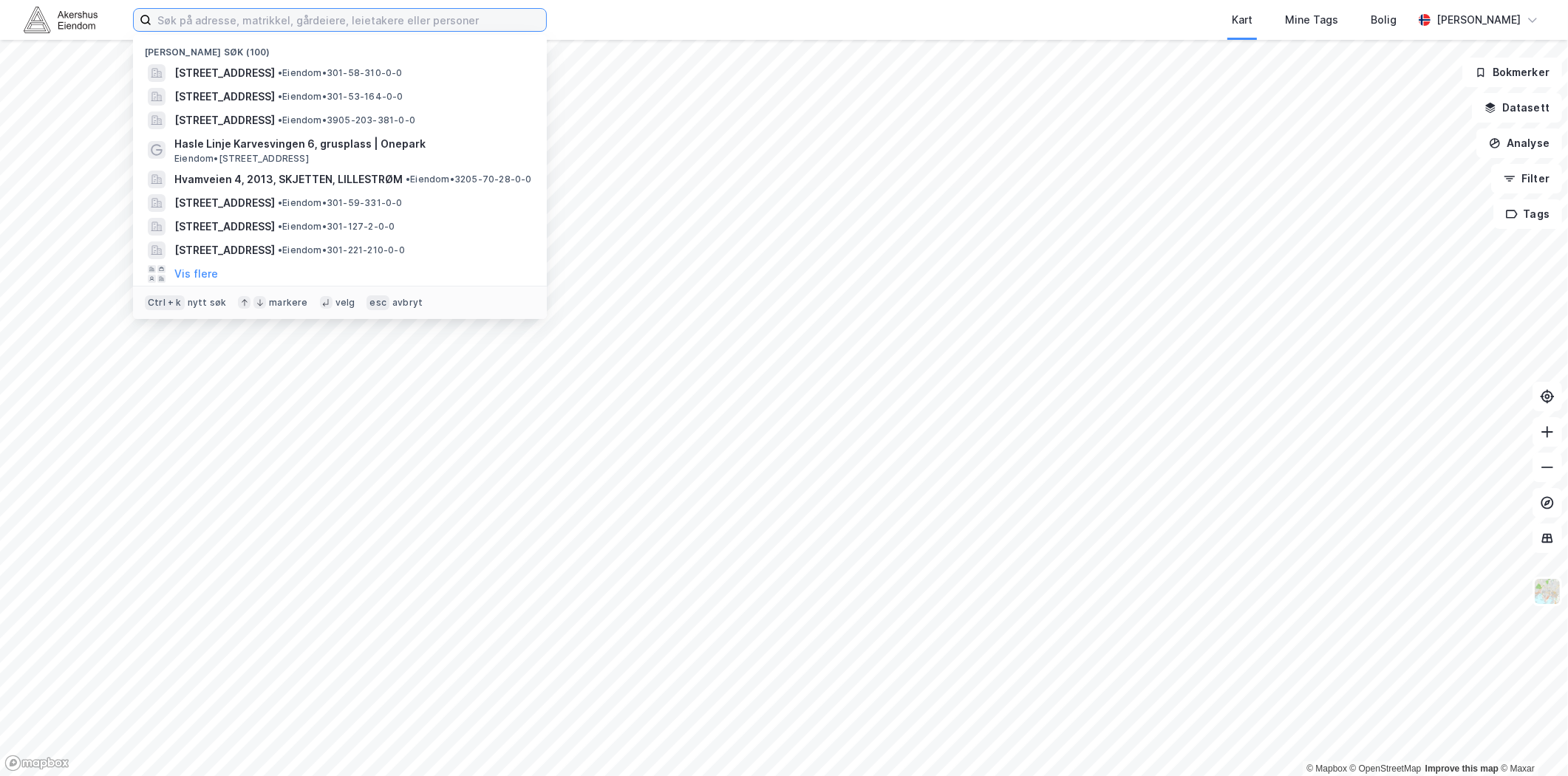
paste input "Trond Ragnar Severisen"
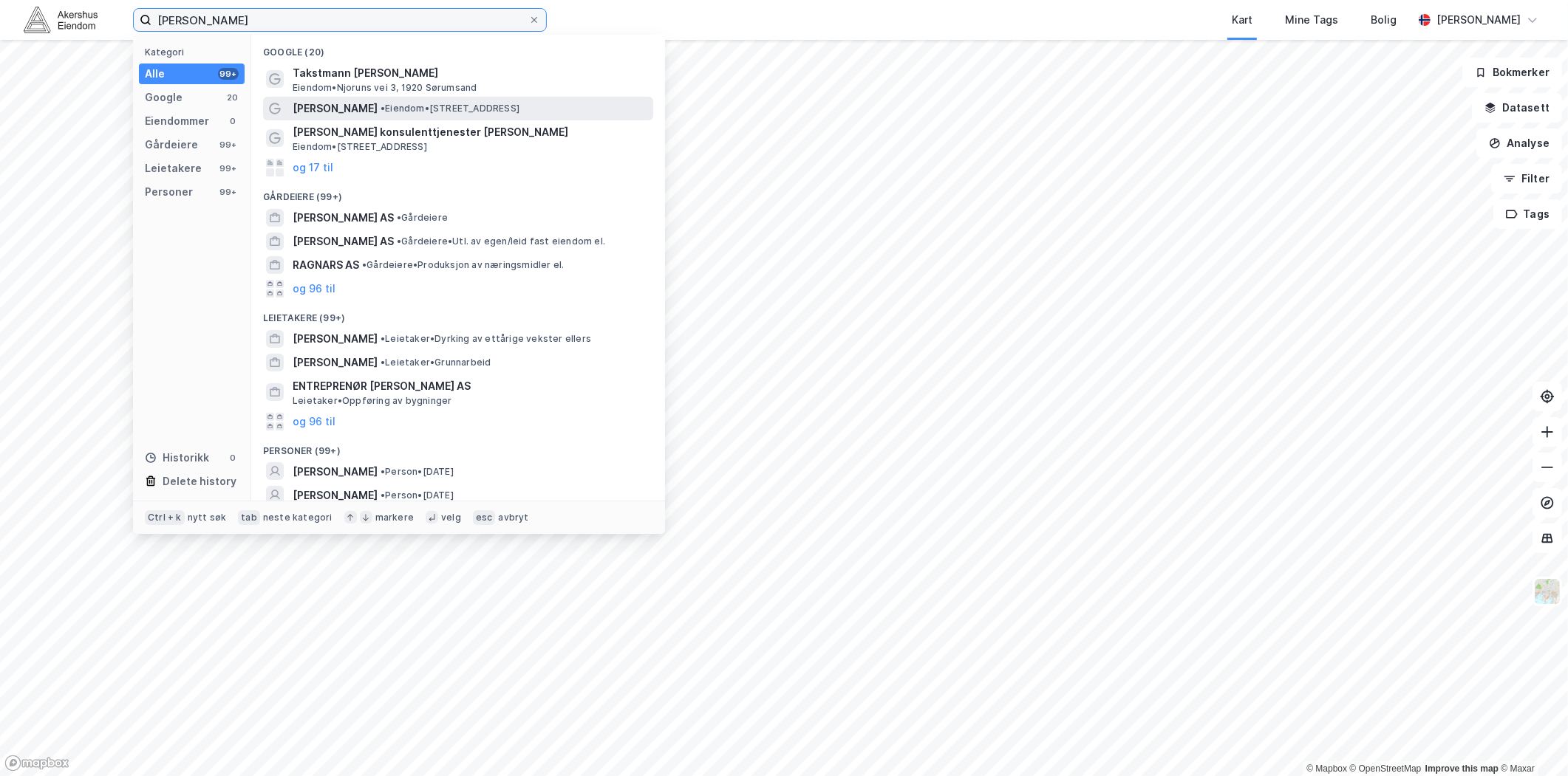
type input "Trond Ragnar Severisen"
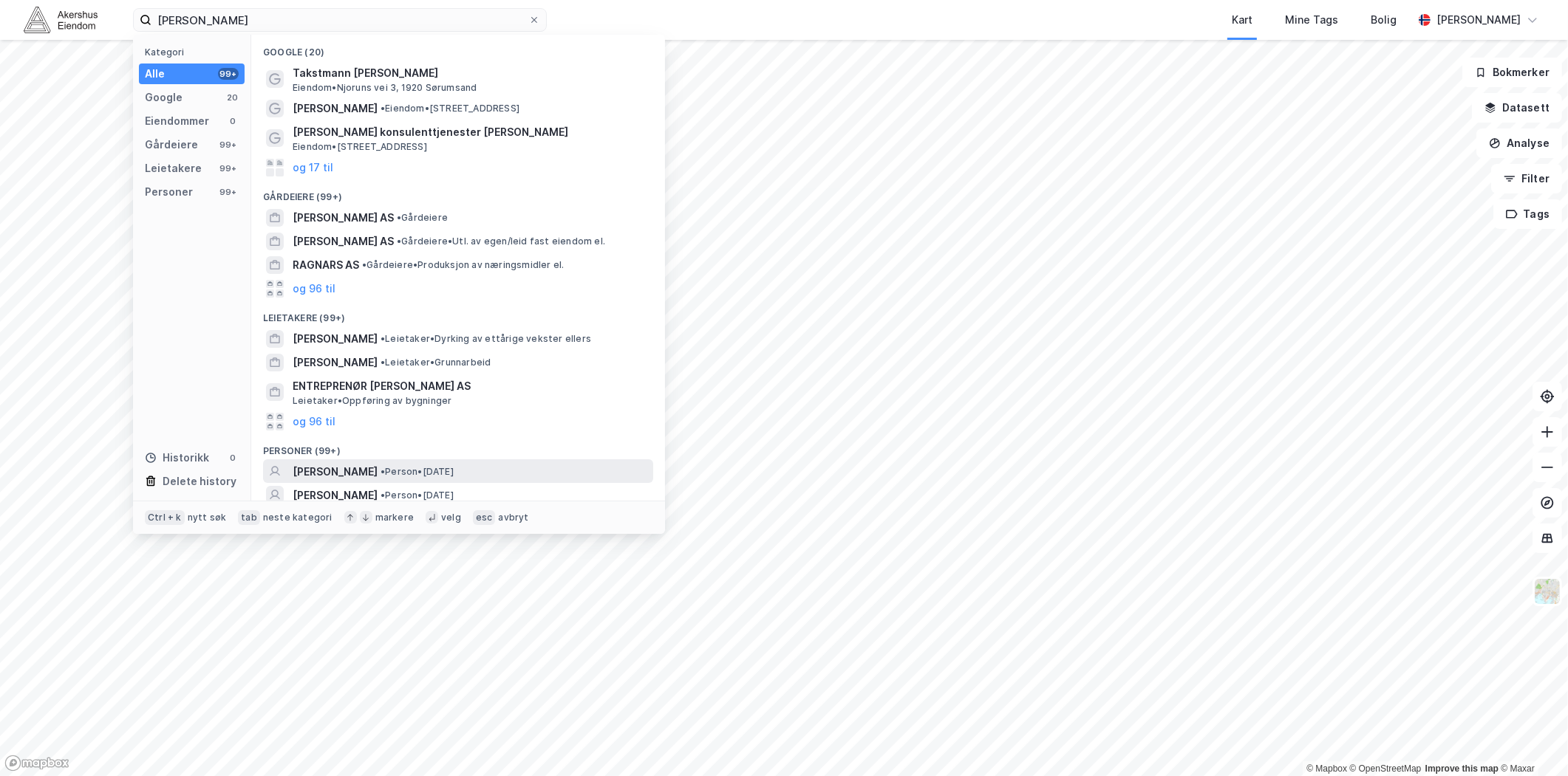
click at [378, 476] on span "TROND RAGNAR SEVERINSEN" at bounding box center [335, 471] width 85 height 17
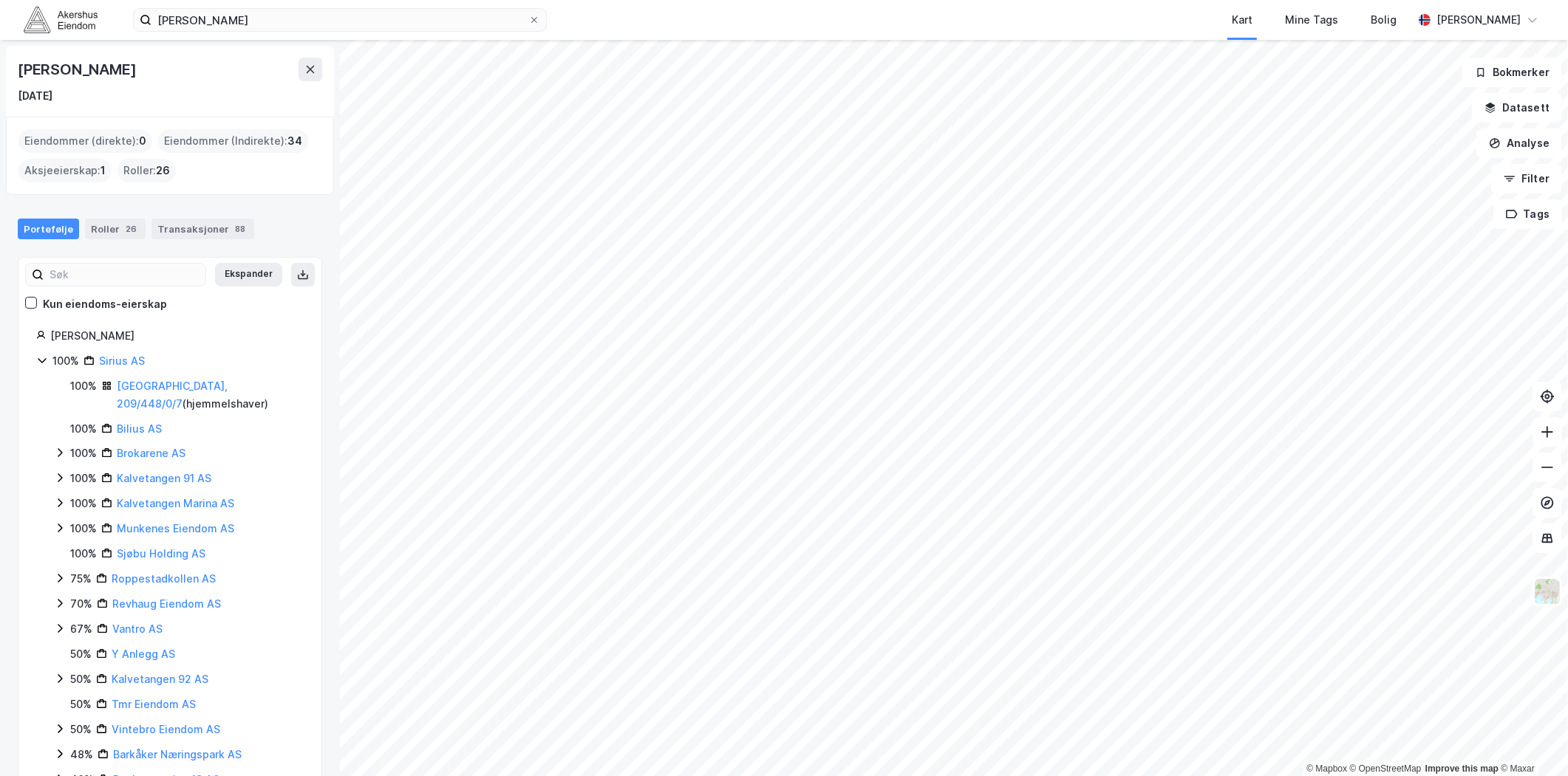
click at [1090, 776] on html "Trond Ragnar Severisen Kart Mine Tags Bolig Magnus Tveit Geheb © Mapbox © OpenS…" at bounding box center [784, 388] width 1568 height 776
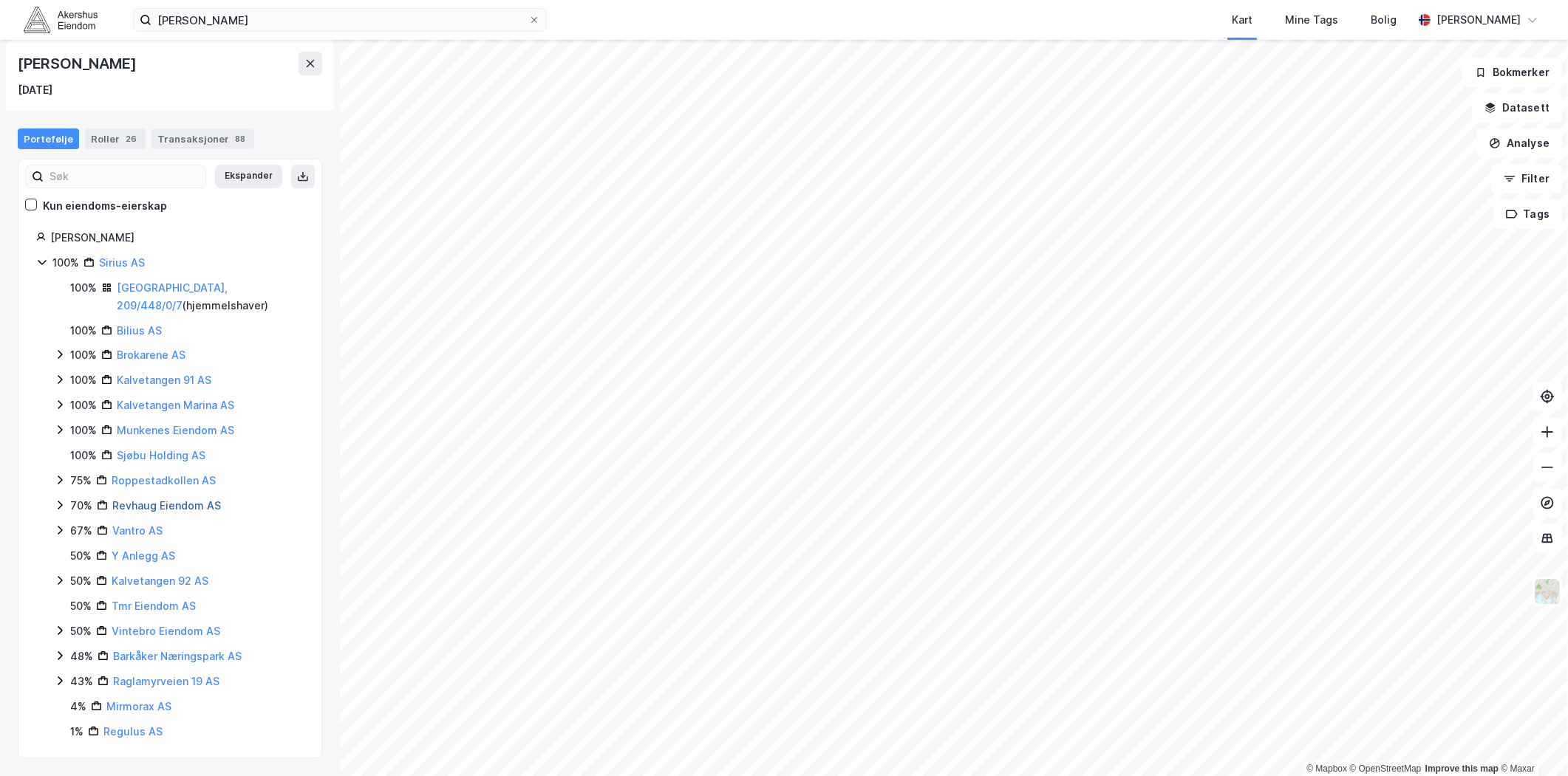
scroll to position [99, 0]
click at [209, 653] on link "Barkåker Næringspark AS" at bounding box center [177, 657] width 129 height 13
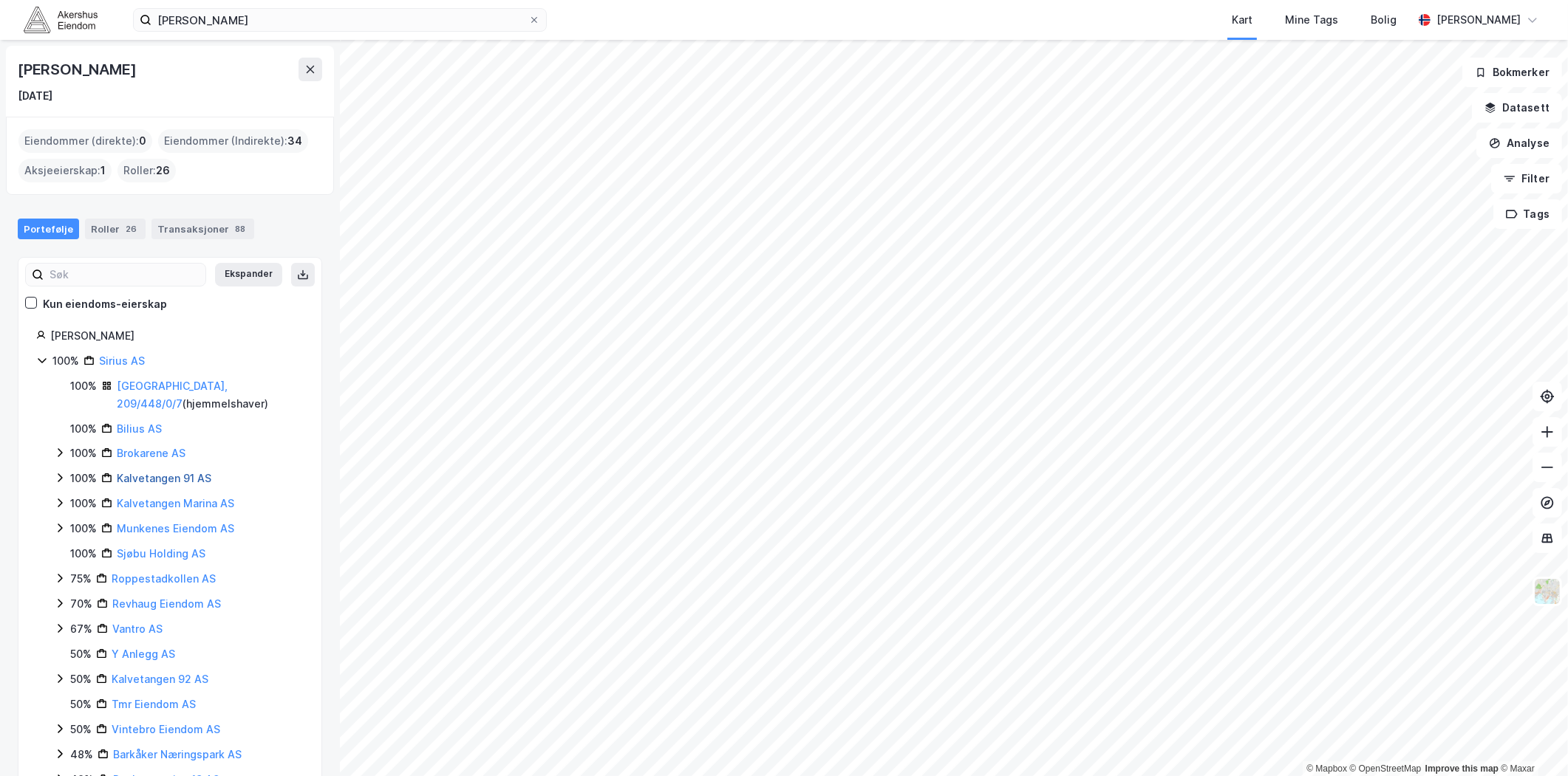
click at [179, 474] on link "Kalvetangen 91 AS" at bounding box center [164, 478] width 95 height 13
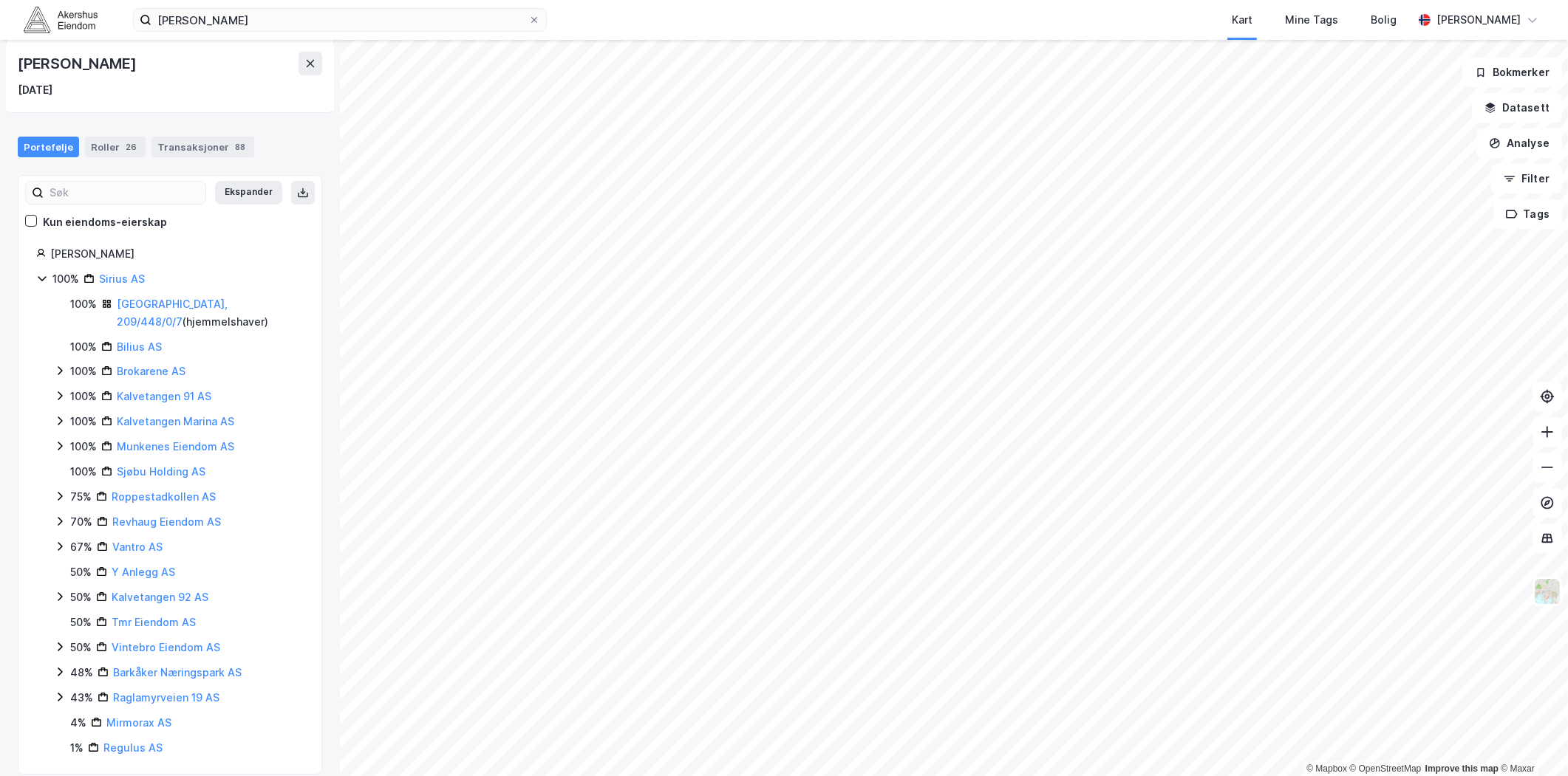
scroll to position [99, 0]
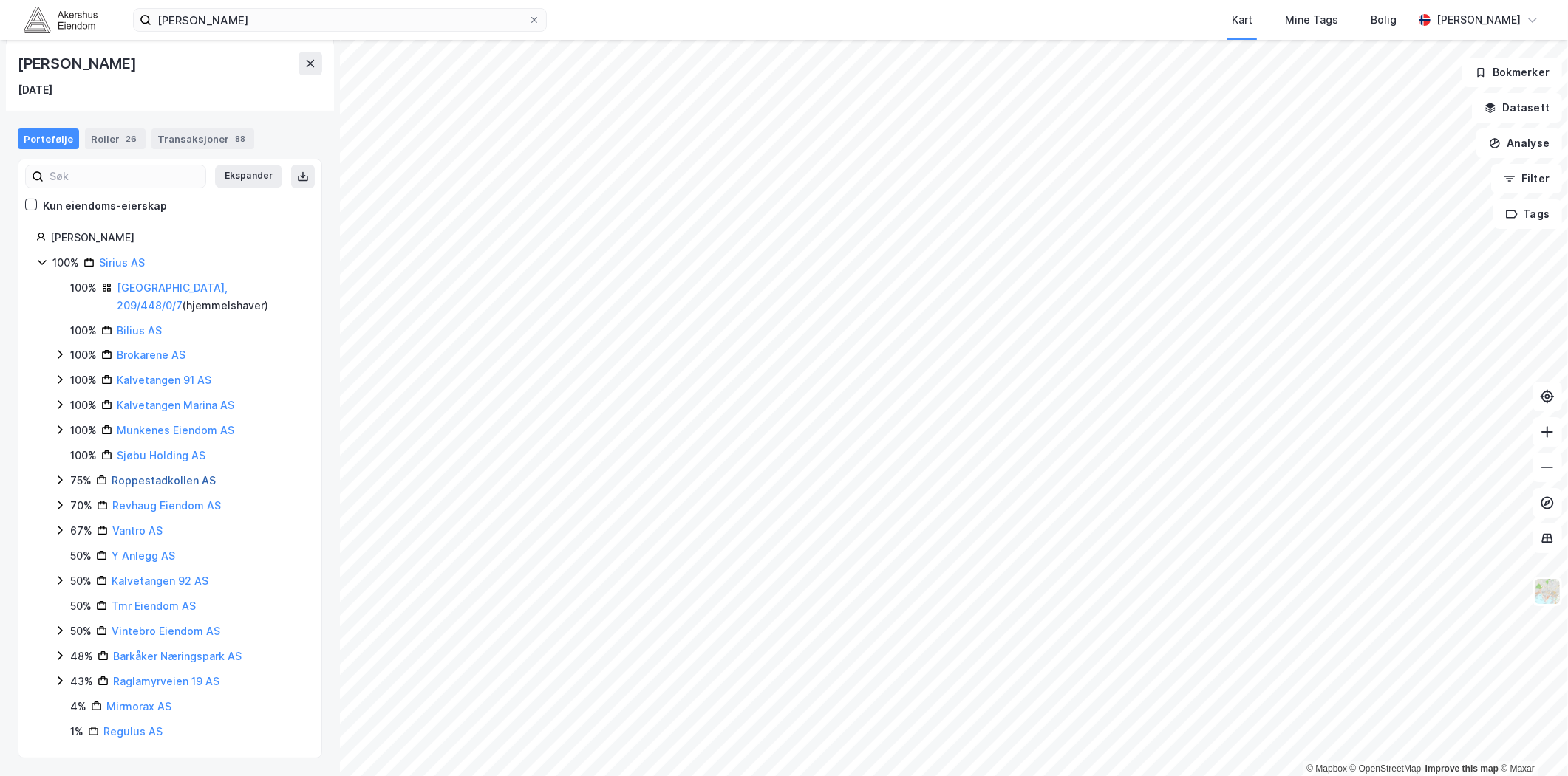
click at [191, 478] on link "Roppestadkollen AS" at bounding box center [163, 480] width 104 height 13
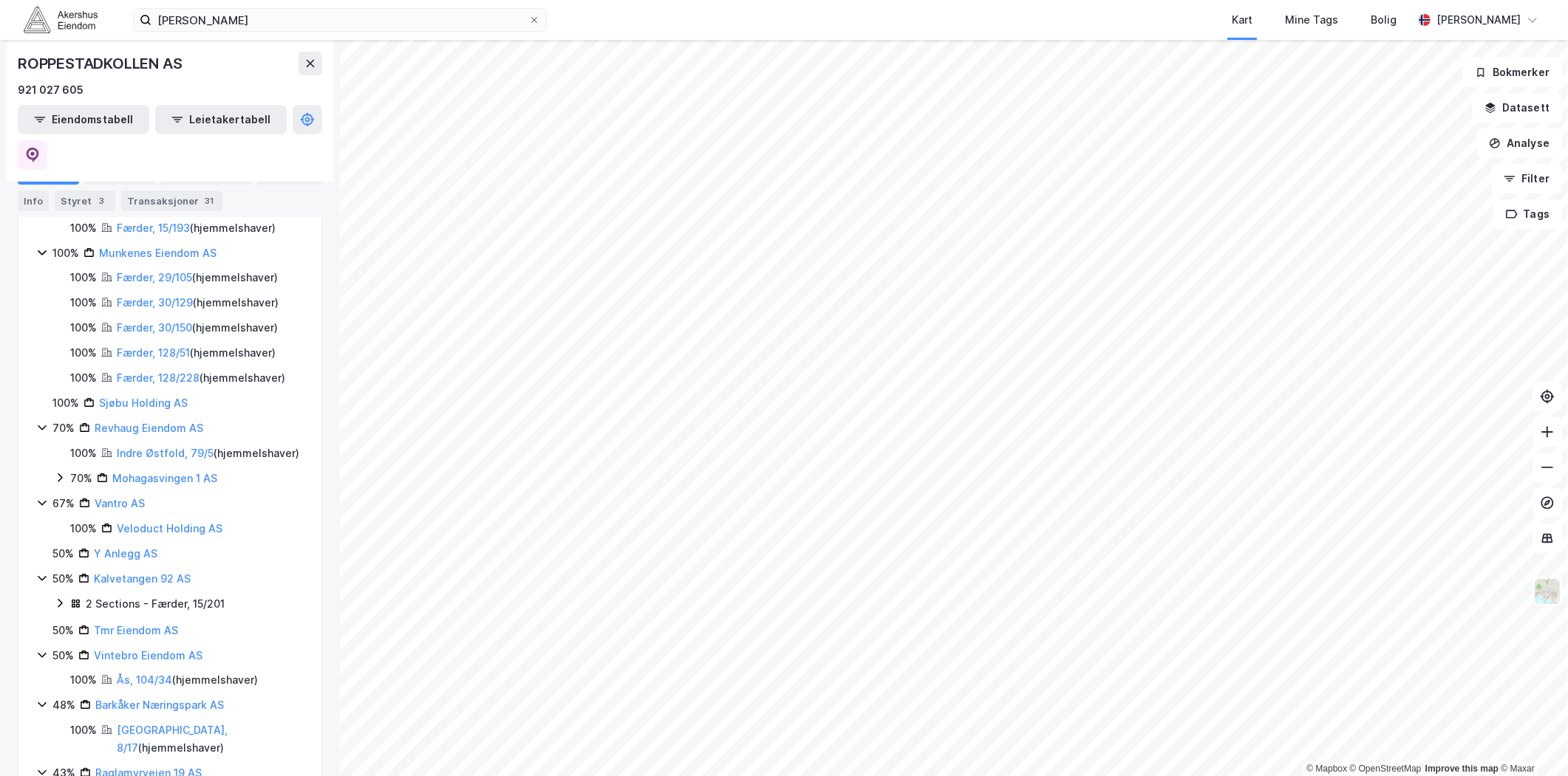
scroll to position [738, 0]
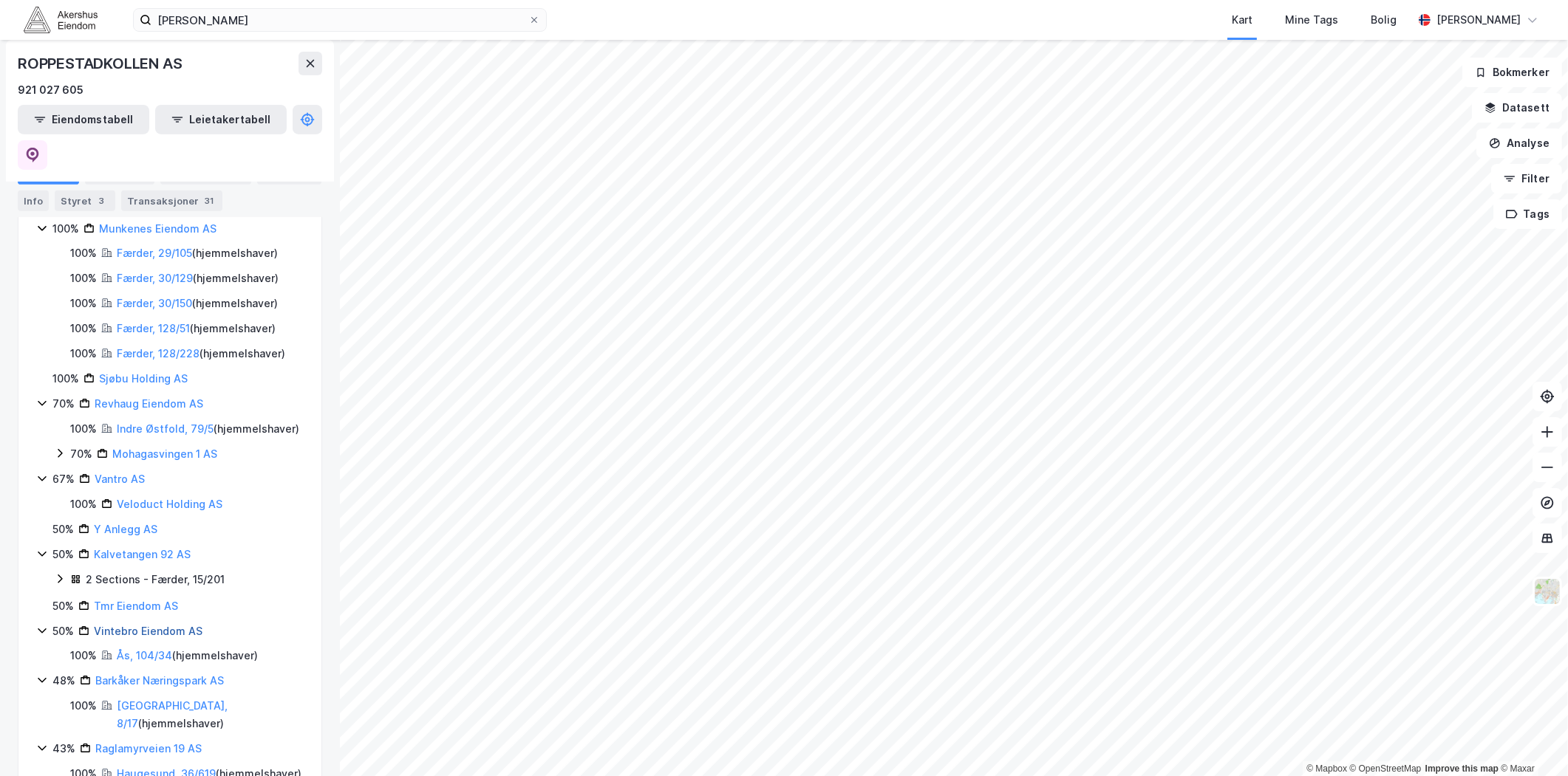
click at [151, 624] on link "Vintebro Eiendom AS" at bounding box center [148, 631] width 108 height 13
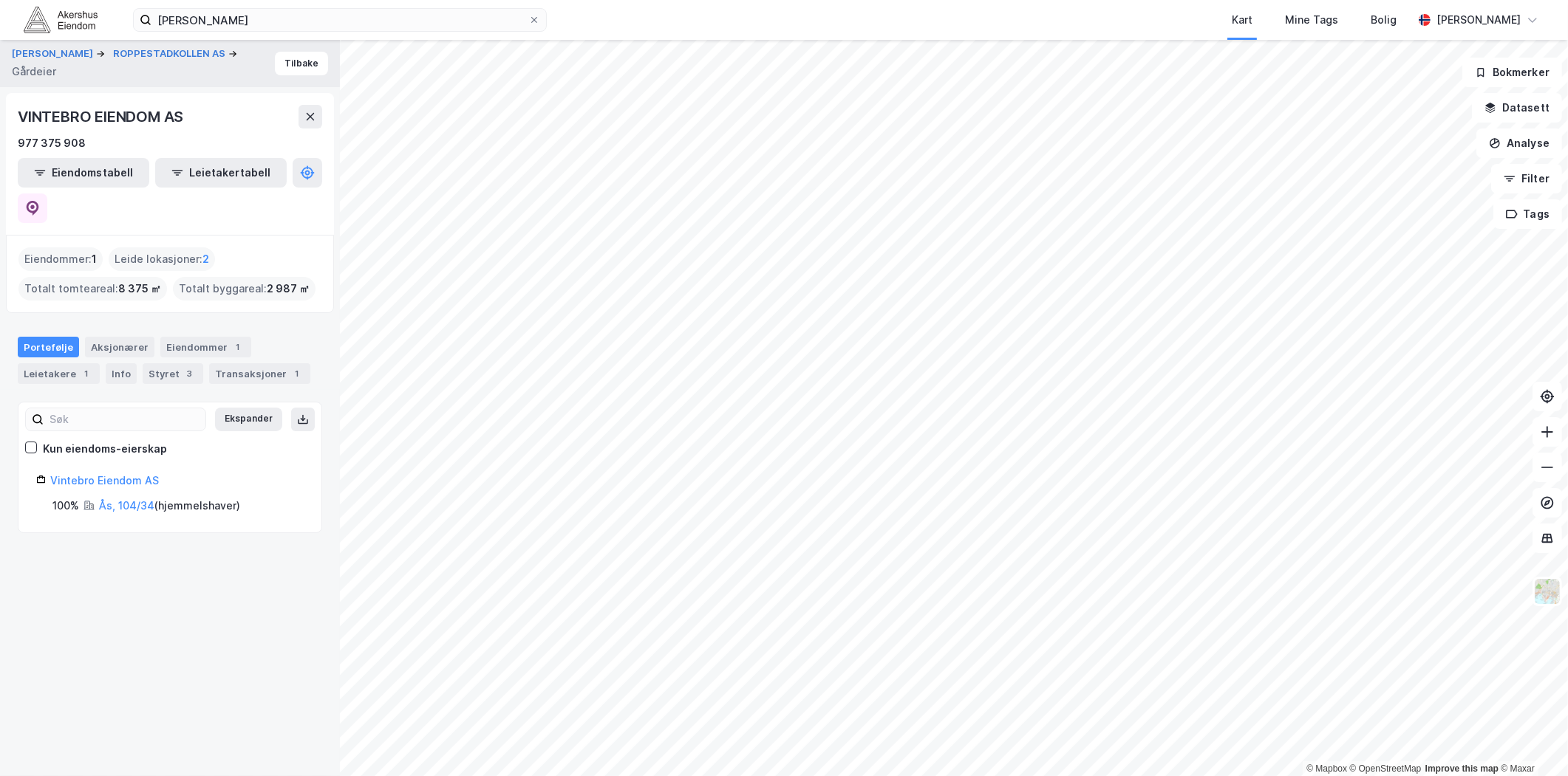
drag, startPoint x: 122, startPoint y: 564, endPoint x: 141, endPoint y: 561, distance: 19.2
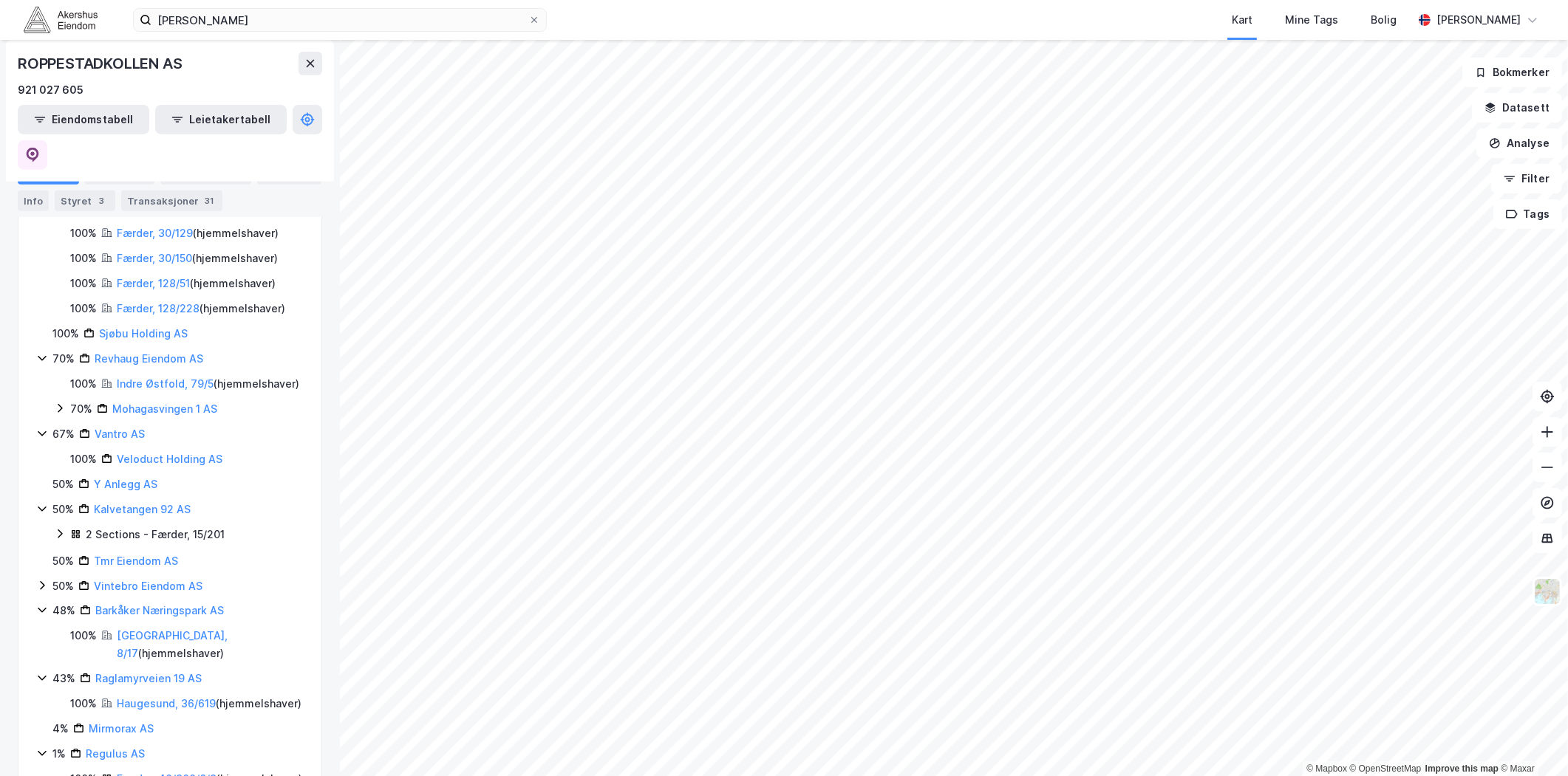
scroll to position [798, 0]
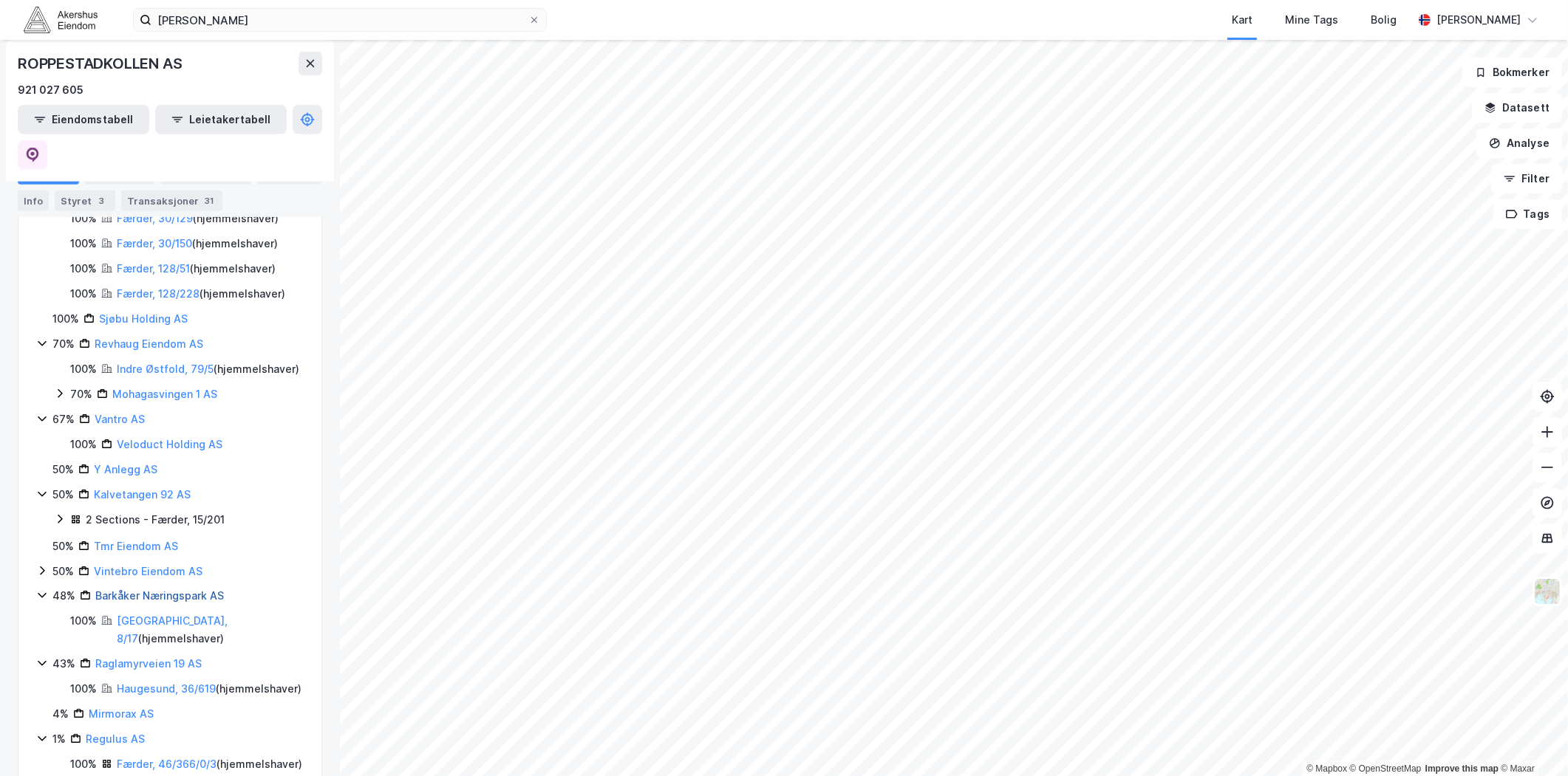
click at [129, 590] on link "Barkåker Næringspark AS" at bounding box center [160, 596] width 129 height 13
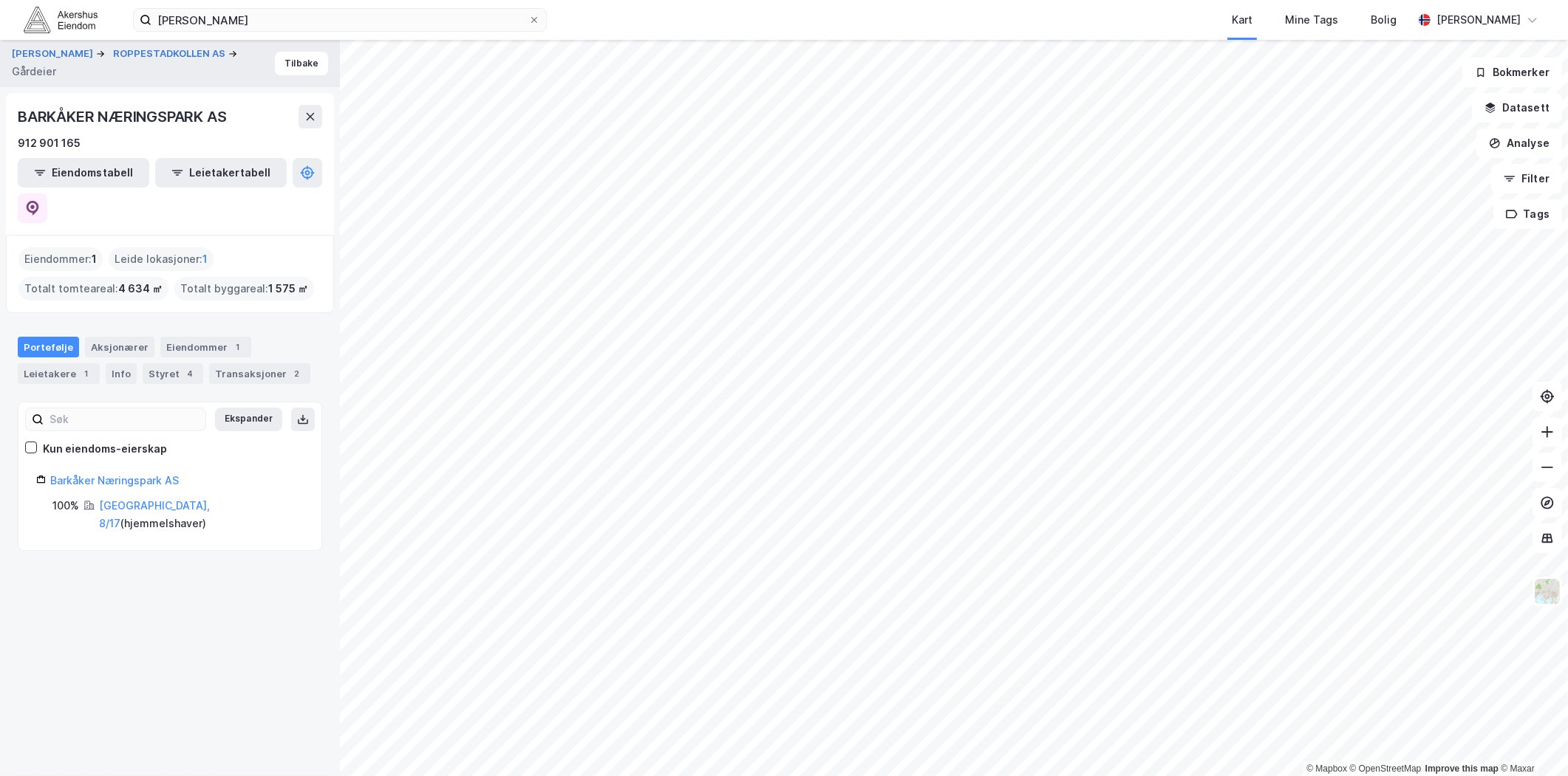
drag, startPoint x: 180, startPoint y: 523, endPoint x: 182, endPoint y: 532, distance: 9.2
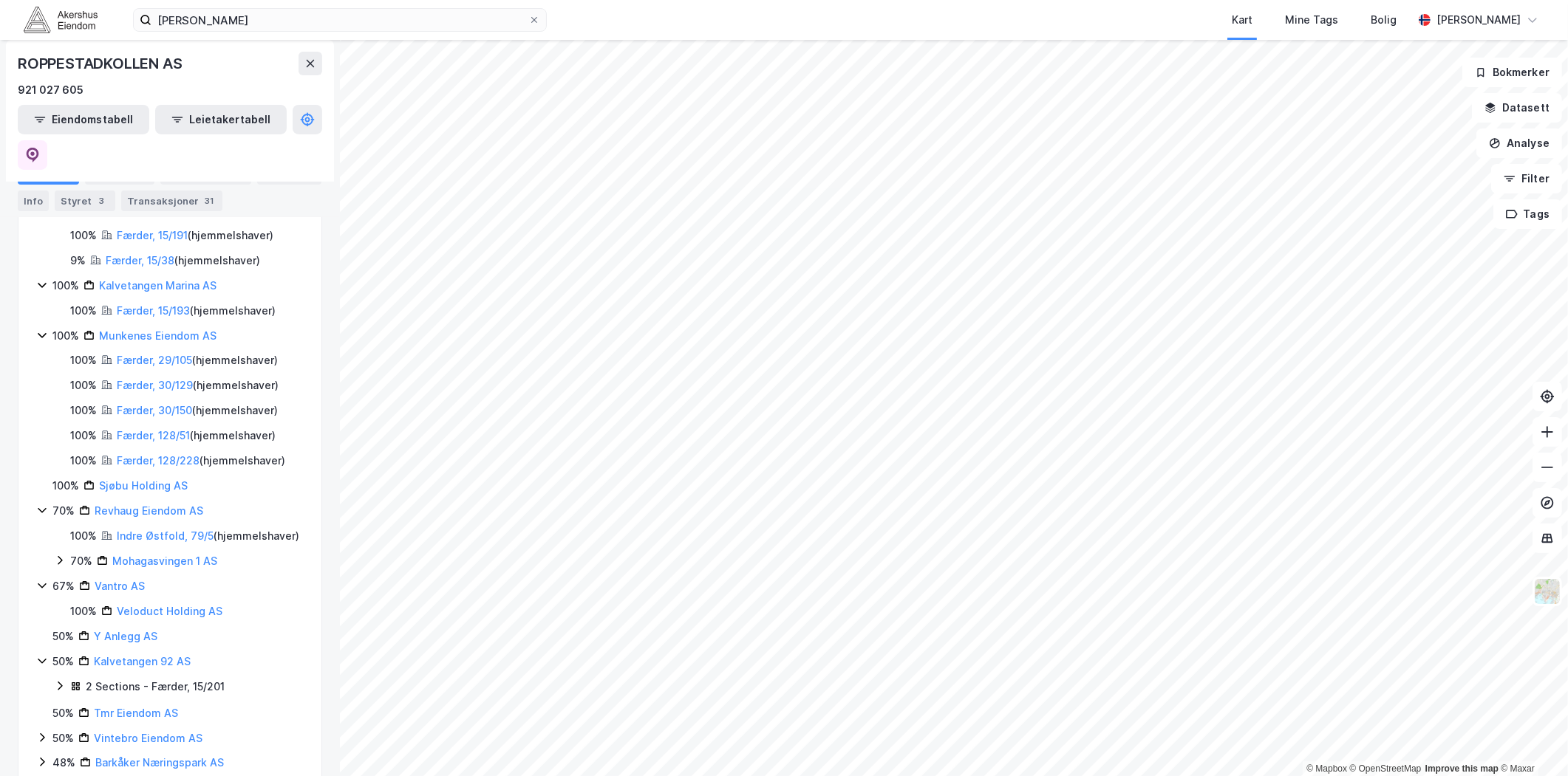
scroll to position [656, 0]
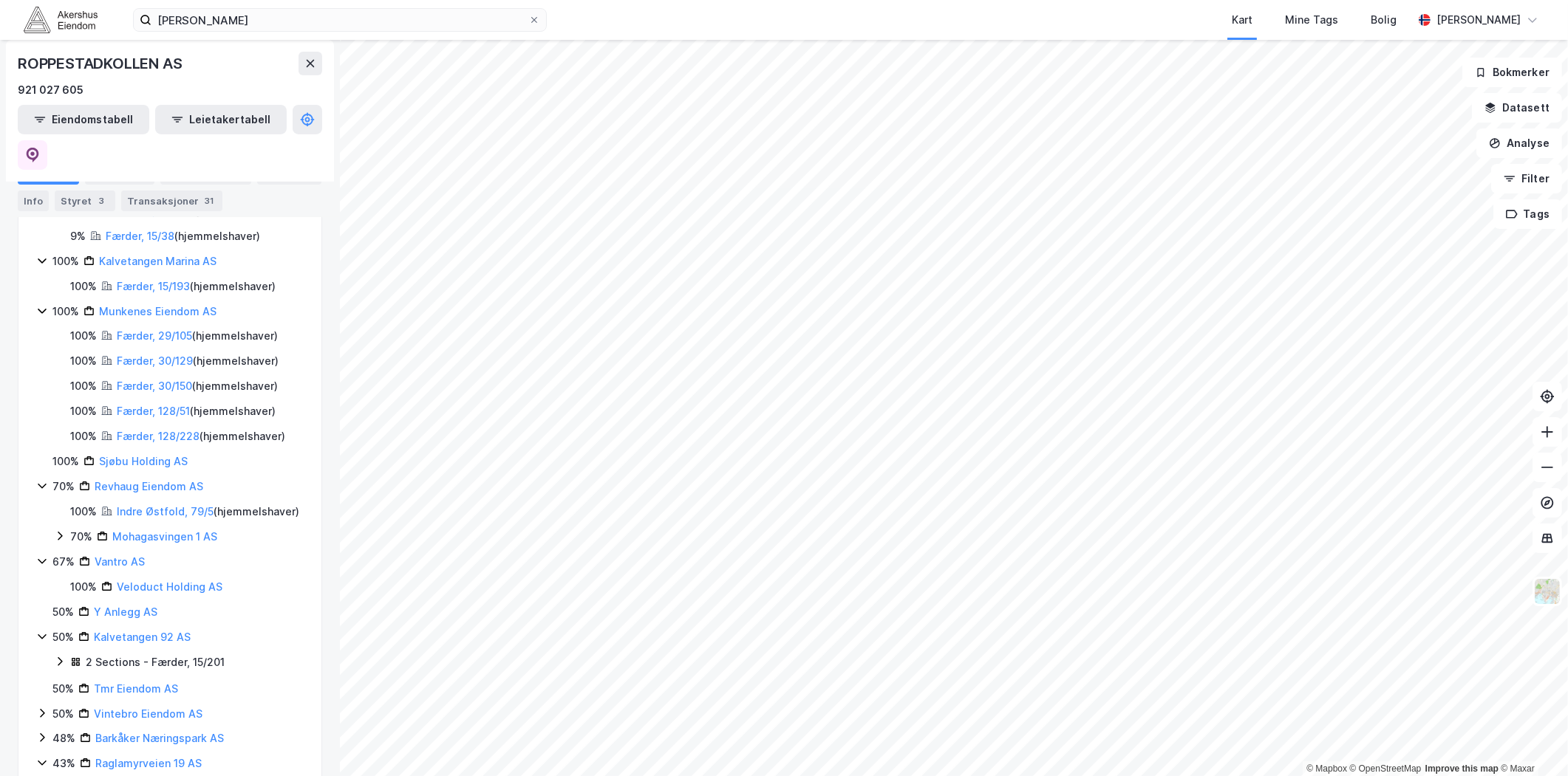
click at [46, 556] on icon at bounding box center [41, 561] width 12 height 12
click at [107, 580] on link "Y Anlegg AS" at bounding box center [125, 587] width 63 height 13
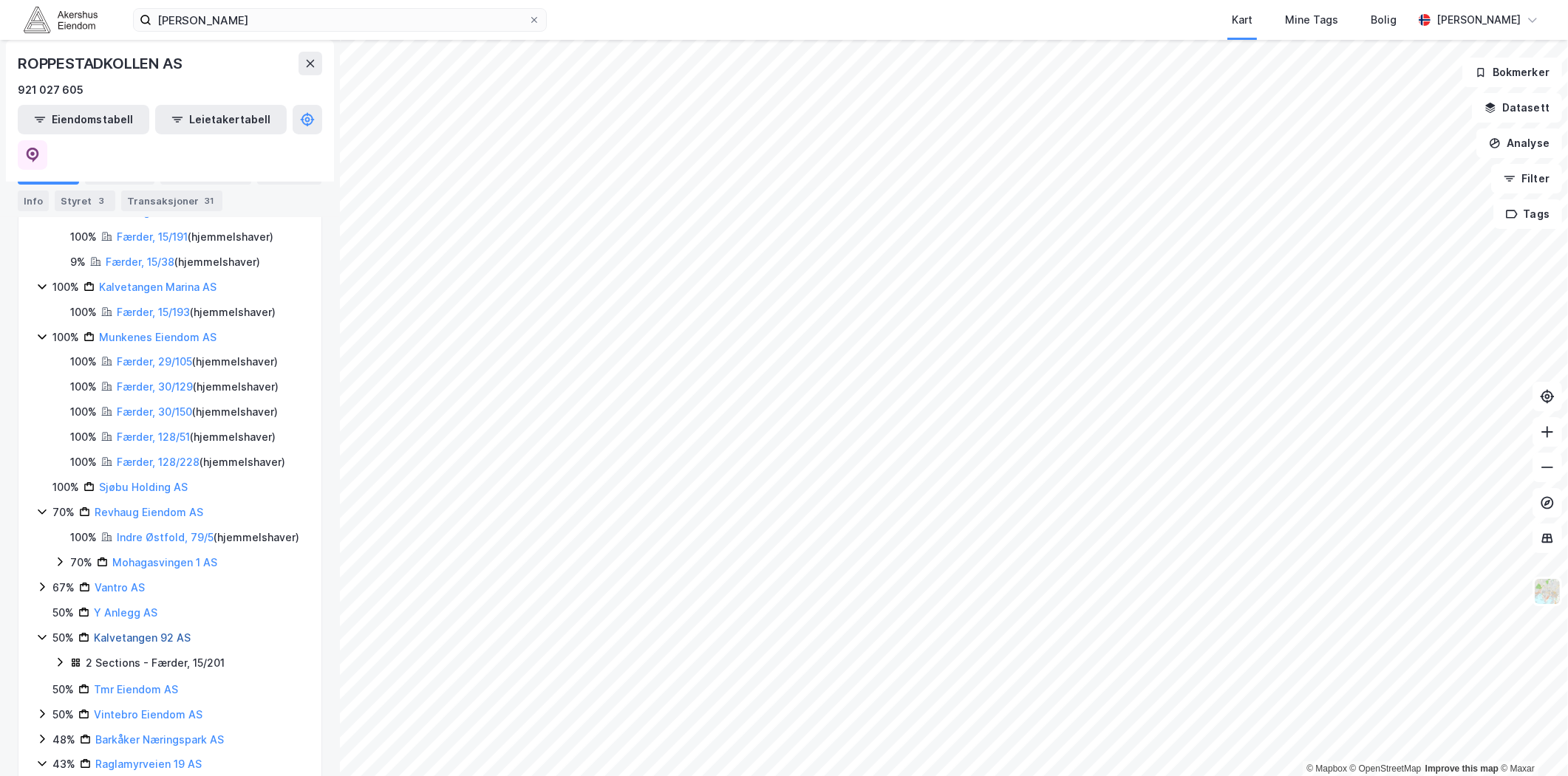
scroll to position [658, 0]
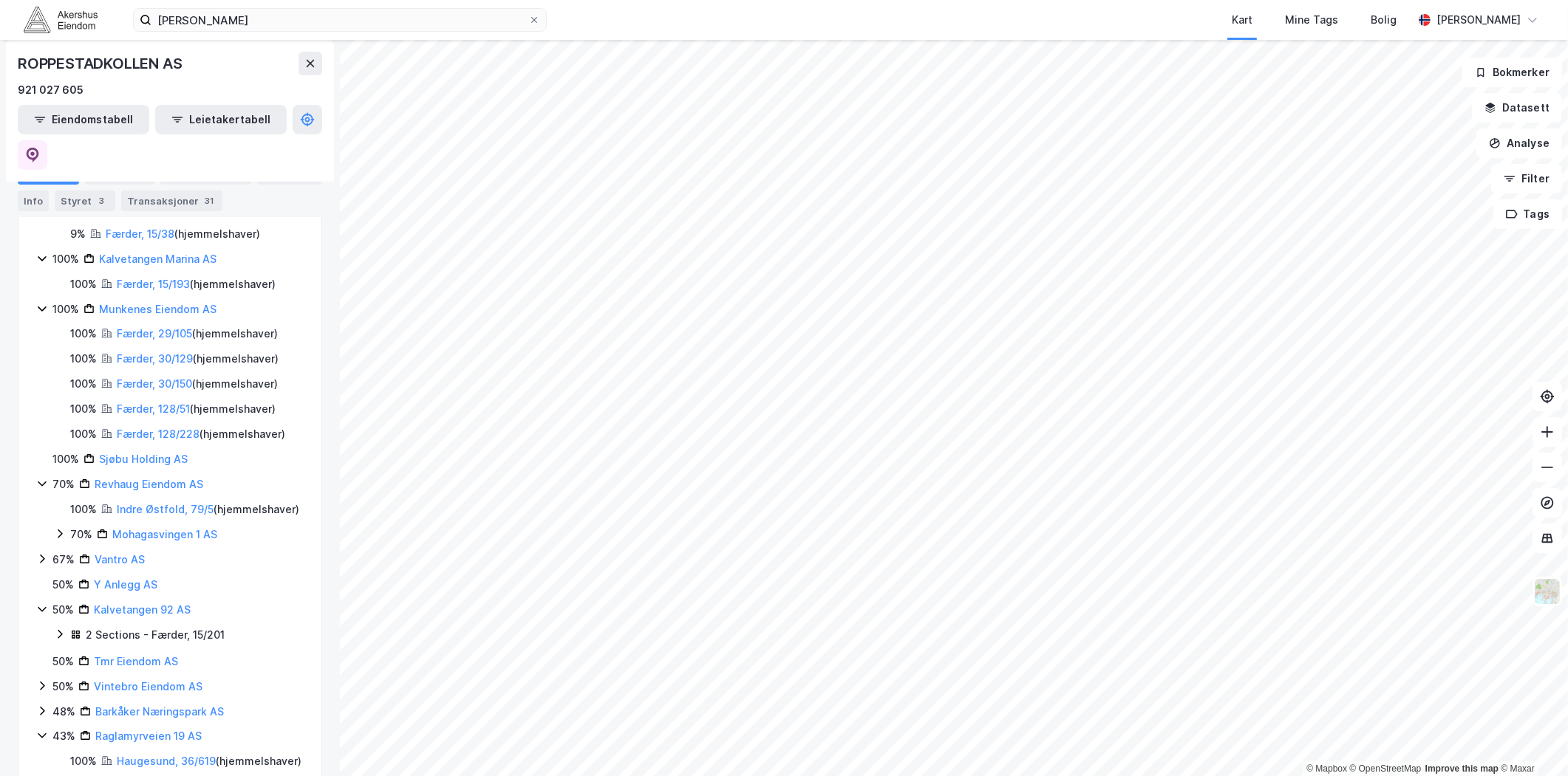
click at [52, 551] on div "67%" at bounding box center [63, 559] width 22 height 17
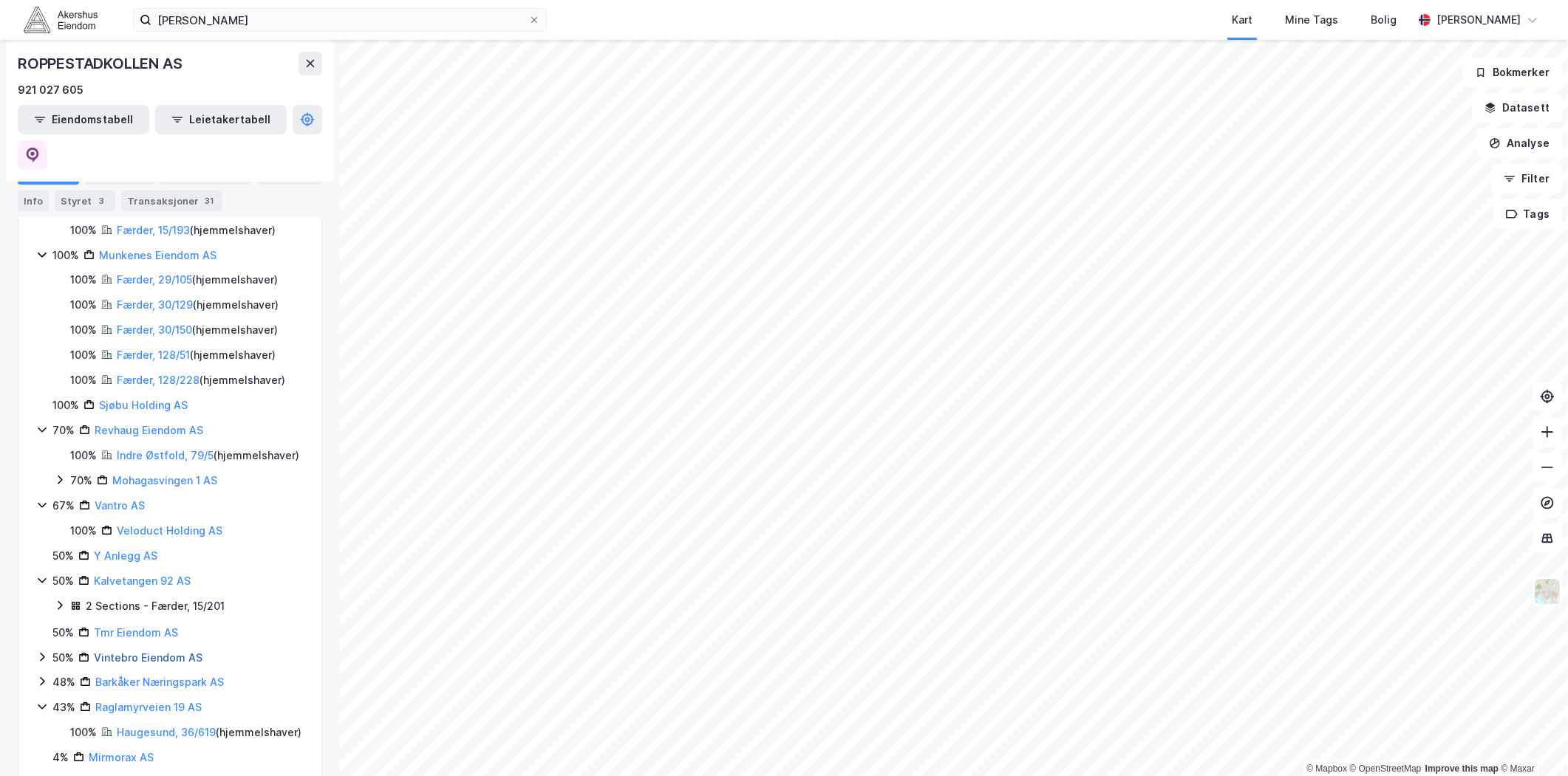
scroll to position [772, 0]
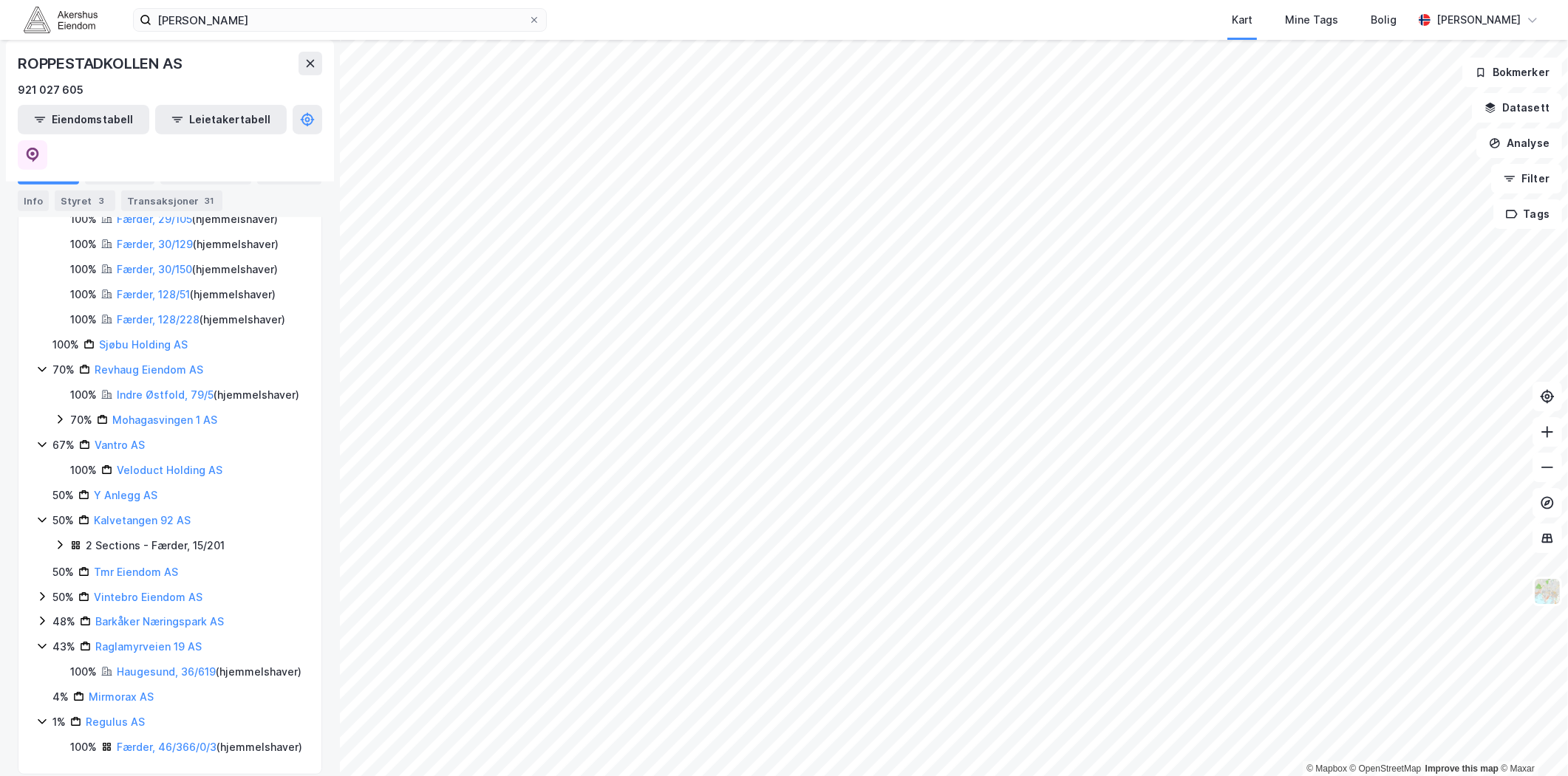
click at [45, 615] on icon at bounding box center [41, 621] width 12 height 12
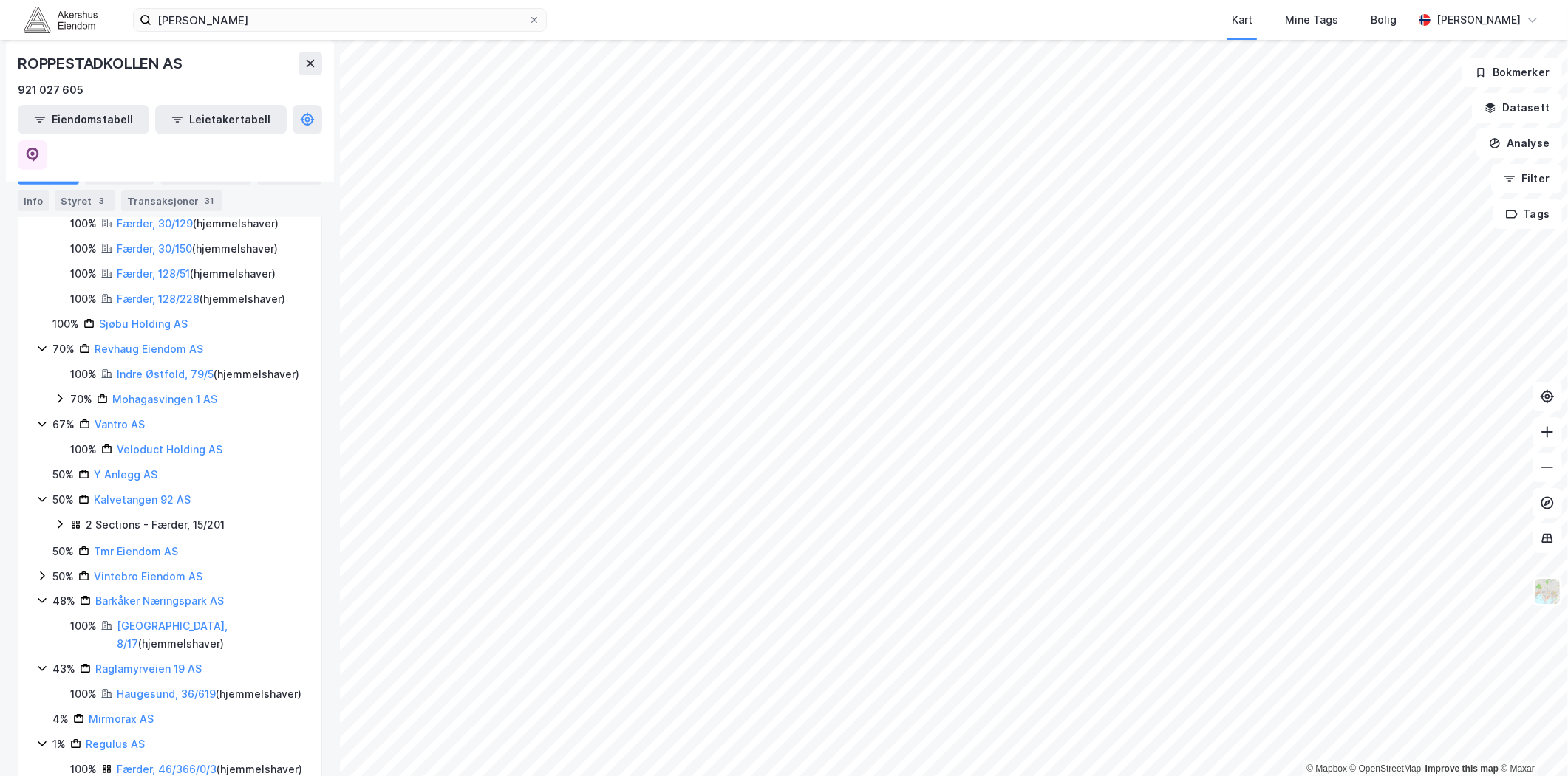
scroll to position [798, 0]
click at [47, 733] on icon at bounding box center [41, 738] width 12 height 12
